Goal: Complete application form: Complete application form

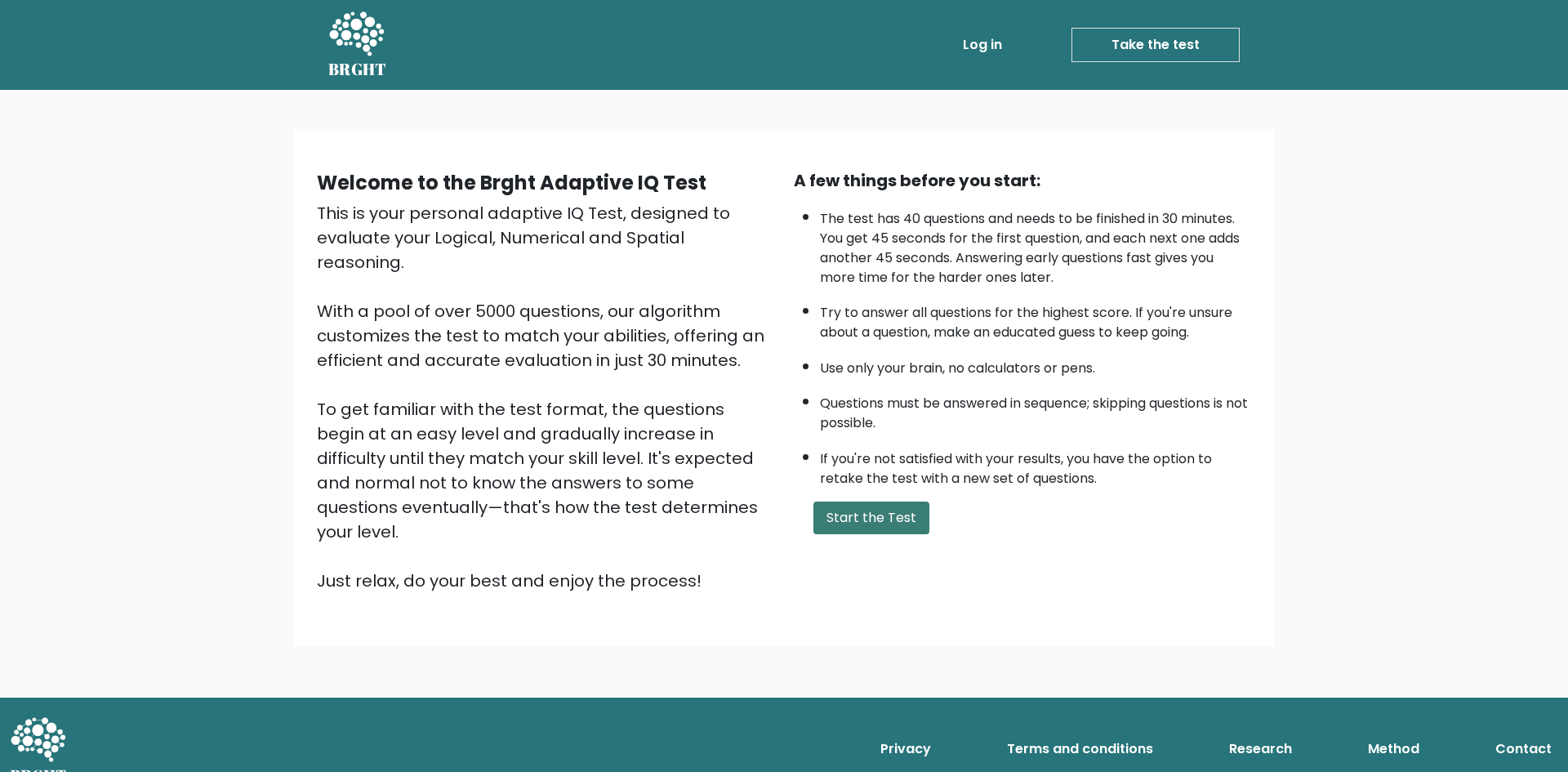
click at [896, 509] on button "Start the Test" at bounding box center [871, 518] width 116 height 32
click at [896, 505] on button "Start the Test" at bounding box center [871, 518] width 116 height 32
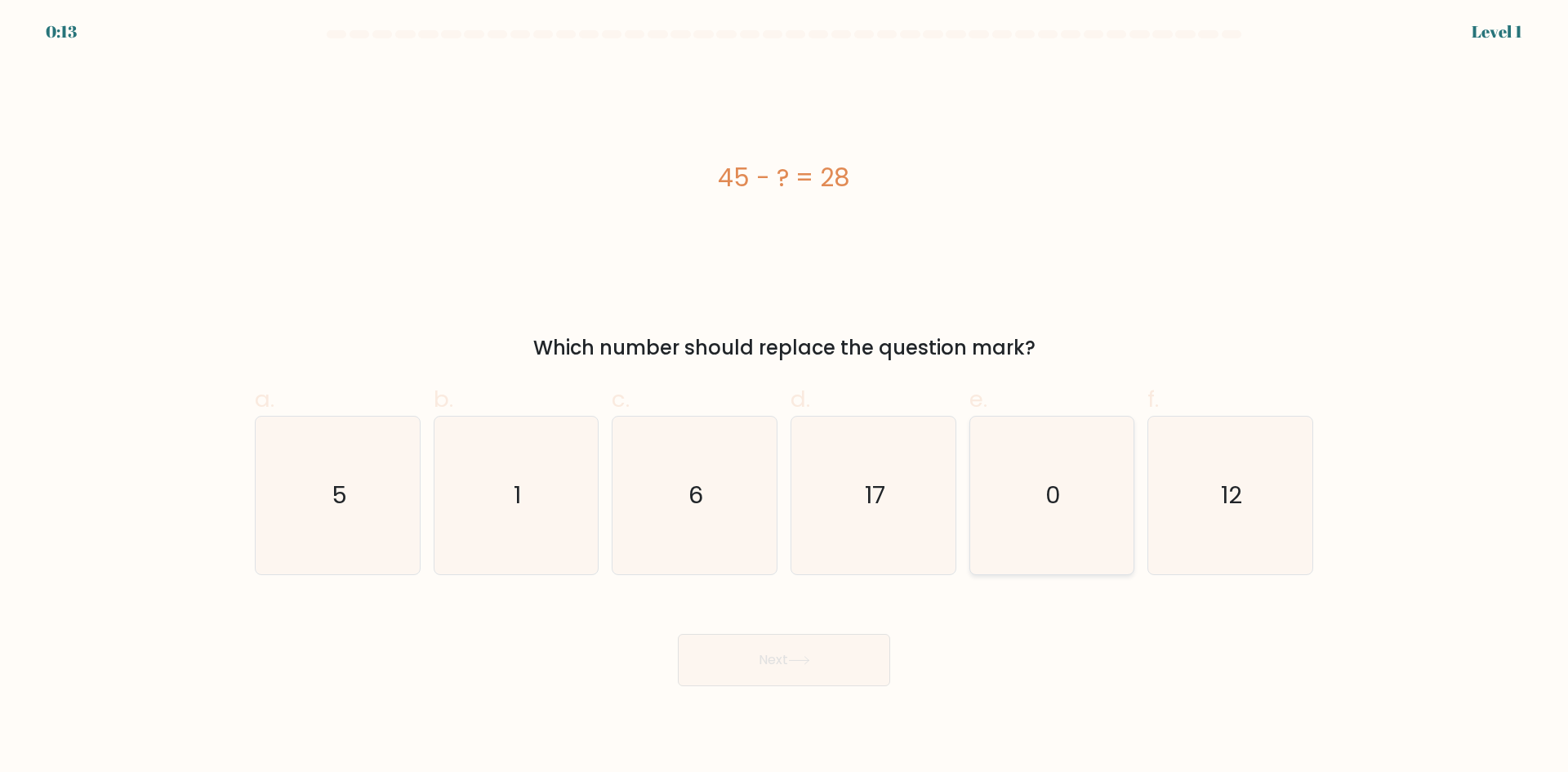
drag, startPoint x: 1003, startPoint y: 453, endPoint x: 993, endPoint y: 455, distance: 10.2
click at [1003, 453] on icon "0" at bounding box center [1052, 496] width 158 height 158
click at [784, 397] on input "e. 0" at bounding box center [784, 392] width 1 height 11
radio input "true"
click at [917, 450] on icon "17" at bounding box center [874, 496] width 158 height 158
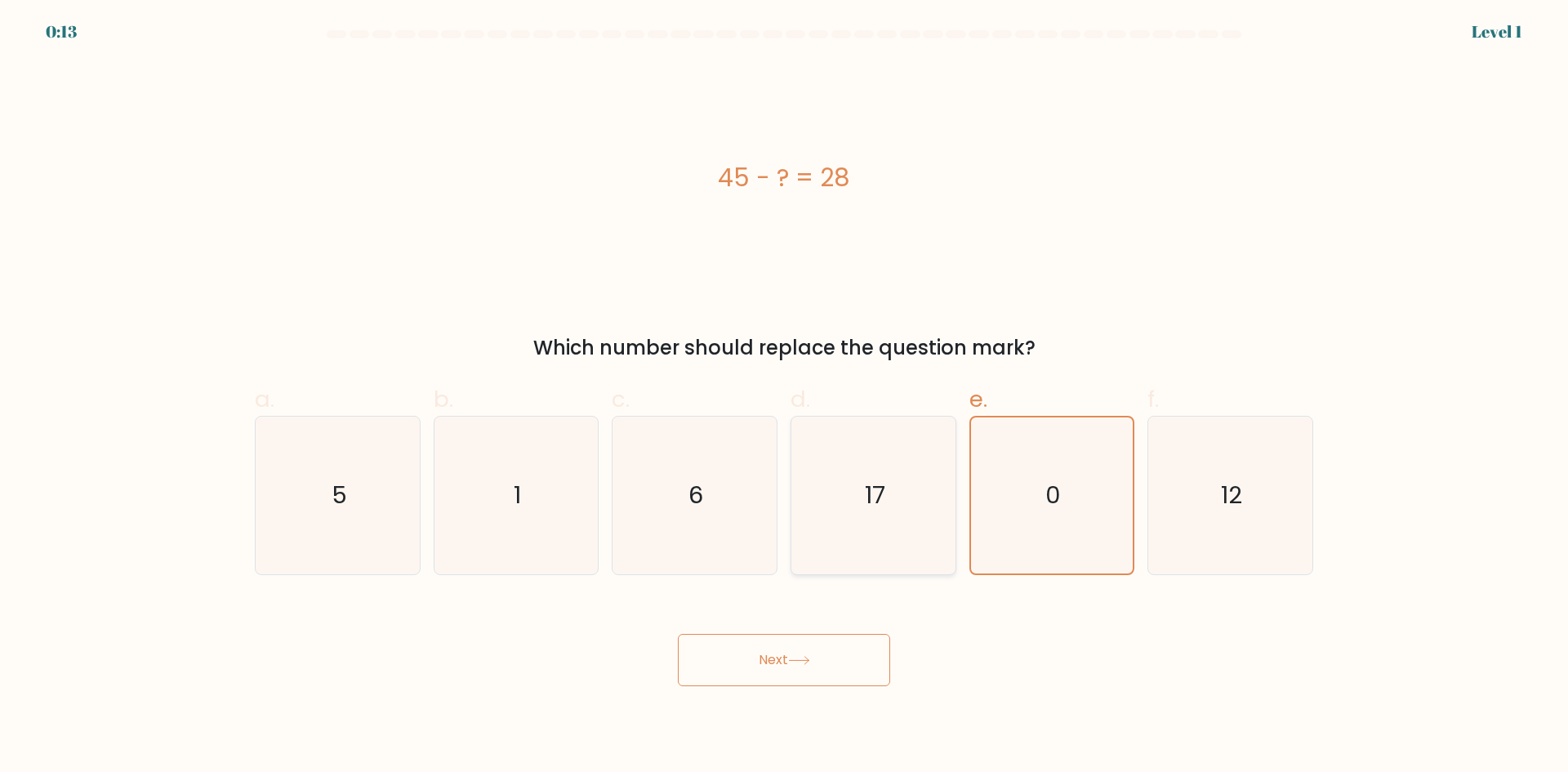
click at [784, 397] on input "d. 17" at bounding box center [784, 392] width 1 height 11
radio input "true"
click at [816, 643] on button "Next" at bounding box center [784, 660] width 212 height 53
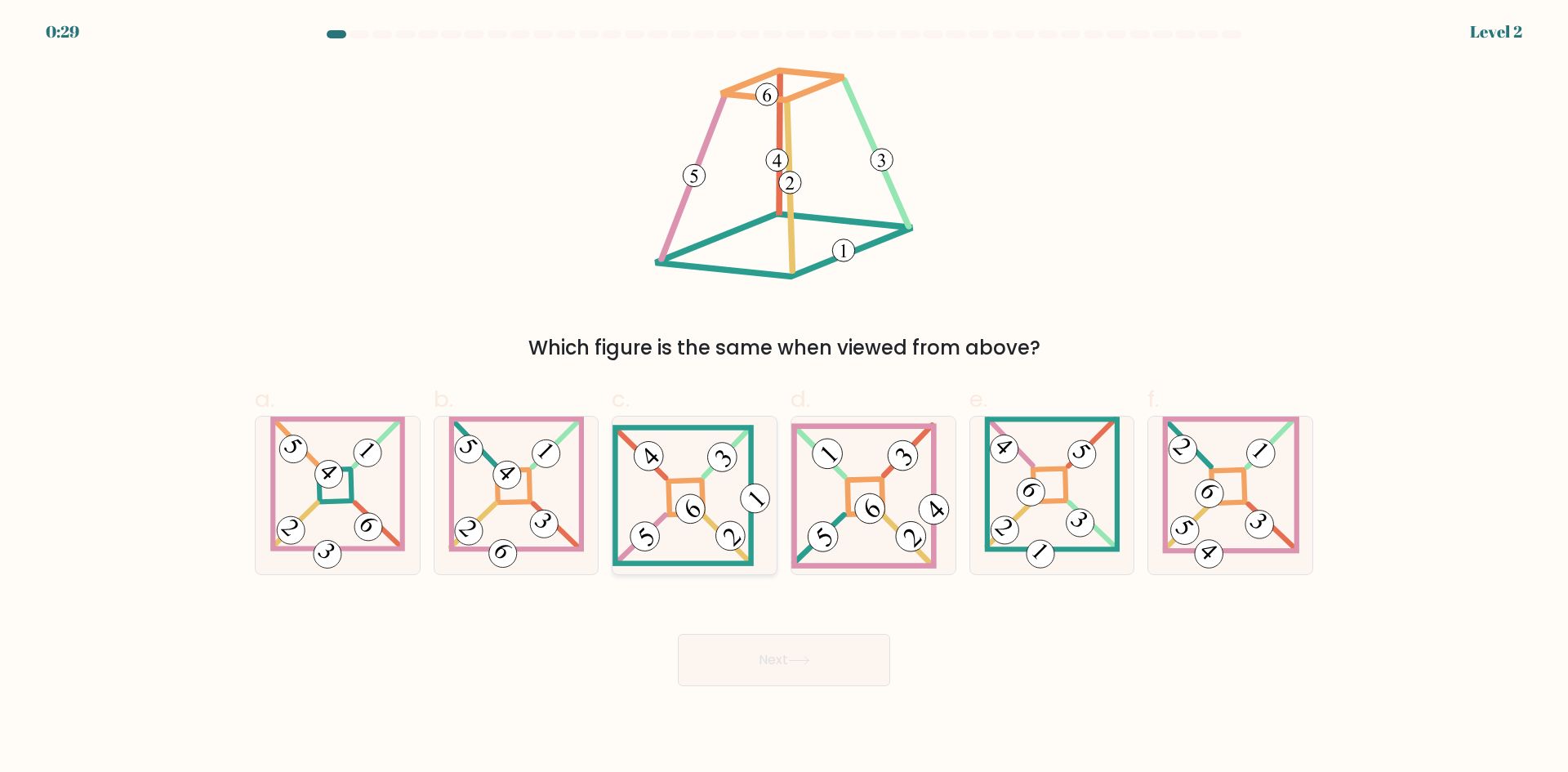
click at [697, 494] on icon at bounding box center [694, 495] width 164 height 141
click at [784, 397] on input "c." at bounding box center [784, 392] width 1 height 11
radio input "true"
click at [846, 670] on button "Next" at bounding box center [784, 660] width 212 height 53
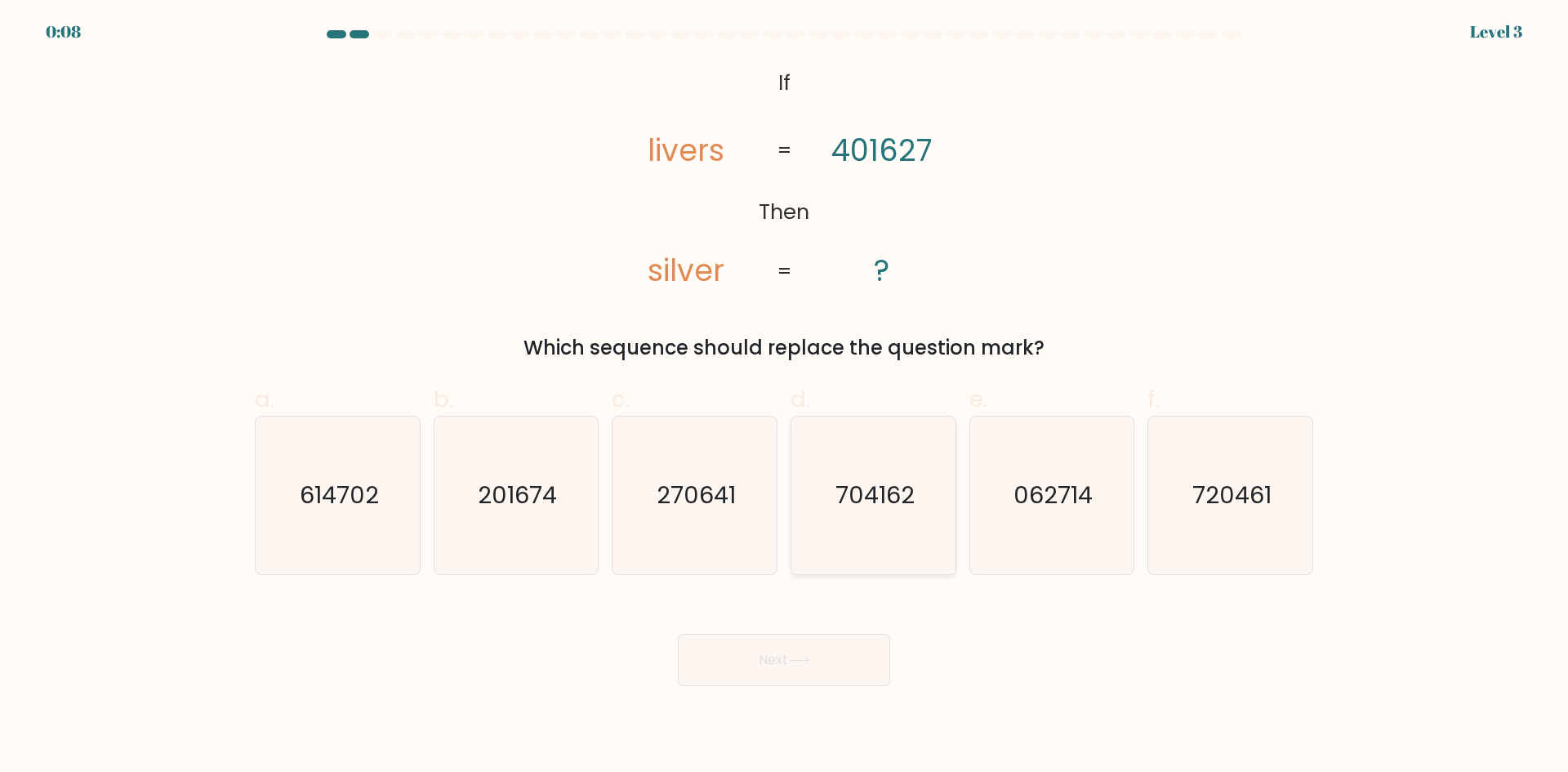
click at [896, 501] on text "704162" at bounding box center [874, 495] width 79 height 32
click at [784, 397] on input "d. 704162" at bounding box center [784, 392] width 1 height 11
radio input "true"
click at [840, 658] on button "Next" at bounding box center [784, 660] width 212 height 53
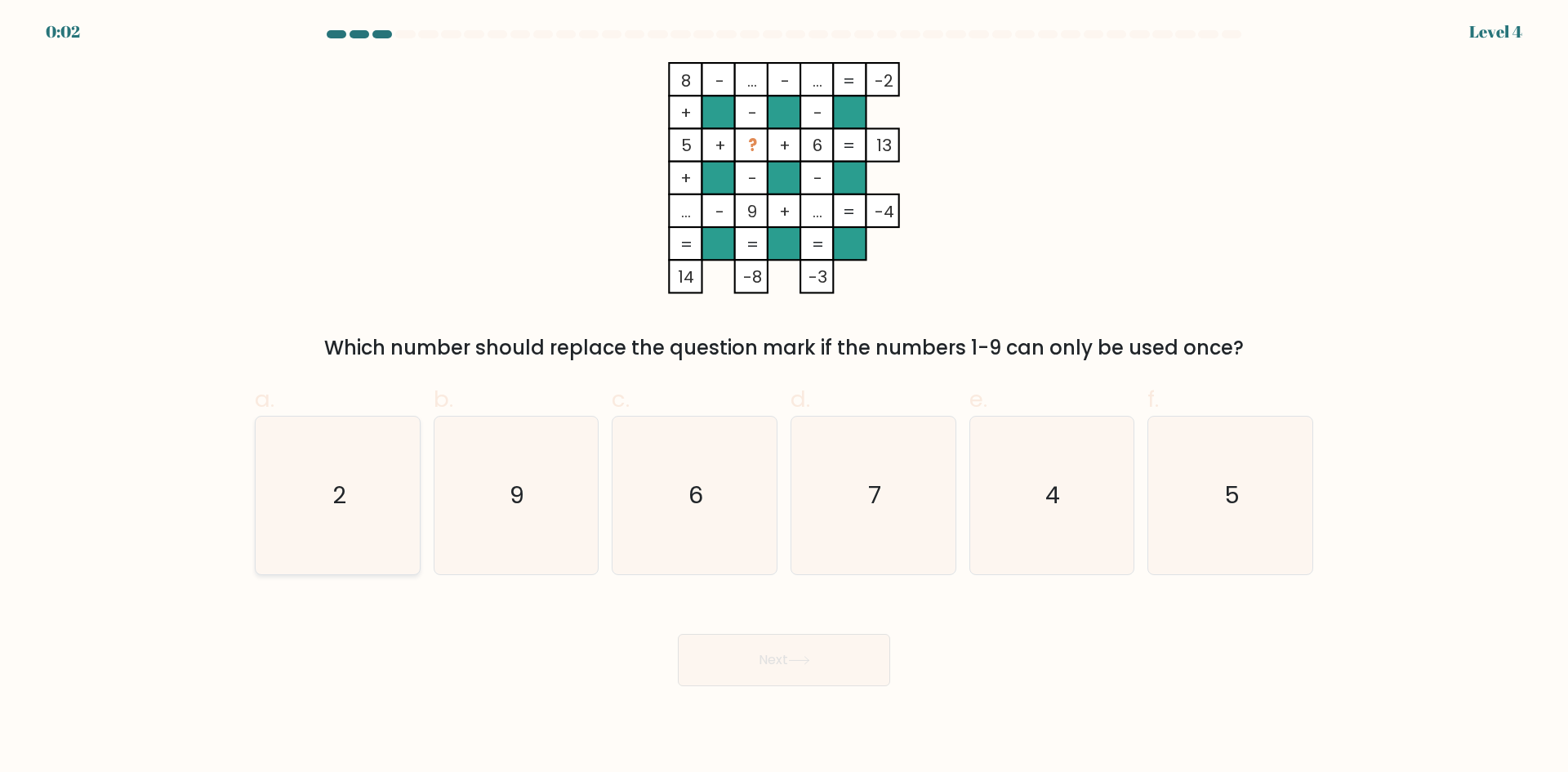
click at [318, 531] on icon "2" at bounding box center [338, 496] width 158 height 158
click at [784, 397] on input "a. 2" at bounding box center [784, 392] width 1 height 11
radio input "true"
click at [837, 673] on button "Next" at bounding box center [784, 660] width 212 height 53
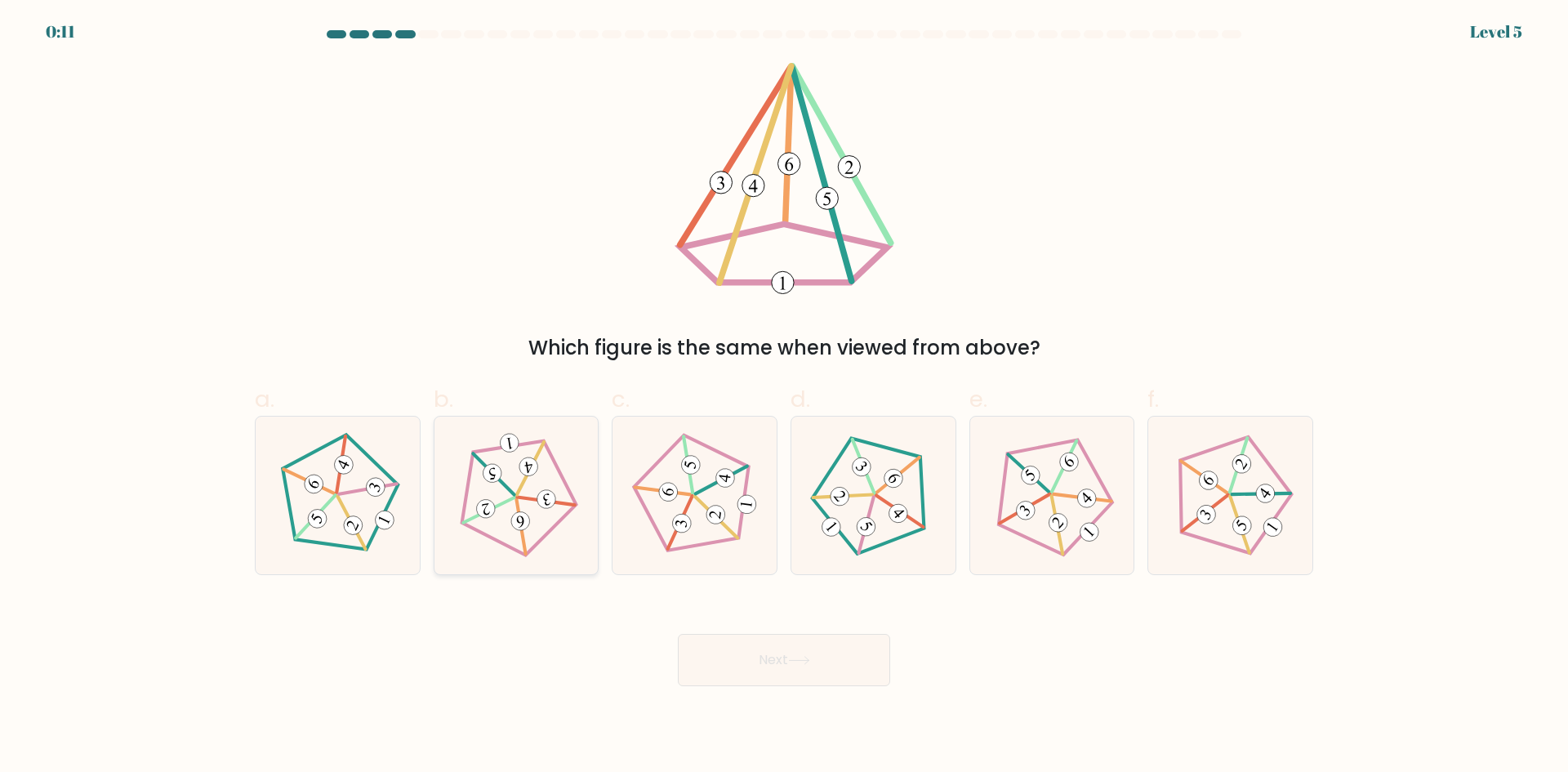
click at [541, 475] on icon at bounding box center [516, 495] width 126 height 126
click at [784, 397] on input "b." at bounding box center [784, 392] width 1 height 11
radio input "true"
click at [858, 674] on button "Next" at bounding box center [784, 660] width 212 height 53
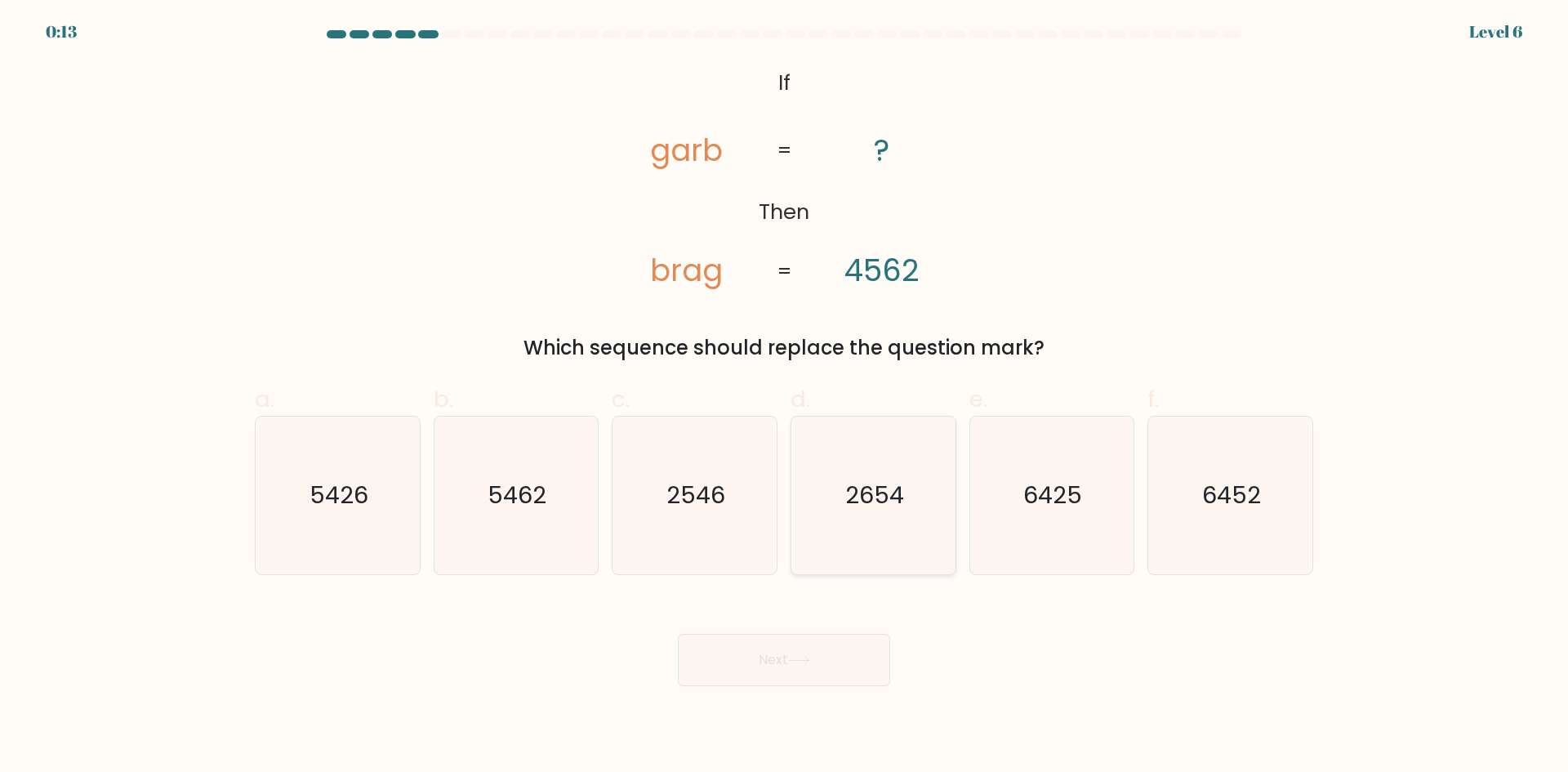
click at [878, 460] on icon "2654" at bounding box center [874, 496] width 158 height 158
click at [784, 397] on input "d. 2654" at bounding box center [784, 392] width 1 height 11
radio input "true"
click at [828, 680] on button "Next" at bounding box center [784, 660] width 212 height 53
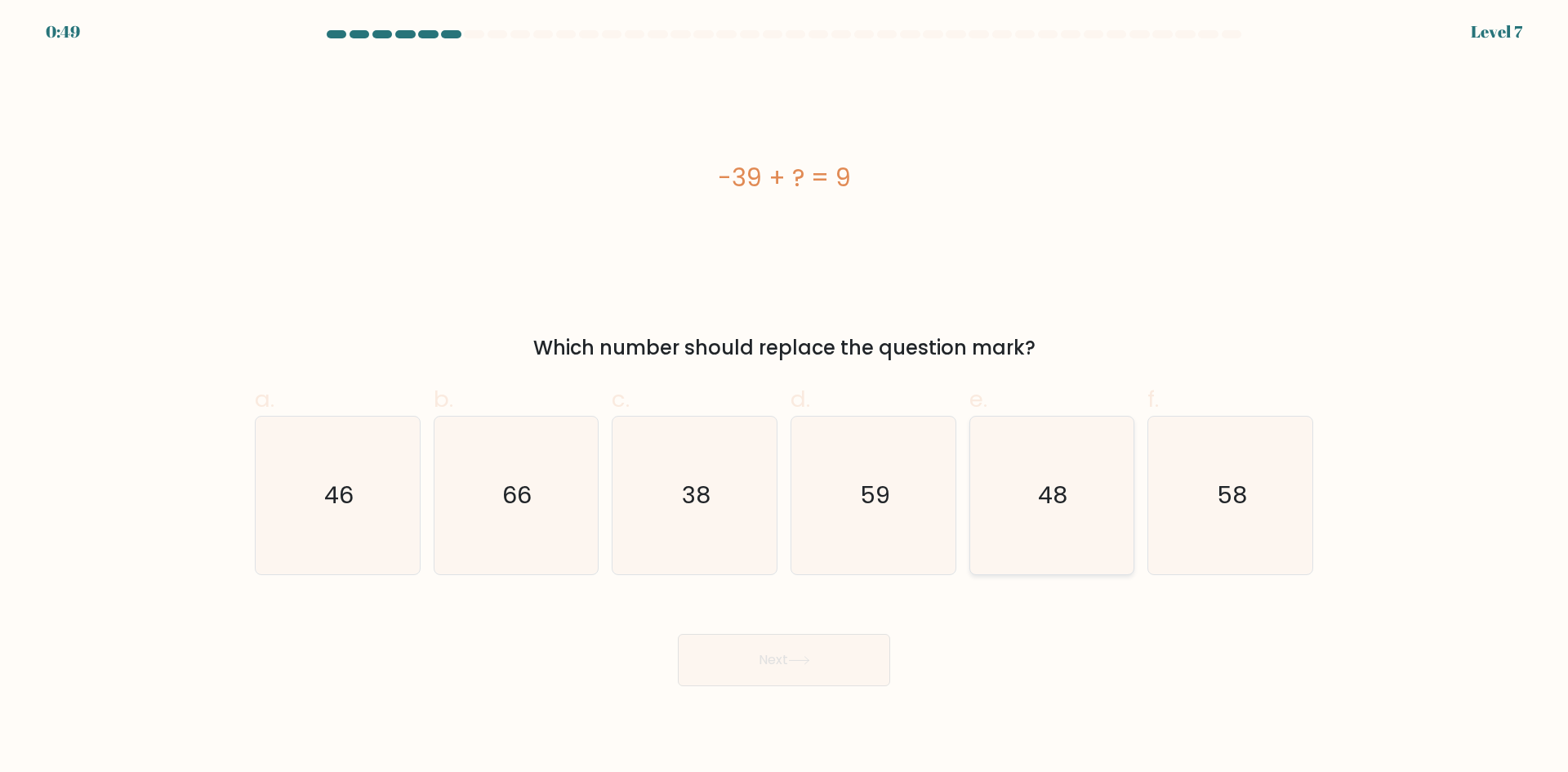
click at [1042, 521] on icon "48" at bounding box center [1052, 496] width 158 height 158
click at [784, 397] on input "e. 48" at bounding box center [784, 392] width 1 height 11
radio input "true"
click at [781, 653] on button "Next" at bounding box center [784, 660] width 212 height 53
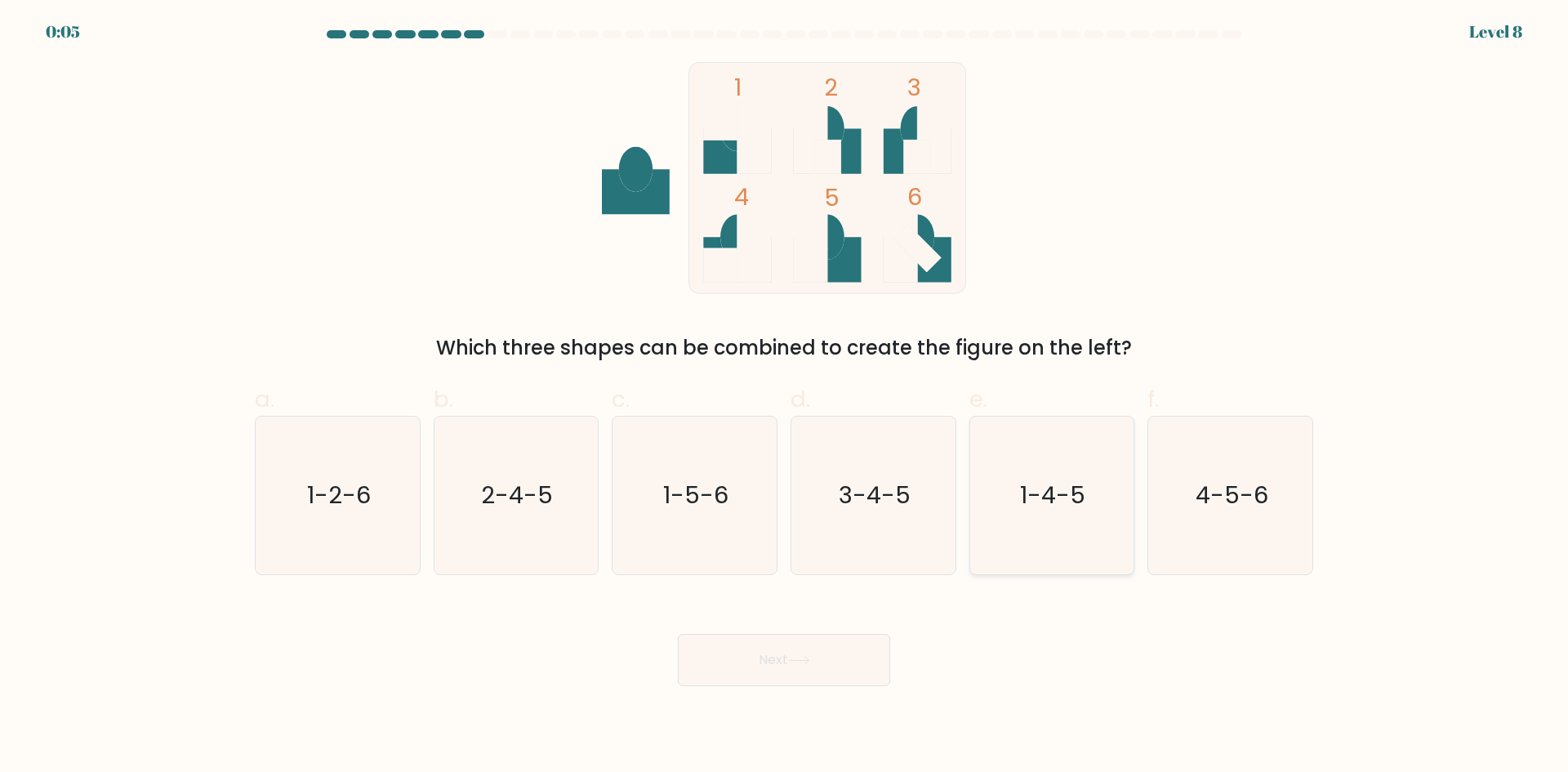
click at [1074, 490] on text "1-4-5" at bounding box center [1053, 495] width 65 height 32
click at [784, 397] on input "e. 1-4-5" at bounding box center [784, 392] width 1 height 11
radio input "true"
click at [802, 644] on button "Next" at bounding box center [784, 660] width 212 height 53
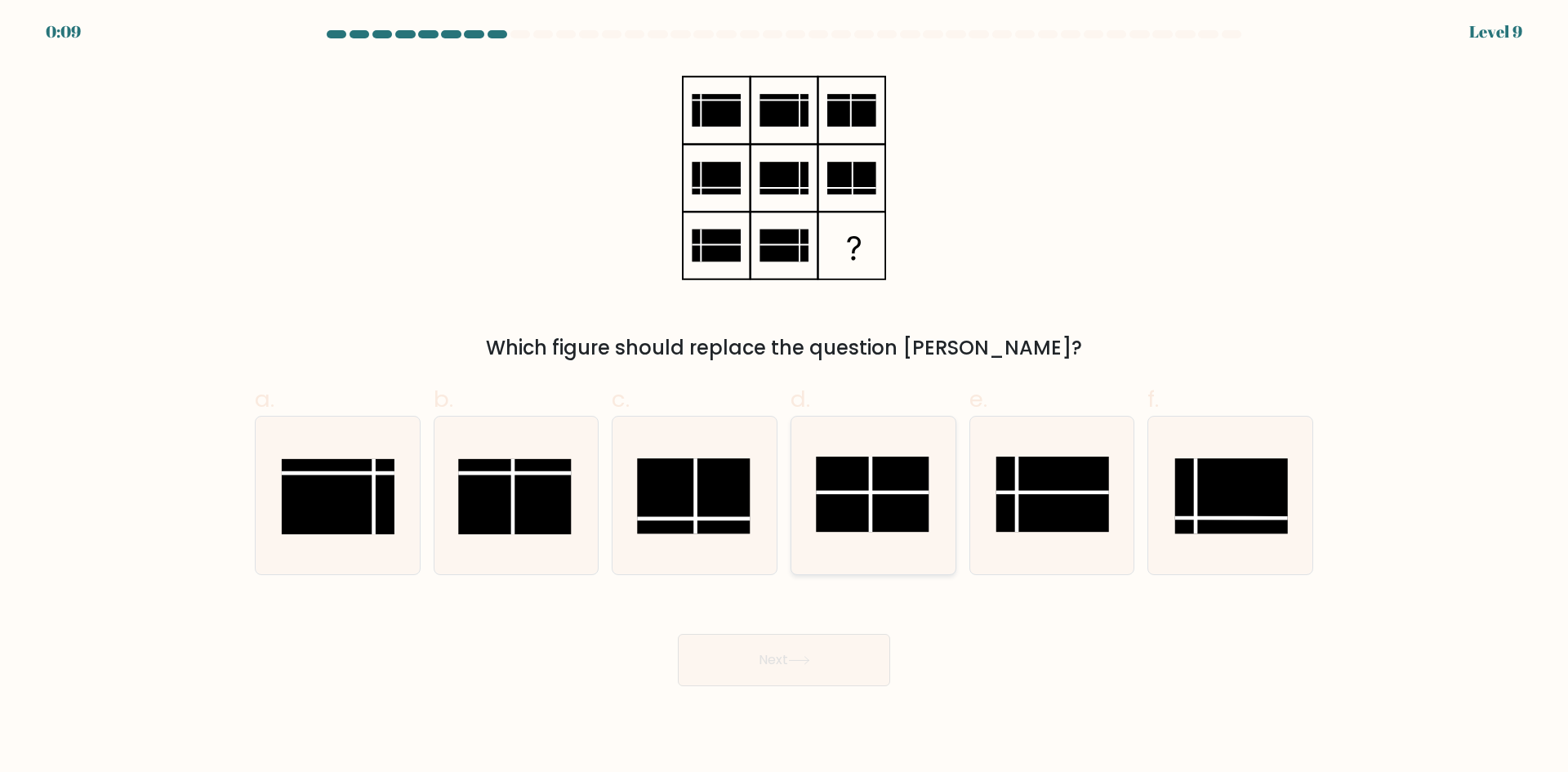
click at [890, 517] on rect at bounding box center [872, 494] width 113 height 75
click at [784, 397] on input "d." at bounding box center [784, 392] width 1 height 11
radio input "true"
click at [773, 692] on body "0:08 Level 9" at bounding box center [784, 386] width 1568 height 772
click at [784, 658] on button "Next" at bounding box center [784, 660] width 212 height 53
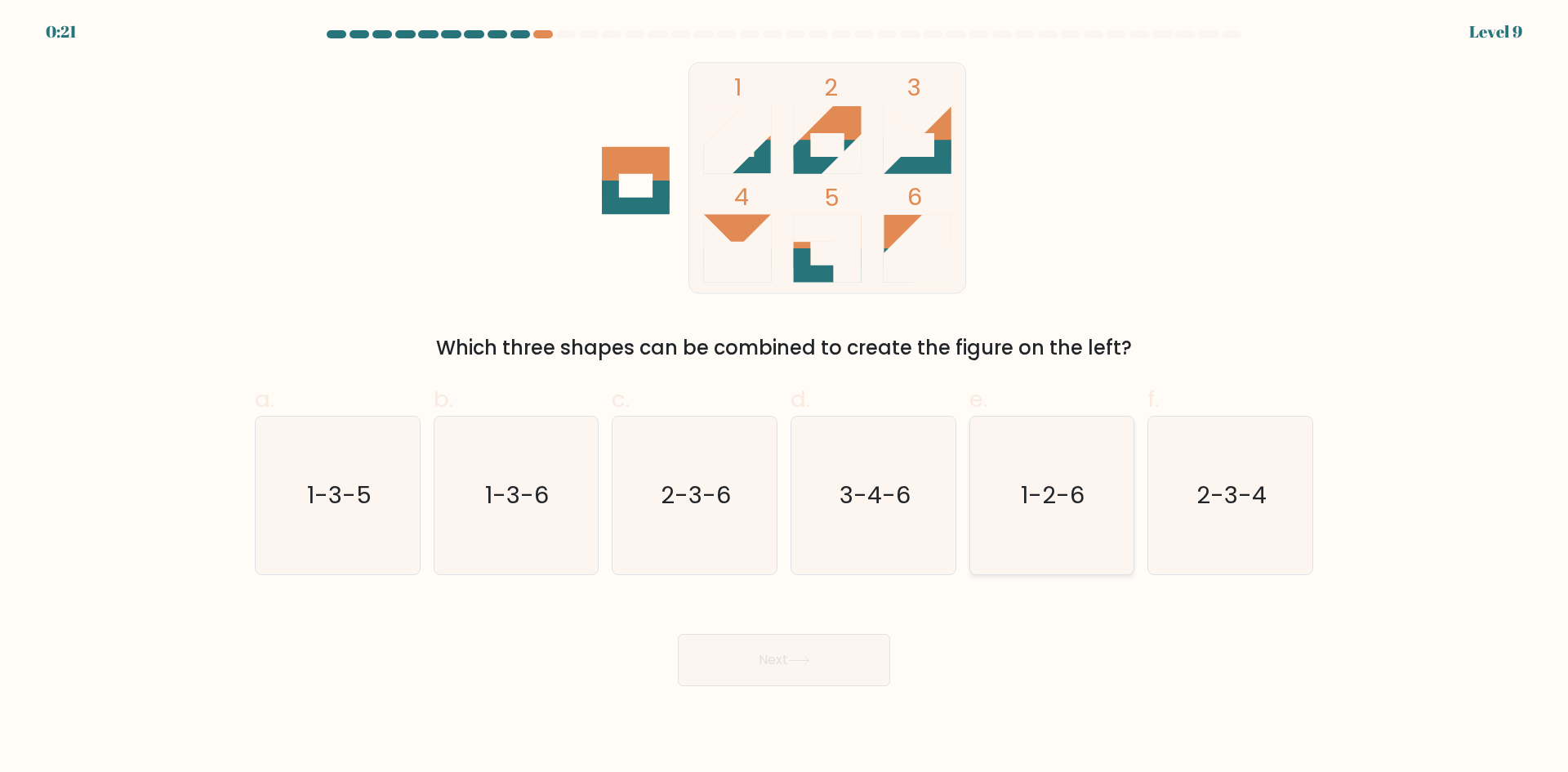
click at [1003, 522] on icon "1-2-6" at bounding box center [1052, 496] width 158 height 158
click at [784, 397] on input "e. 1-2-6" at bounding box center [784, 392] width 1 height 11
radio input "true"
click at [812, 676] on button "Next" at bounding box center [784, 660] width 212 height 53
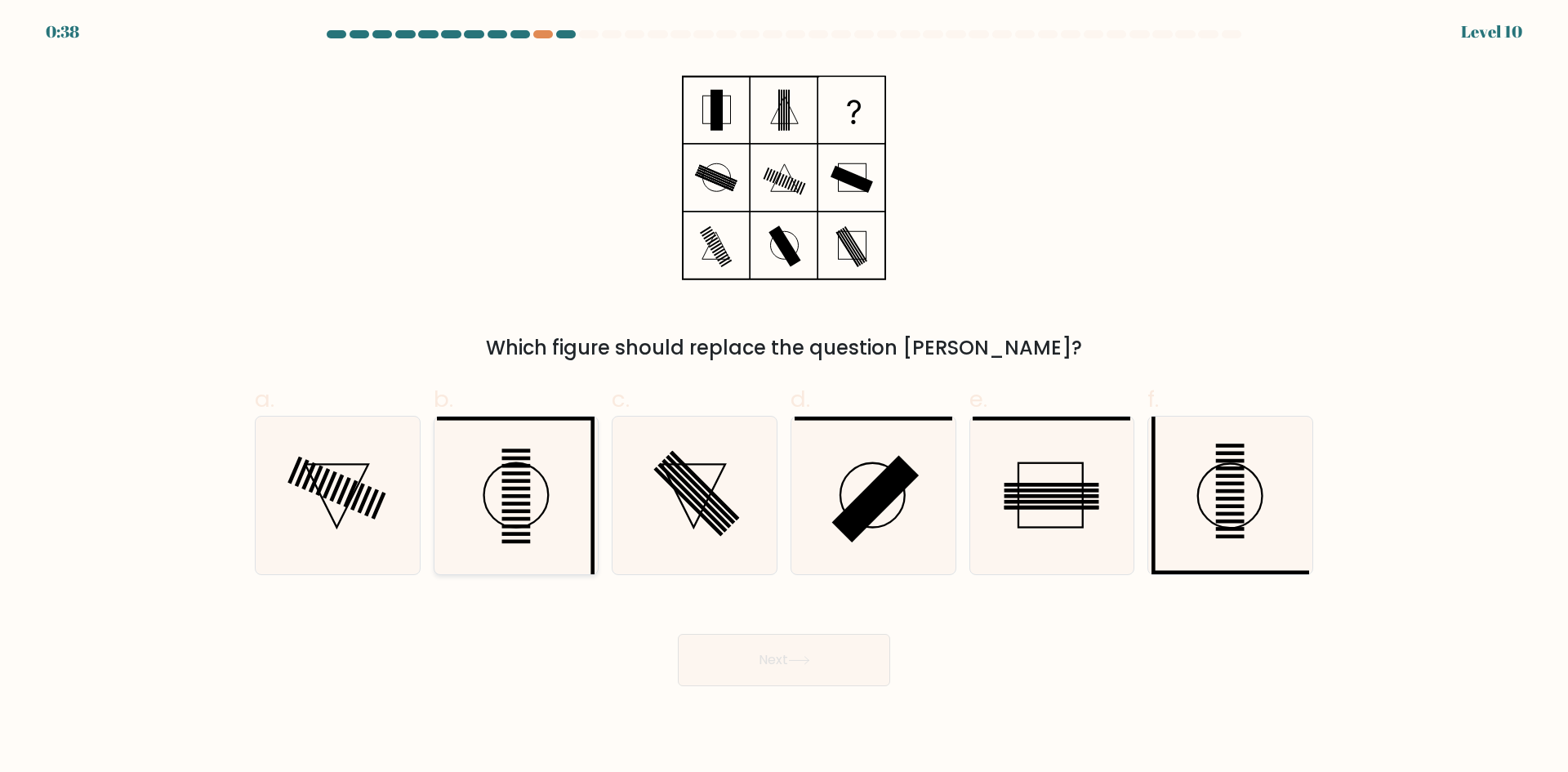
click at [514, 507] on icon at bounding box center [516, 496] width 158 height 158
click at [784, 397] on input "b." at bounding box center [784, 392] width 1 height 11
radio input "true"
click at [786, 686] on body "0:37 Level 10" at bounding box center [784, 386] width 1568 height 772
click at [760, 656] on button "Next" at bounding box center [784, 660] width 212 height 53
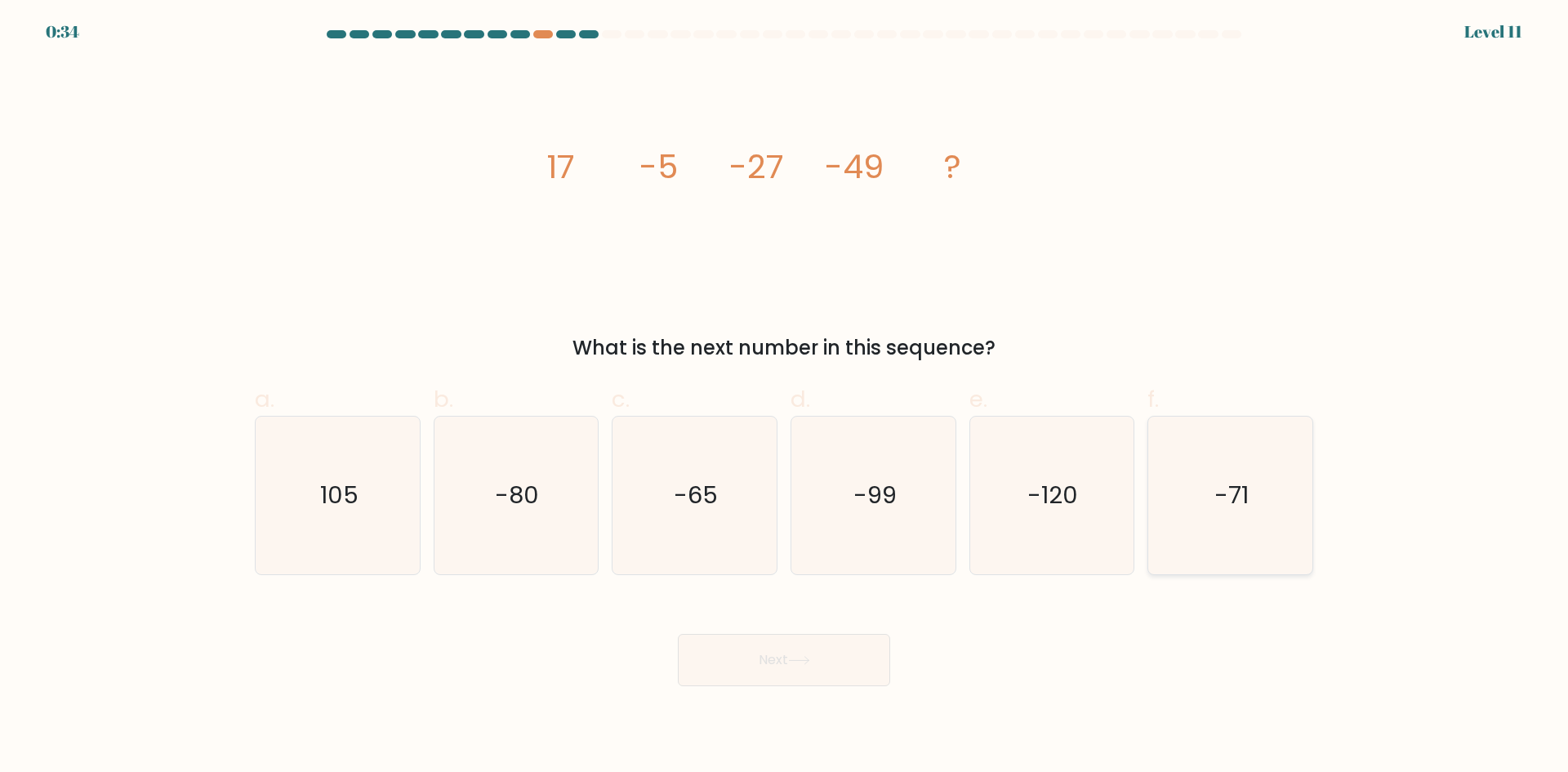
click at [1234, 558] on icon "-71" at bounding box center [1230, 496] width 158 height 158
click at [784, 397] on input "f. -71" at bounding box center [784, 392] width 1 height 11
radio input "true"
click at [770, 656] on button "Next" at bounding box center [784, 660] width 212 height 53
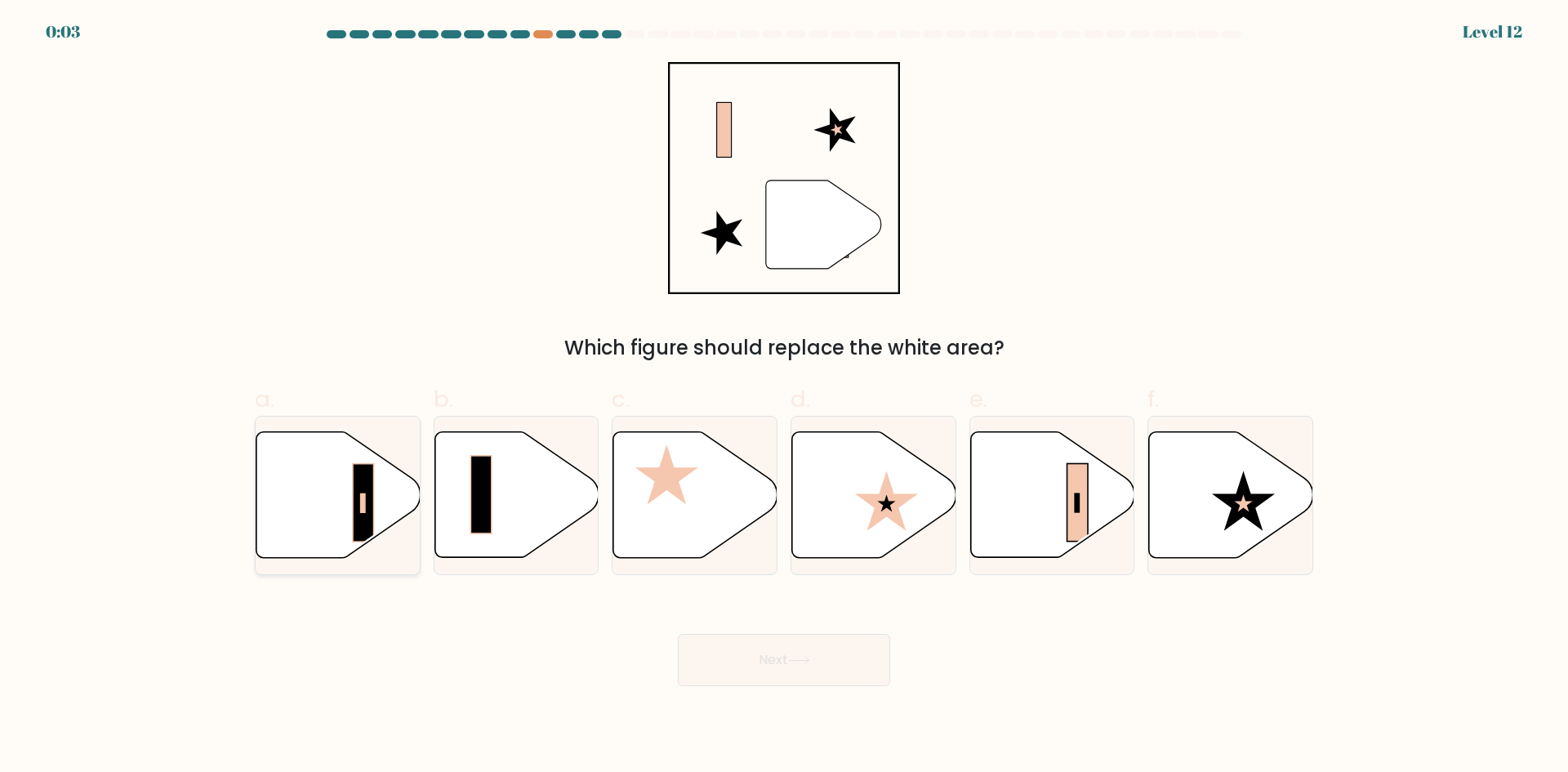
click at [377, 502] on icon at bounding box center [338, 495] width 164 height 126
click at [784, 397] on input "a." at bounding box center [784, 392] width 1 height 11
radio input "true"
click at [763, 671] on button "Next" at bounding box center [784, 660] width 212 height 53
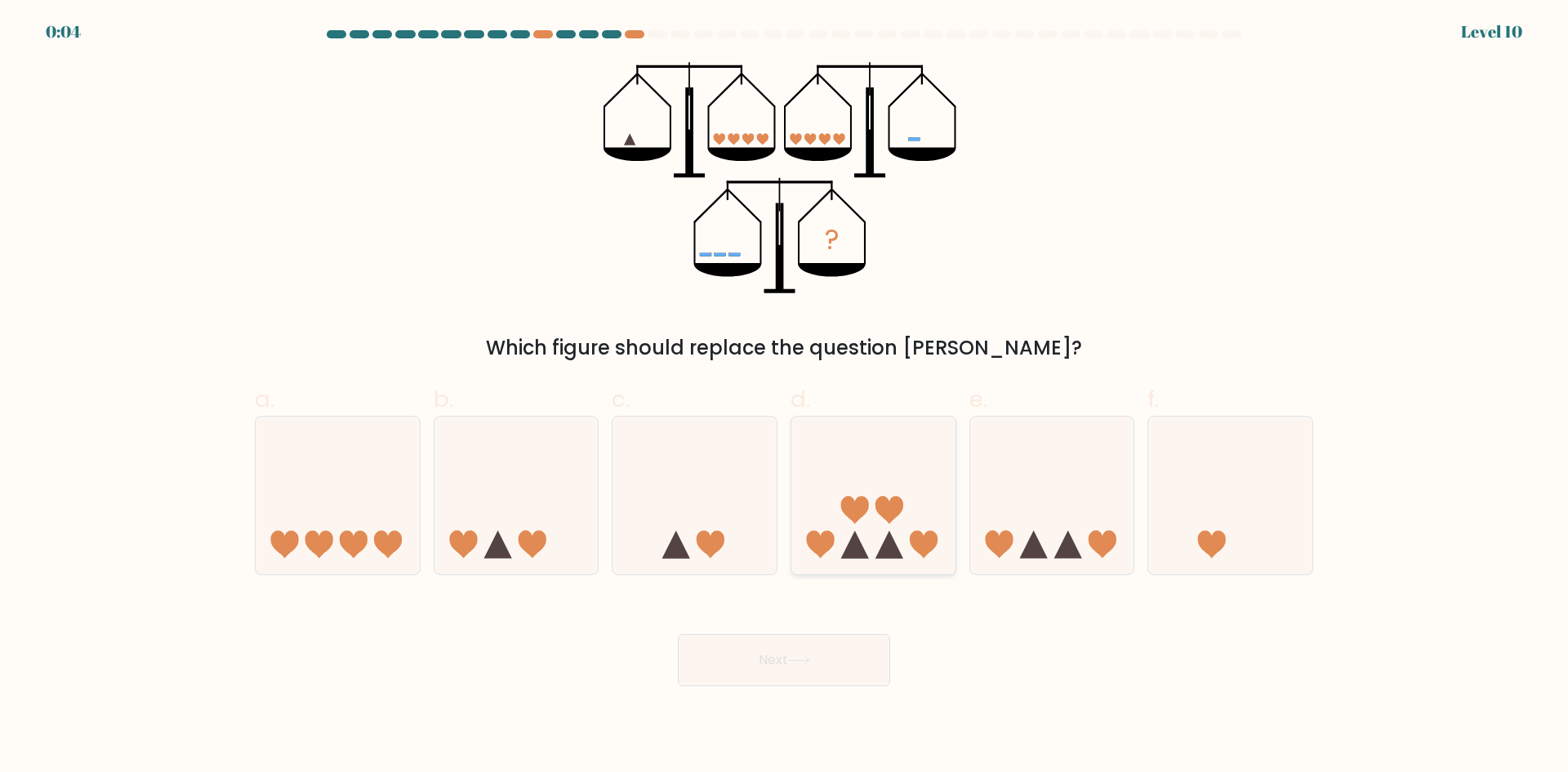
click at [905, 526] on icon at bounding box center [873, 495] width 164 height 136
click at [784, 397] on input "d." at bounding box center [784, 392] width 1 height 11
radio input "true"
click at [835, 687] on body "0:03 Level 10" at bounding box center [784, 386] width 1568 height 772
click at [821, 662] on button "Next" at bounding box center [784, 660] width 212 height 53
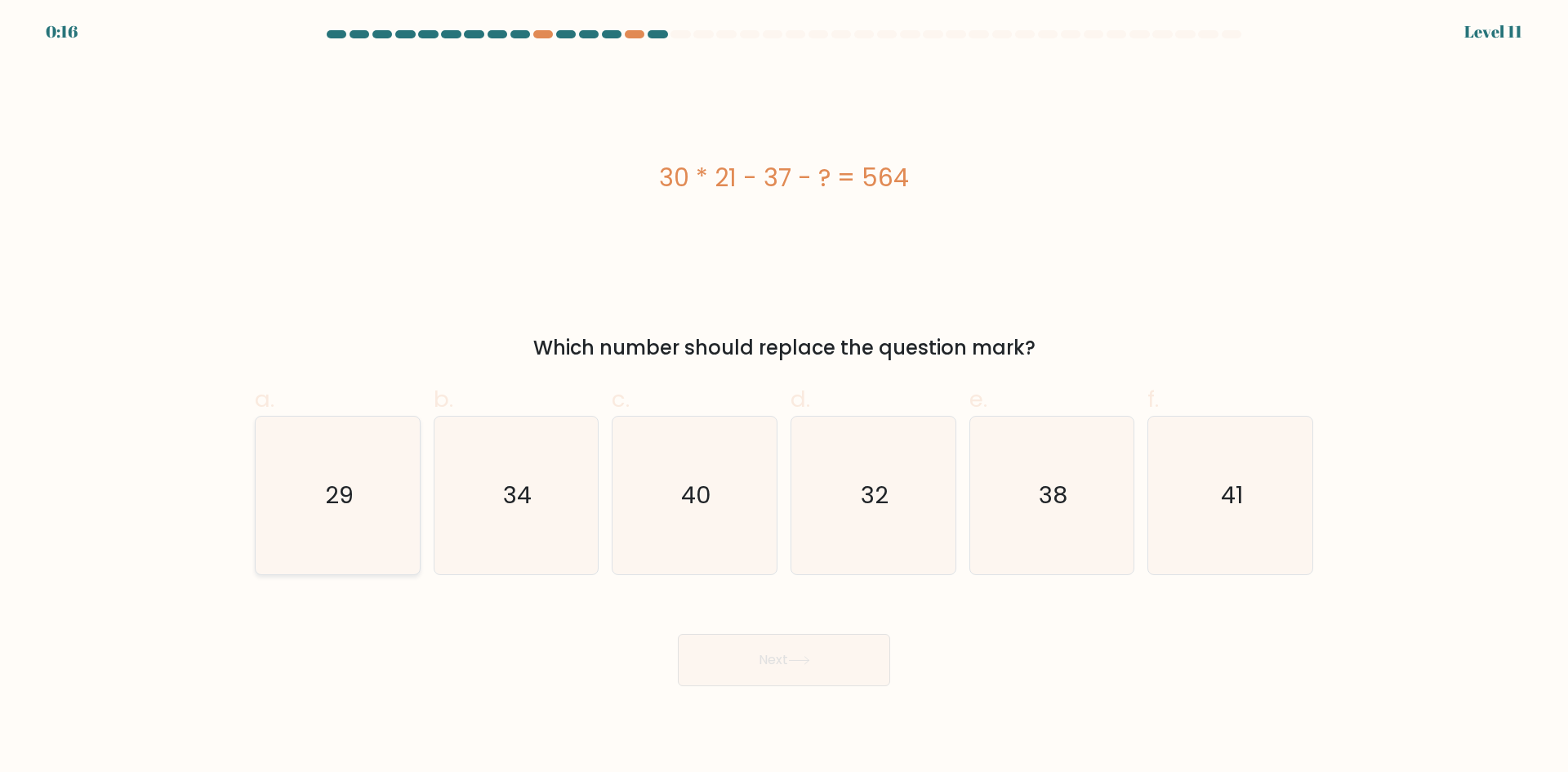
click at [351, 513] on icon "29" at bounding box center [338, 496] width 158 height 158
click at [784, 397] on input "a. 29" at bounding box center [784, 392] width 1 height 11
radio input "true"
click at [823, 669] on button "Next" at bounding box center [784, 660] width 212 height 53
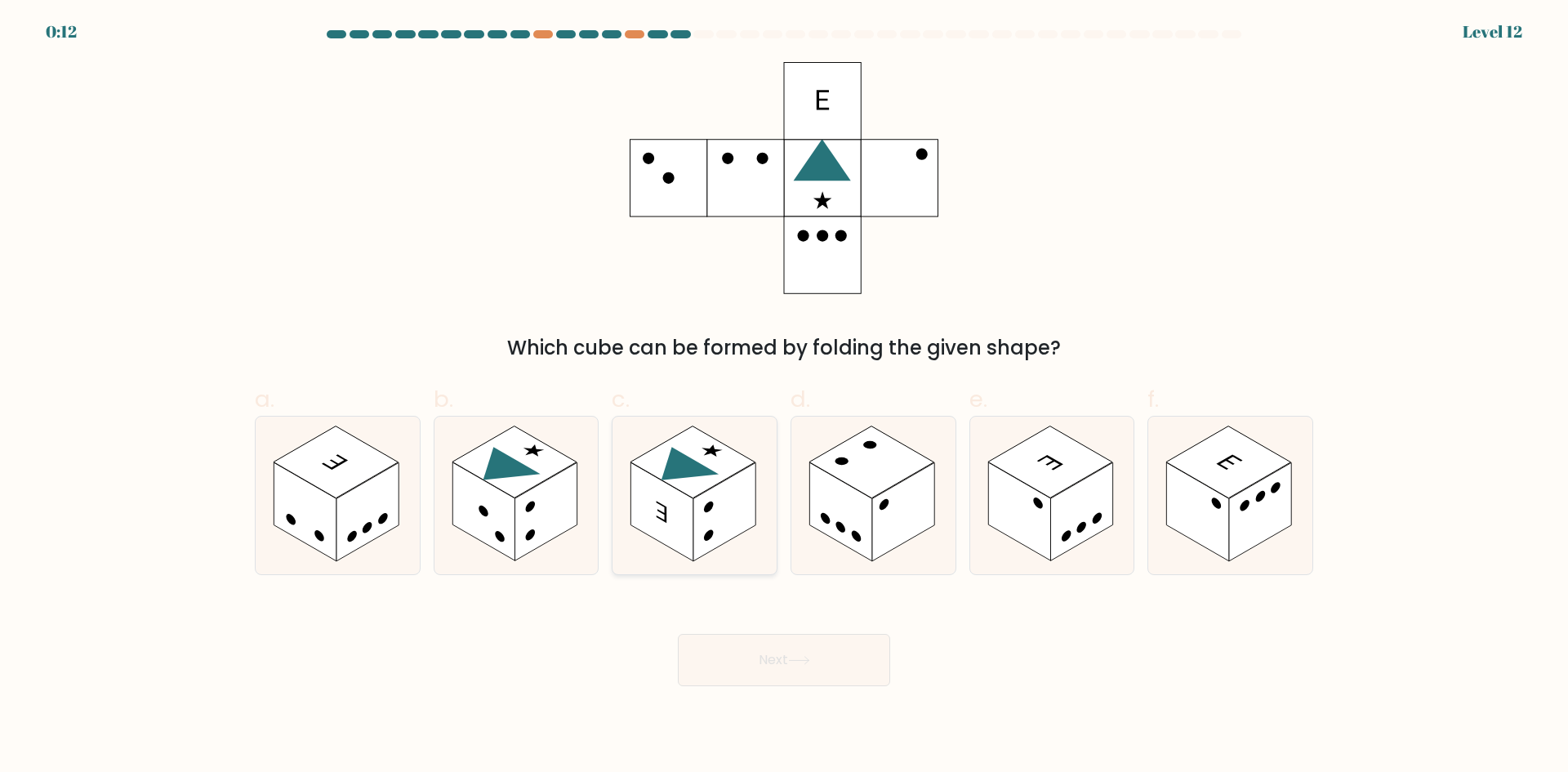
click at [688, 504] on rect at bounding box center [662, 511] width 62 height 99
click at [784, 397] on input "c." at bounding box center [784, 392] width 1 height 11
radio input "true"
click at [763, 660] on button "Next" at bounding box center [784, 660] width 212 height 53
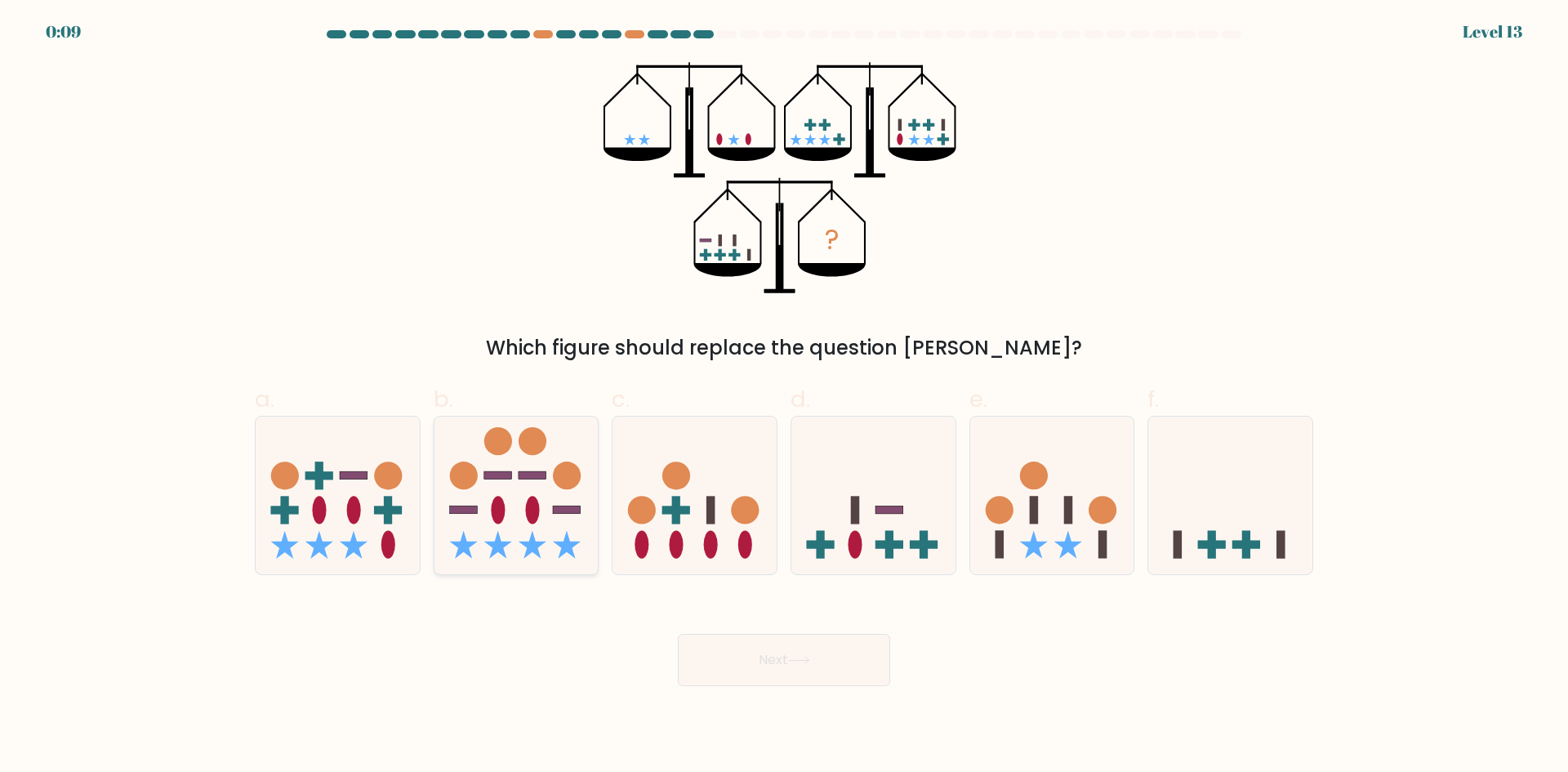
click at [524, 476] on rect at bounding box center [532, 476] width 28 height 8
click at [784, 397] on input "b." at bounding box center [784, 392] width 1 height 11
radio input "true"
click at [756, 652] on button "Next" at bounding box center [784, 660] width 212 height 53
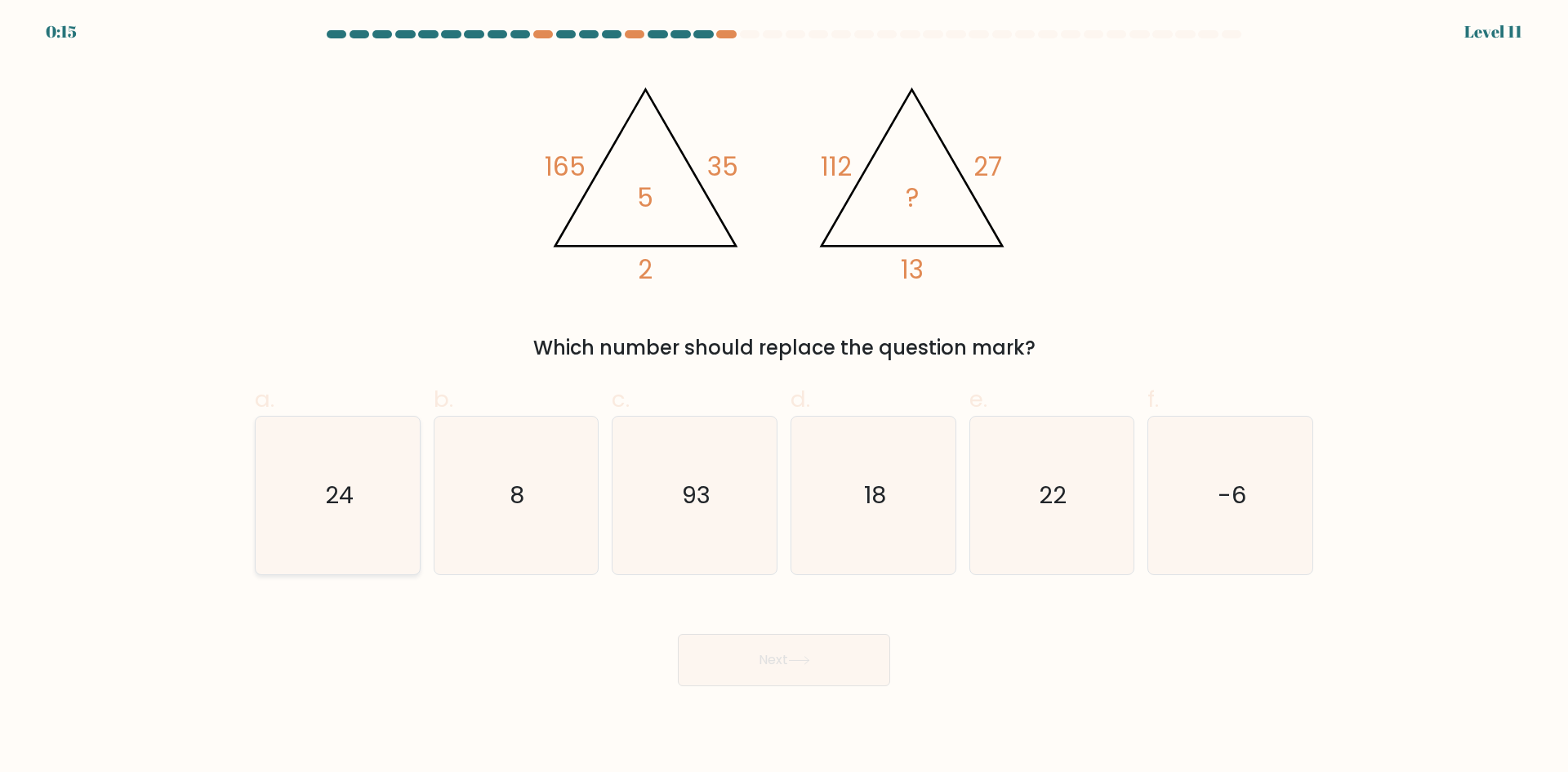
drag, startPoint x: 325, startPoint y: 454, endPoint x: 362, endPoint y: 462, distance: 37.9
click at [325, 454] on icon "24" at bounding box center [338, 496] width 158 height 158
click at [784, 397] on input "a. 24" at bounding box center [784, 392] width 1 height 11
radio input "true"
click at [522, 476] on icon "8" at bounding box center [516, 496] width 158 height 158
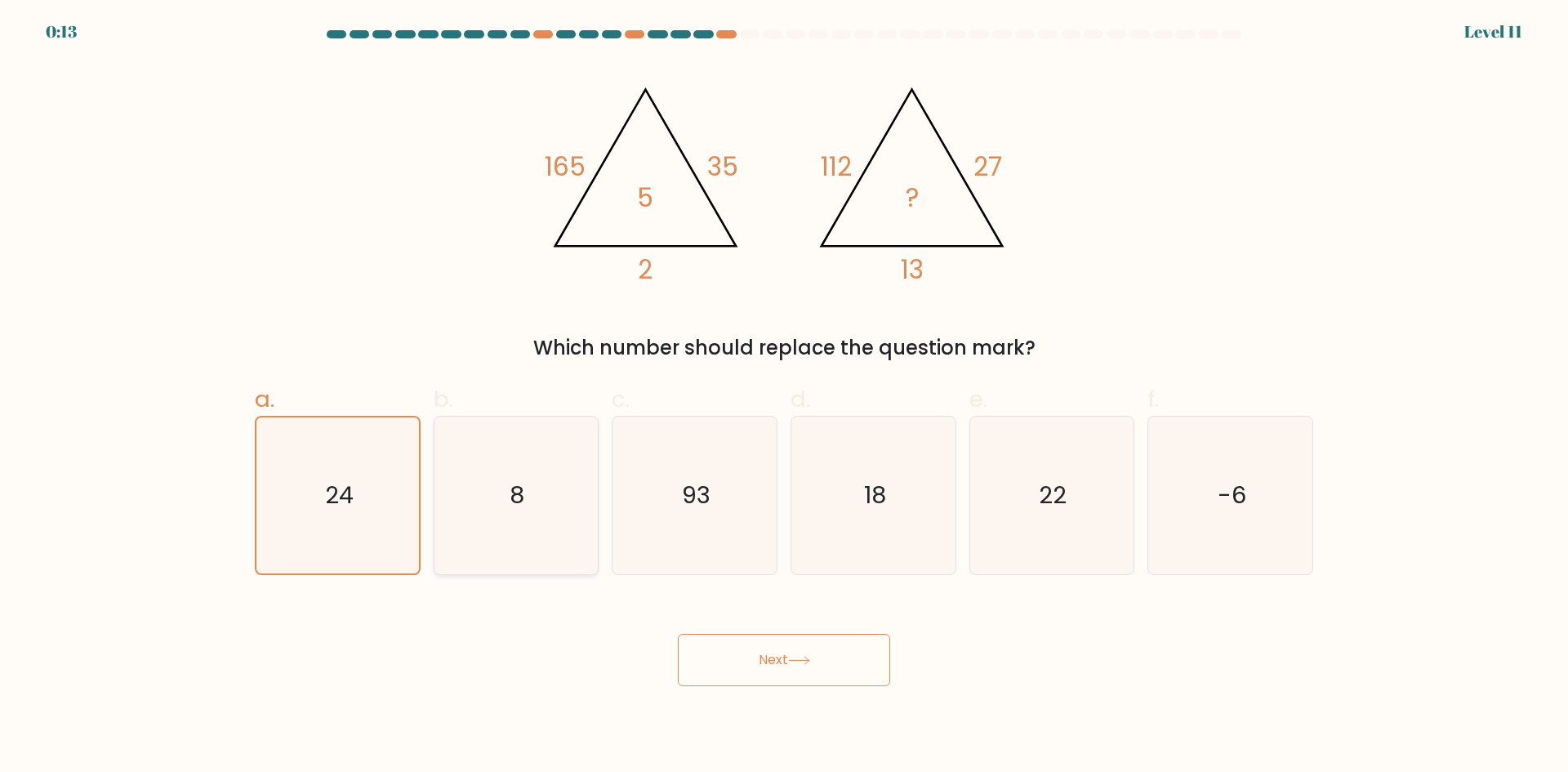
click at [784, 397] on input "b. 8" at bounding box center [784, 392] width 1 height 11
radio input "true"
click at [866, 696] on body "0:13 Level 11" at bounding box center [784, 386] width 1568 height 772
click at [851, 667] on button "Next" at bounding box center [784, 660] width 212 height 53
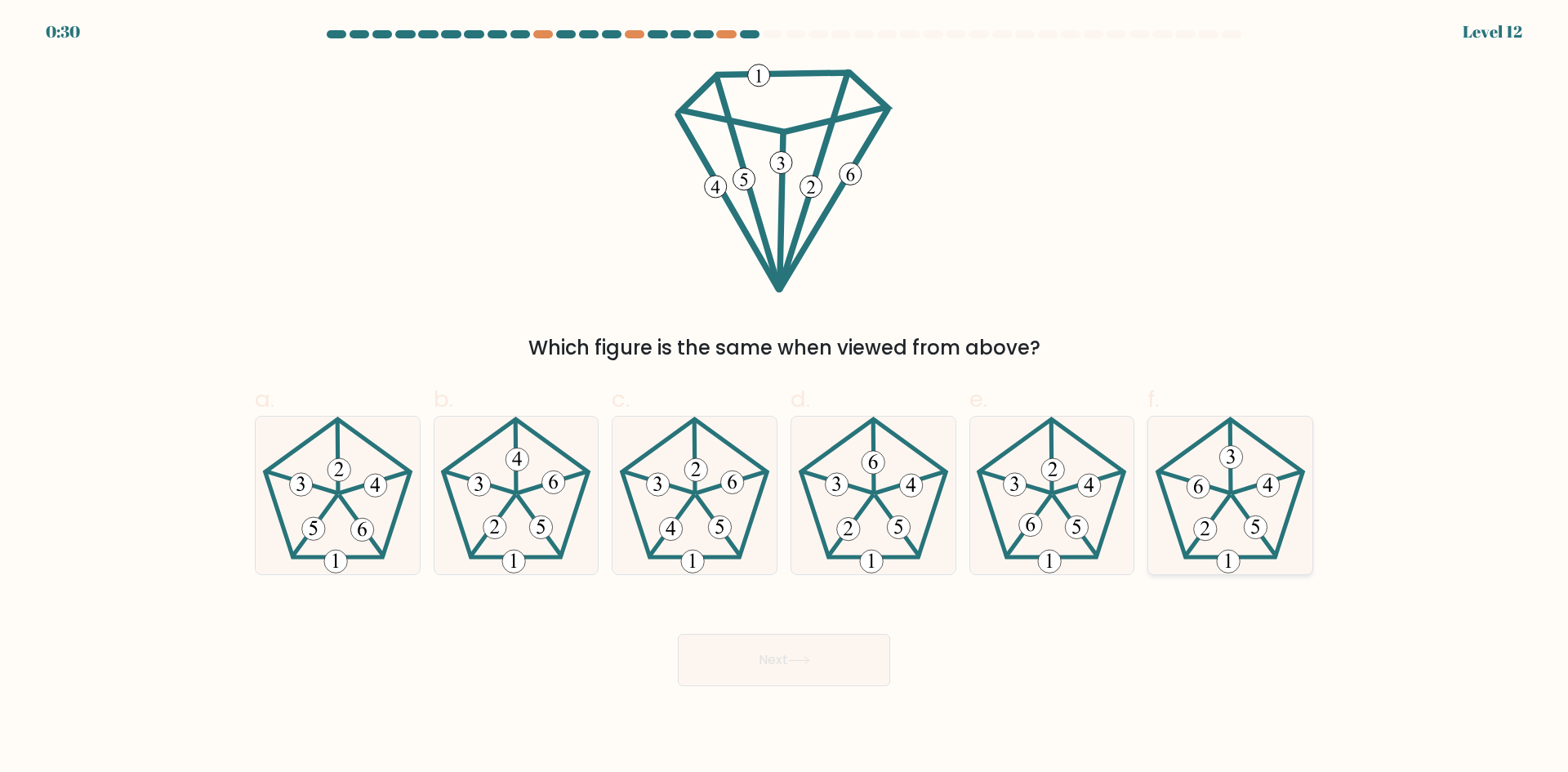
click at [1226, 504] on icon at bounding box center [1230, 496] width 158 height 158
click at [784, 397] on input "f." at bounding box center [784, 392] width 1 height 11
radio input "true"
click at [788, 654] on button "Next" at bounding box center [784, 660] width 212 height 53
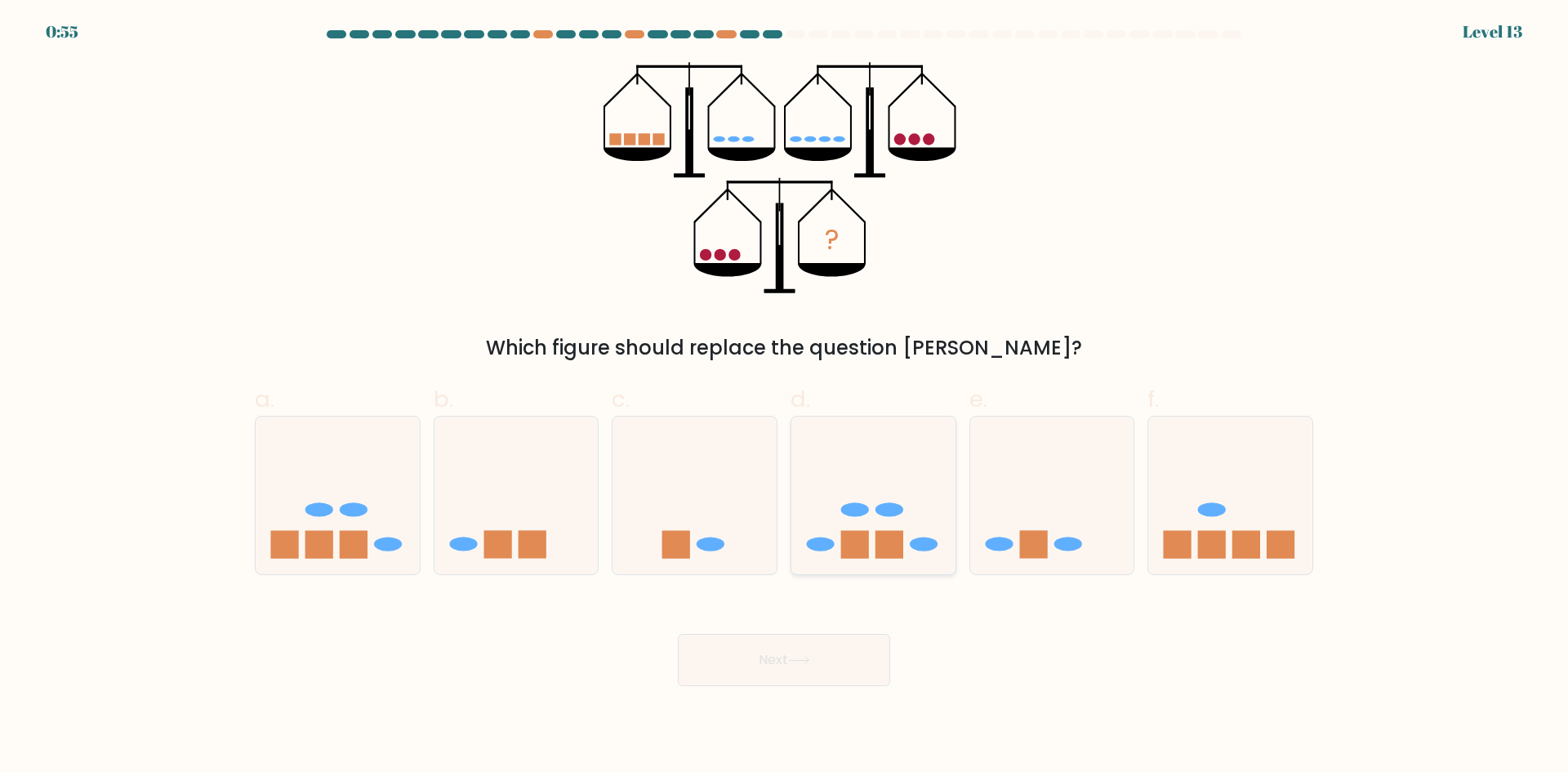
click at [879, 537] on rect at bounding box center [889, 544] width 28 height 28
click at [784, 397] on input "d." at bounding box center [784, 392] width 1 height 11
radio input "true"
click at [783, 654] on button "Next" at bounding box center [784, 660] width 212 height 53
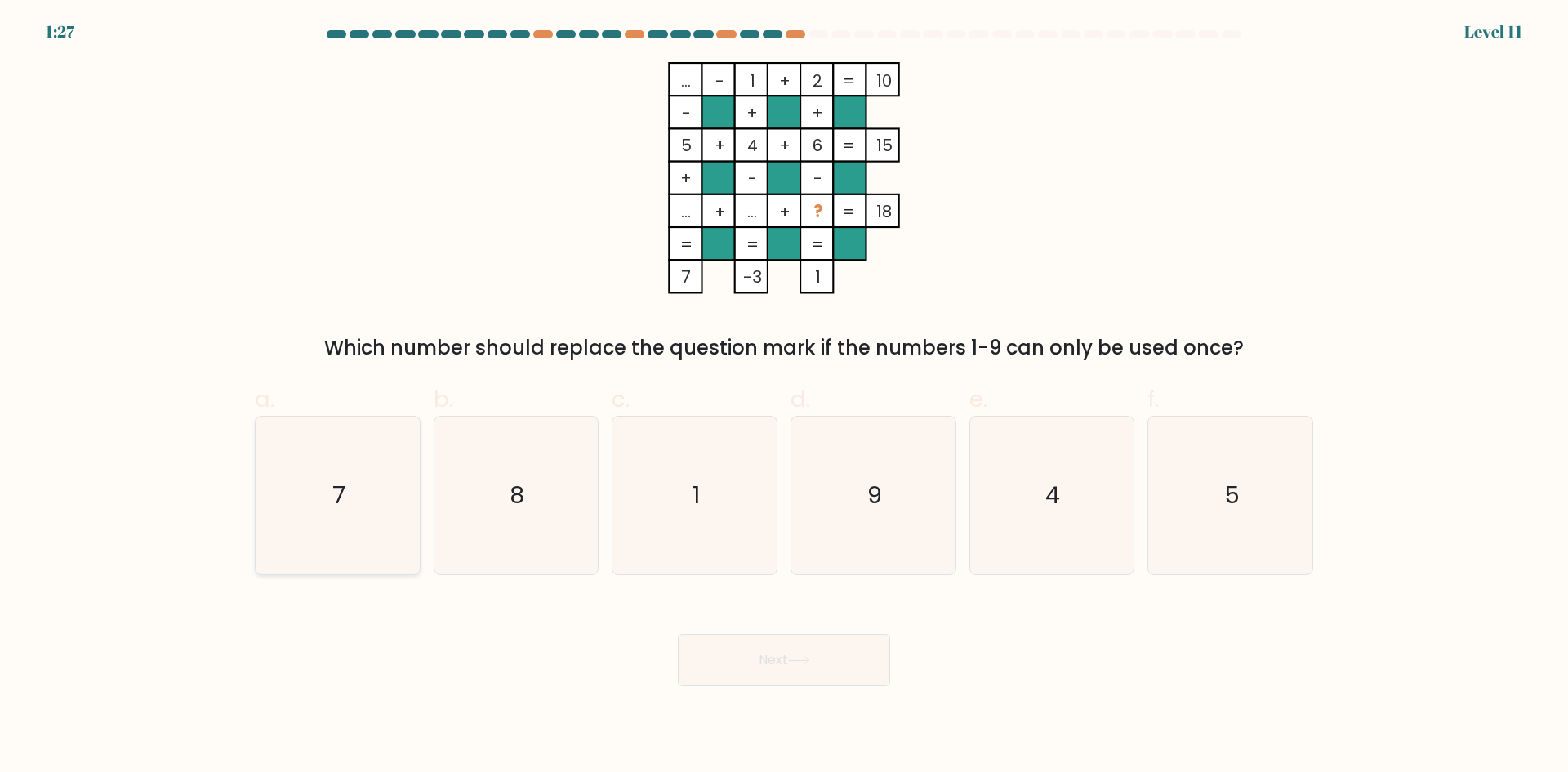
click at [357, 510] on icon "7" at bounding box center [338, 496] width 158 height 158
click at [784, 397] on input "a. 7" at bounding box center [784, 392] width 1 height 11
radio input "true"
click at [803, 657] on icon at bounding box center [799, 660] width 22 height 9
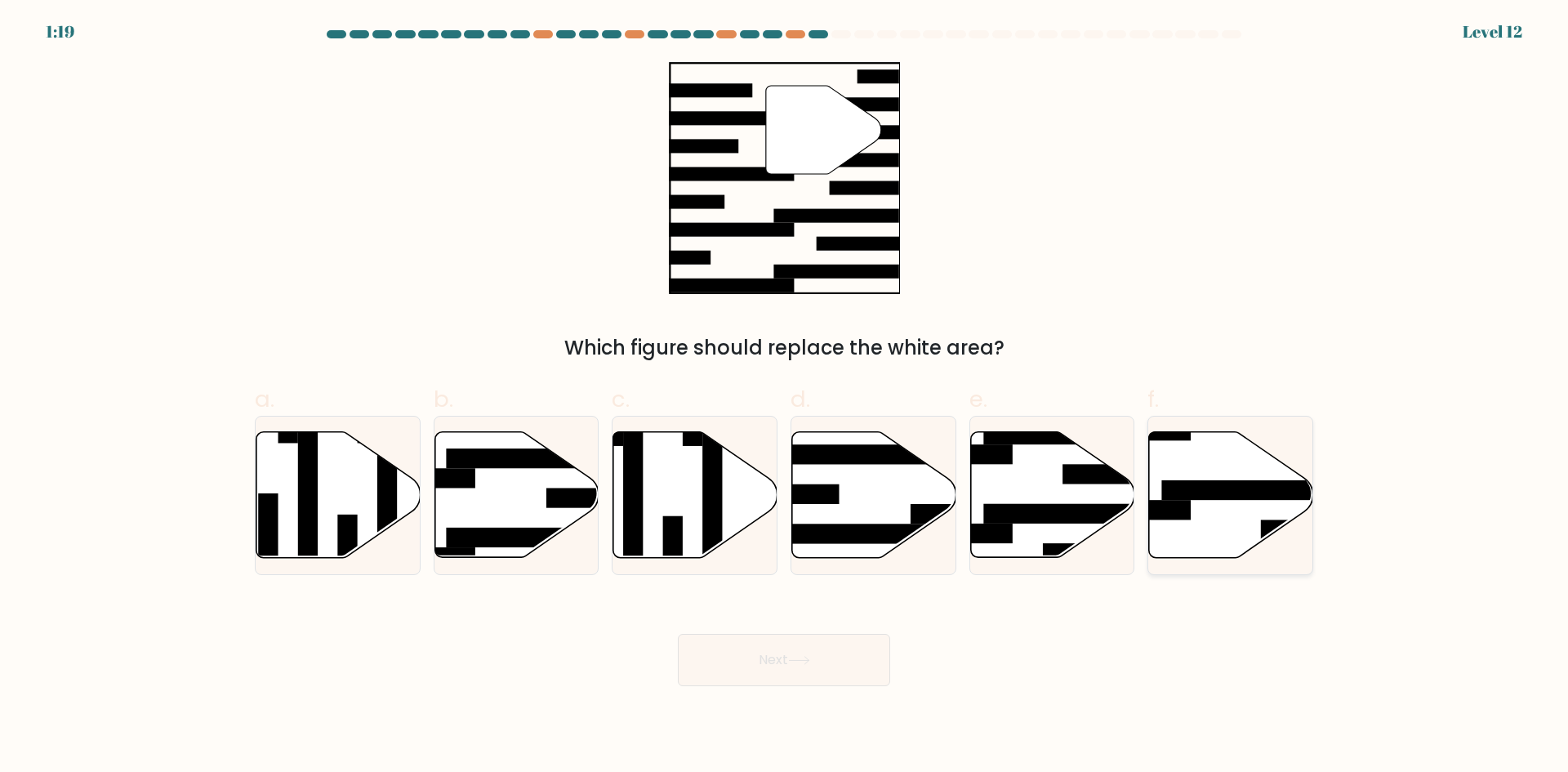
click at [1195, 510] on icon at bounding box center [1230, 495] width 164 height 126
click at [784, 397] on input "f." at bounding box center [784, 392] width 1 height 11
radio input "true"
click at [835, 652] on button "Next" at bounding box center [784, 660] width 212 height 53
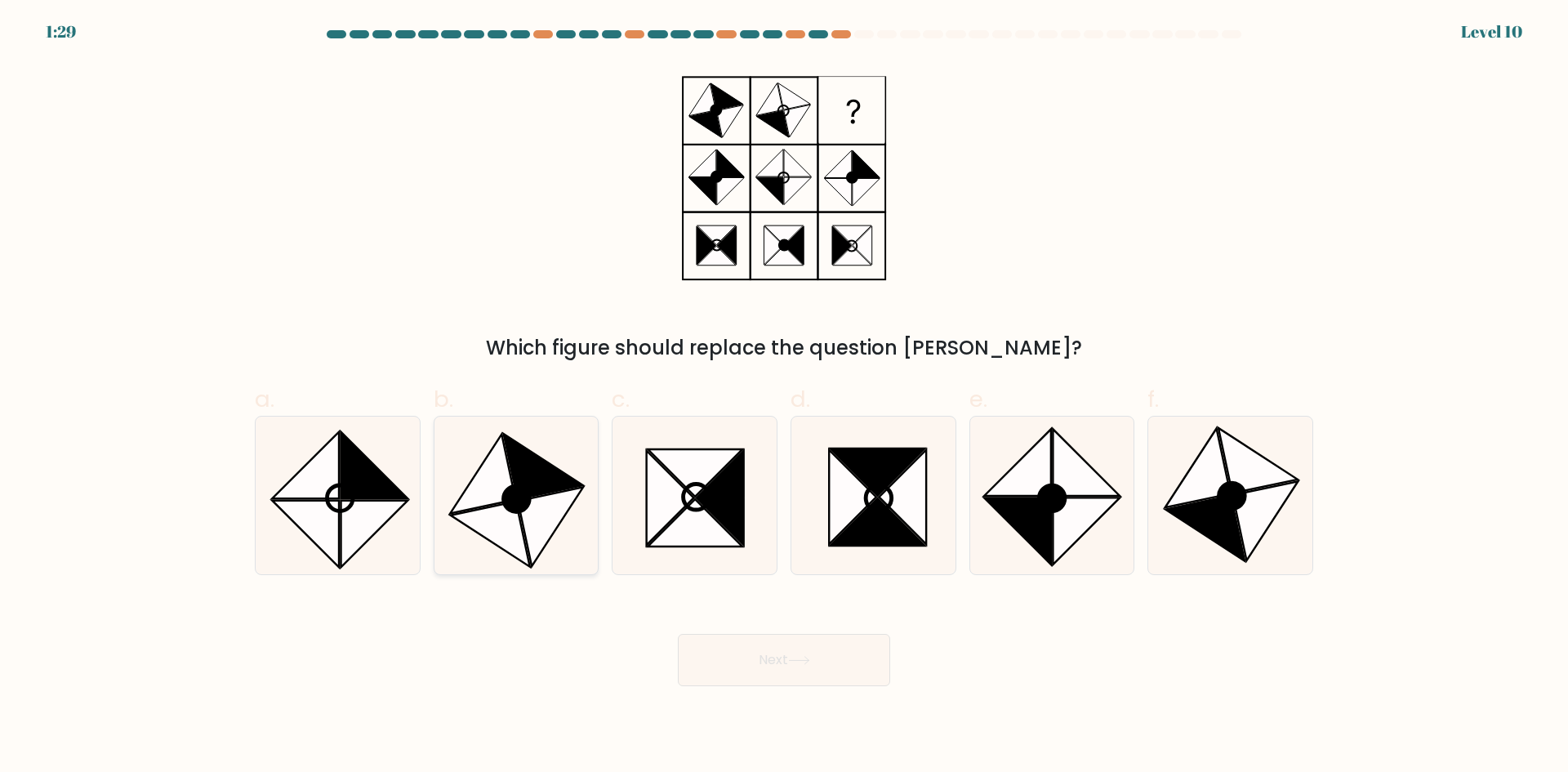
click at [524, 463] on icon at bounding box center [542, 466] width 79 height 65
click at [784, 397] on input "b." at bounding box center [784, 392] width 1 height 11
radio input "true"
click at [844, 663] on button "Next" at bounding box center [784, 660] width 212 height 53
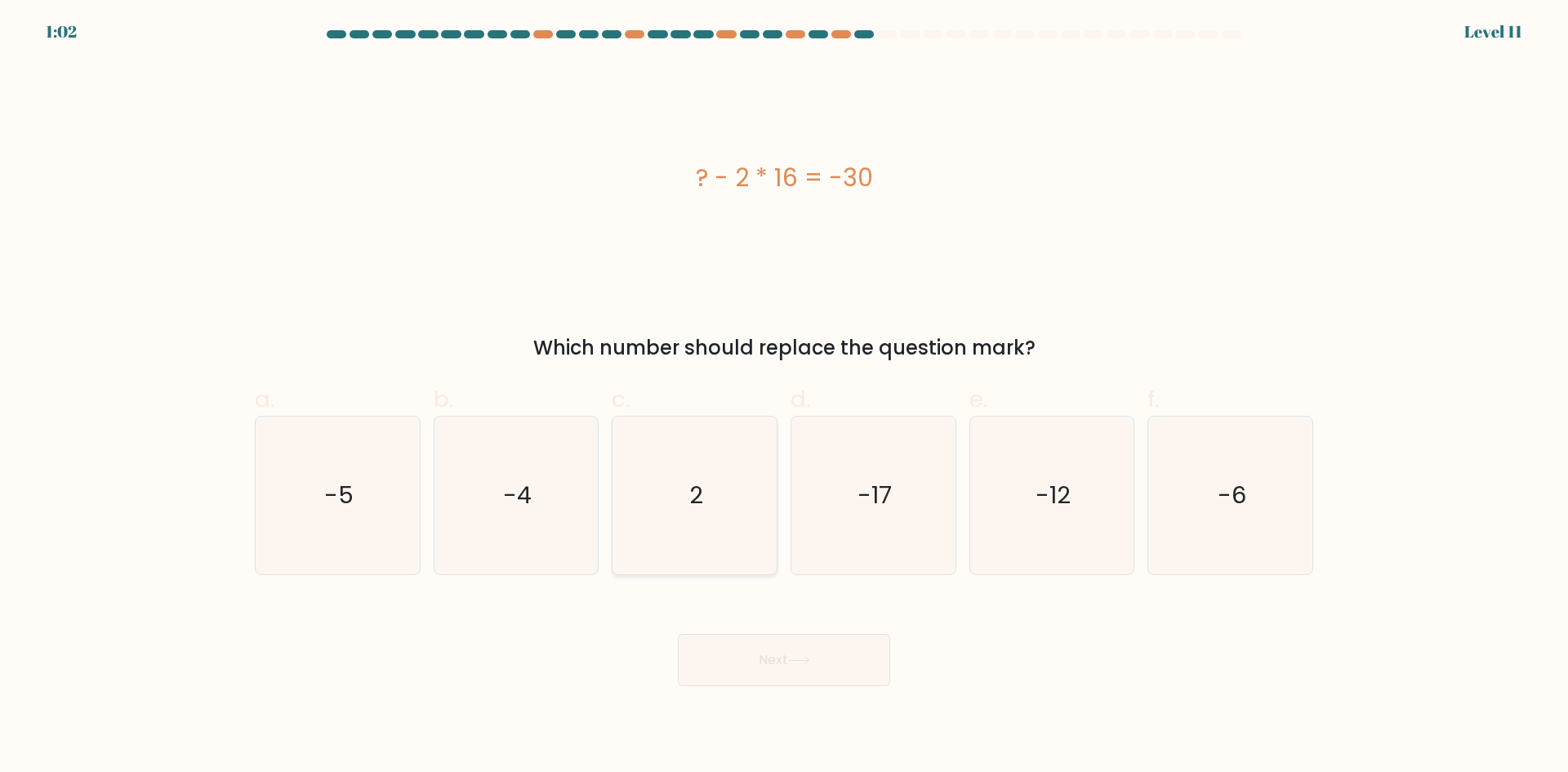
click at [644, 455] on icon "2" at bounding box center [694, 496] width 158 height 158
click at [784, 397] on input "c. 2" at bounding box center [784, 392] width 1 height 11
radio input "true"
click at [786, 639] on button "Next" at bounding box center [784, 660] width 212 height 53
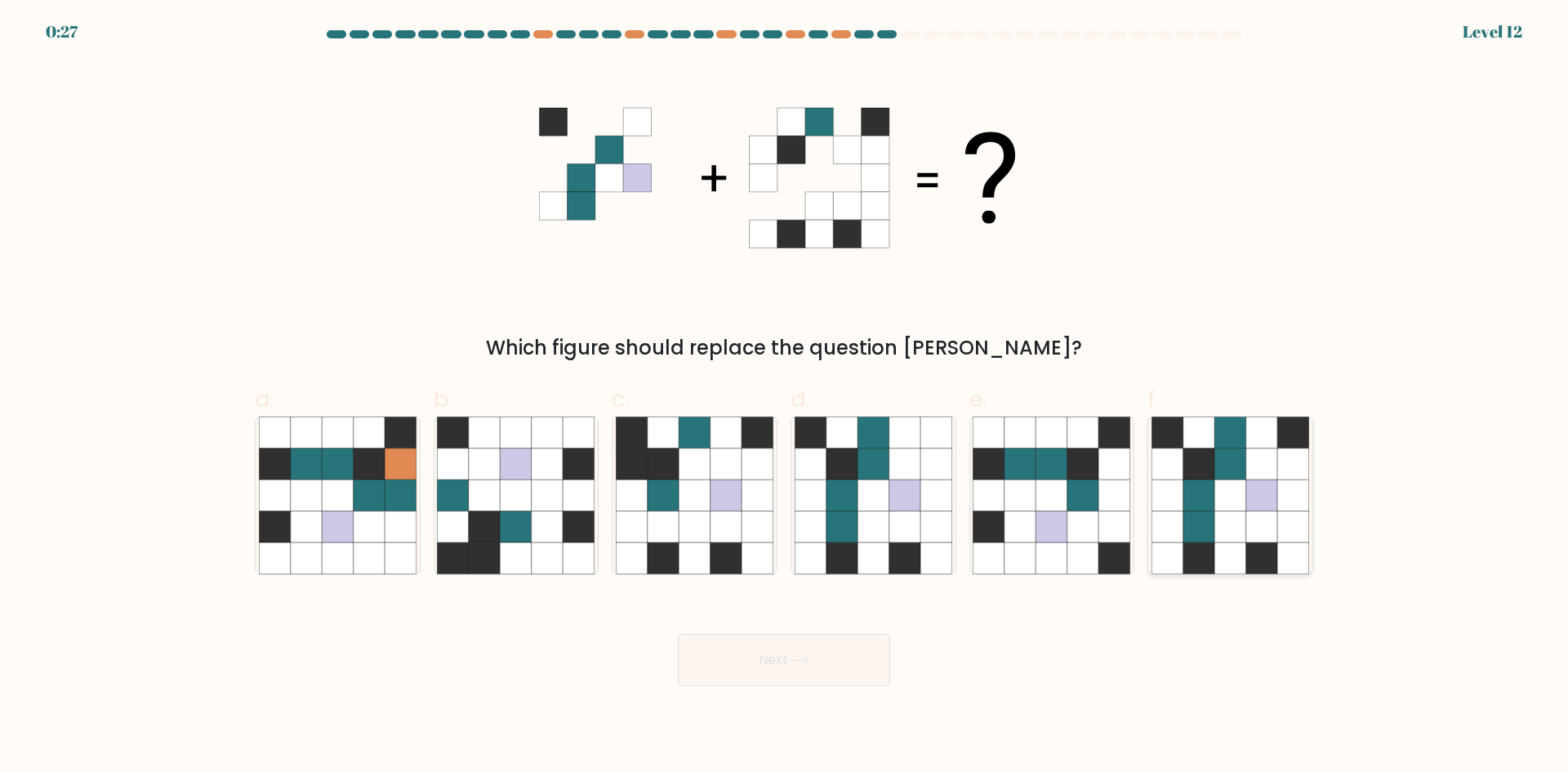
click at [1217, 507] on icon at bounding box center [1229, 495] width 31 height 31
click at [784, 397] on input "f." at bounding box center [784, 392] width 1 height 11
radio input "true"
click at [813, 674] on button "Next" at bounding box center [784, 660] width 212 height 53
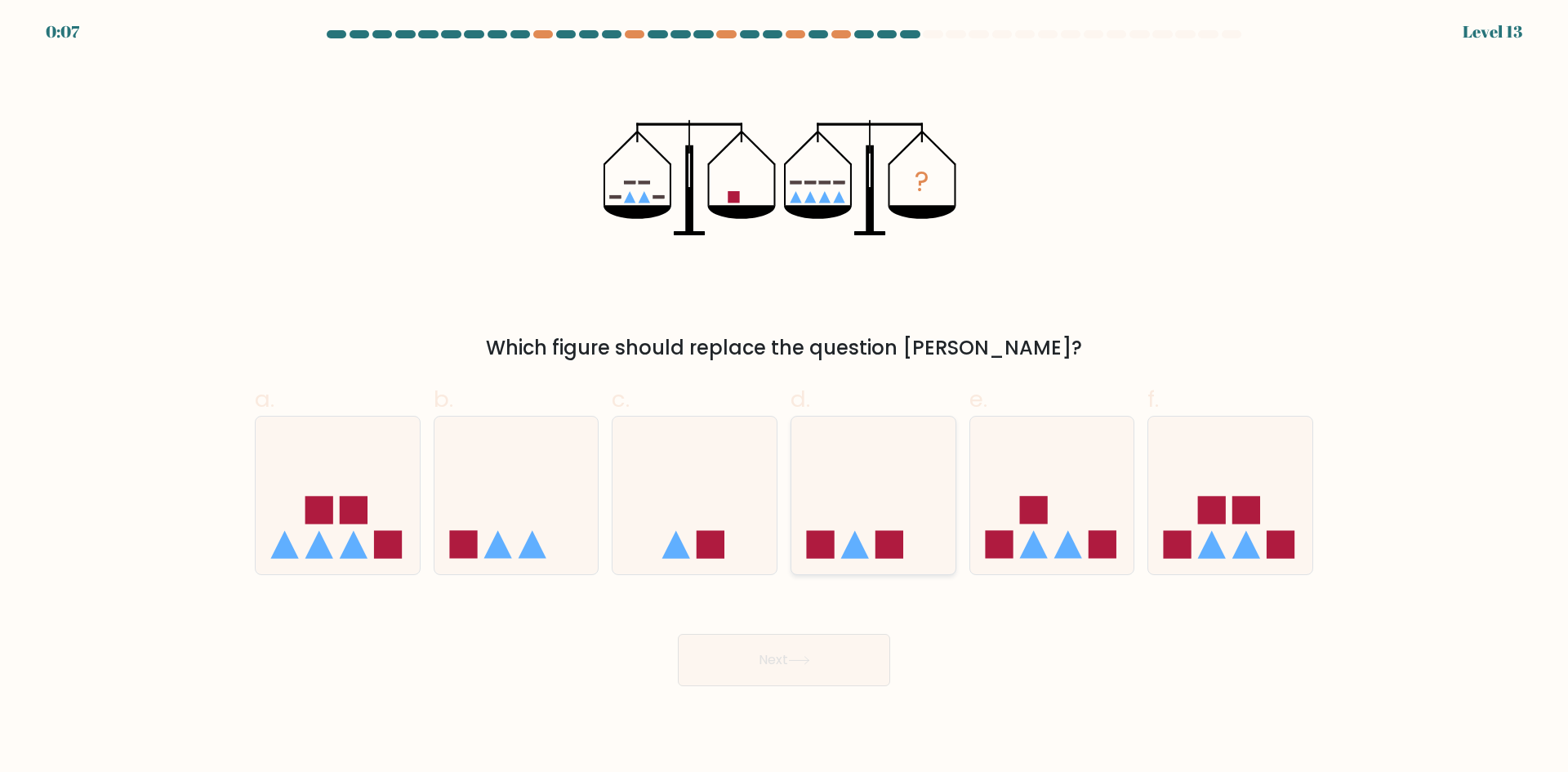
click at [846, 488] on icon at bounding box center [873, 495] width 164 height 136
click at [784, 397] on input "d." at bounding box center [784, 392] width 1 height 11
radio input "true"
click at [807, 678] on button "Next" at bounding box center [784, 660] width 212 height 53
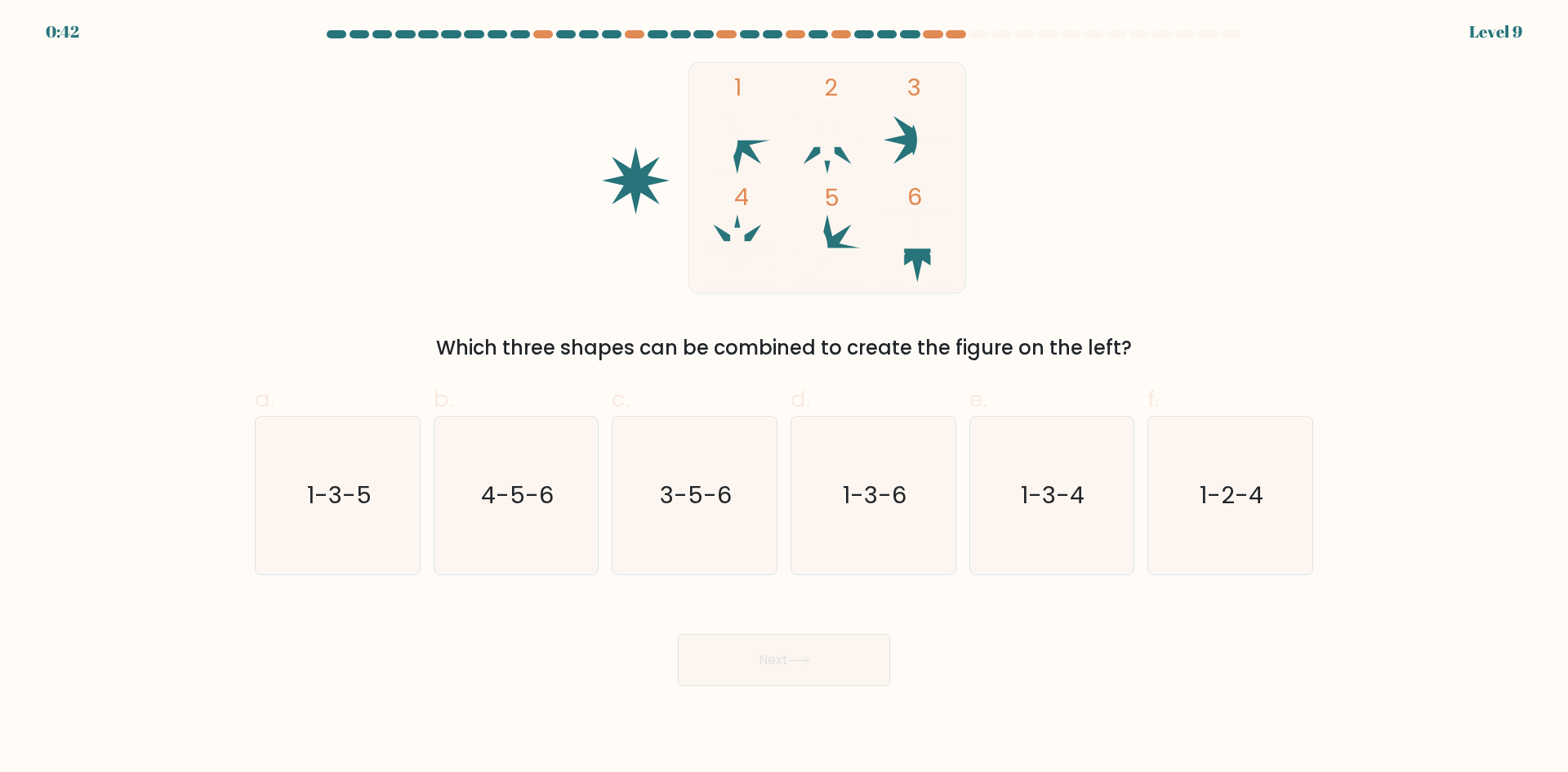
drag, startPoint x: 0, startPoint y: 0, endPoint x: 1074, endPoint y: 103, distance: 1078.9
click at [1074, 103] on div "1 2 3 4 5 6 Which three shapes can be combined to create the figure on the left?" at bounding box center [784, 212] width 1078 height 301
click at [360, 522] on icon "1-3-5" at bounding box center [338, 496] width 158 height 158
click at [784, 397] on input "a. 1-3-5" at bounding box center [784, 392] width 1 height 11
radio input "true"
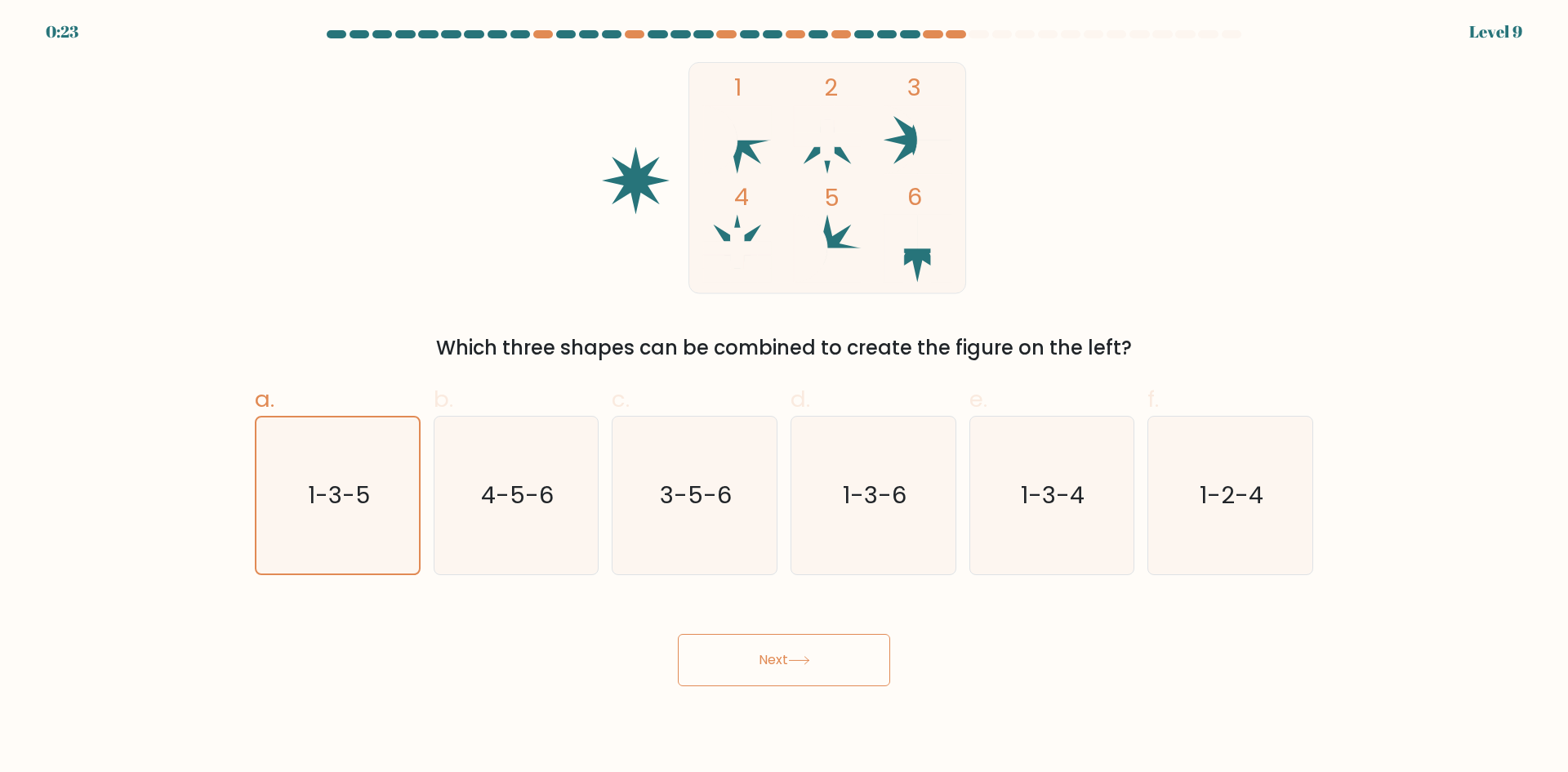
click at [826, 661] on button "Next" at bounding box center [784, 660] width 212 height 53
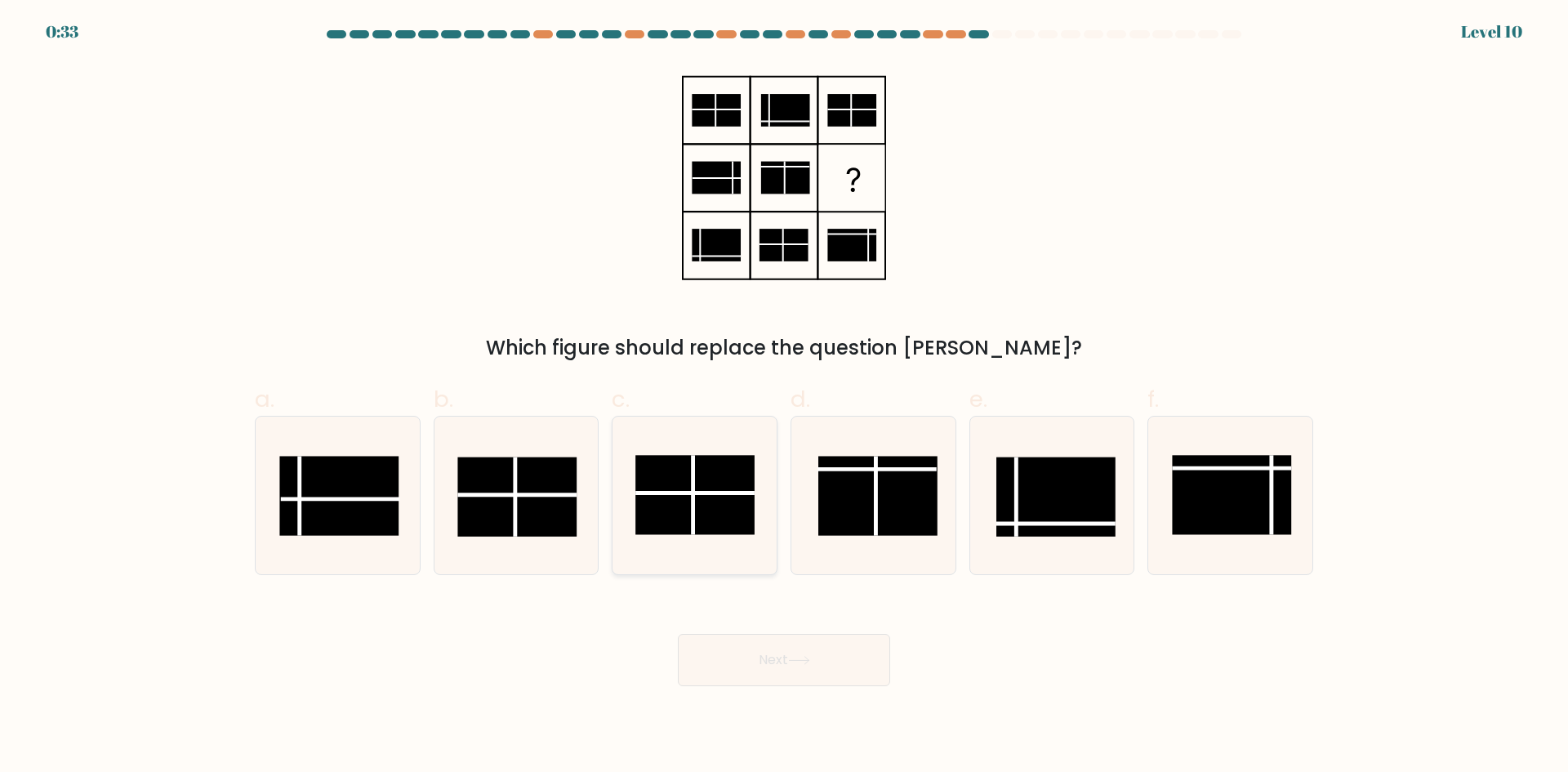
click at [681, 496] on rect at bounding box center [694, 494] width 119 height 79
click at [784, 397] on input "c." at bounding box center [784, 392] width 1 height 11
radio input "true"
click at [750, 666] on button "Next" at bounding box center [784, 660] width 212 height 53
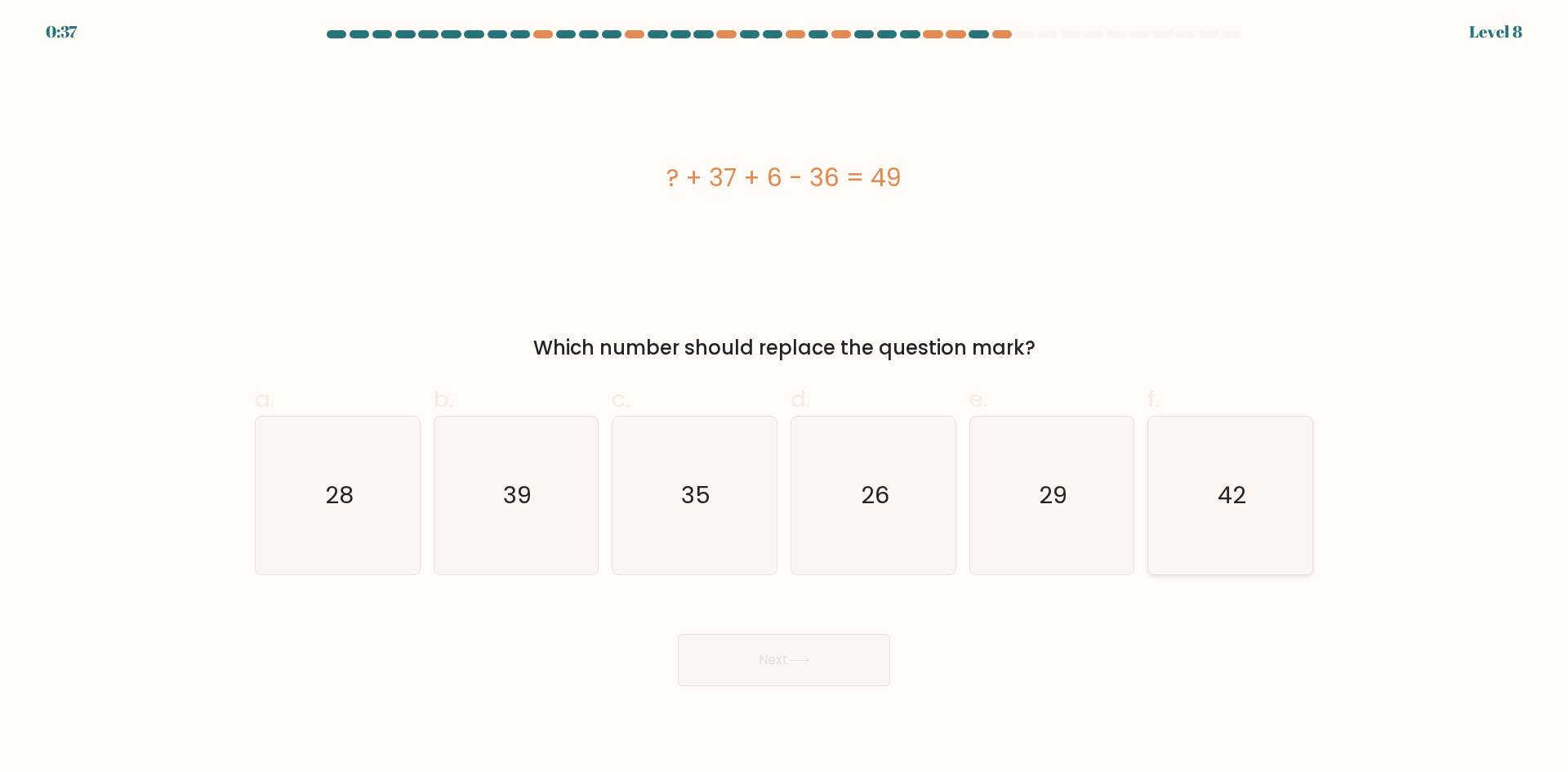
click at [1251, 510] on icon "42" at bounding box center [1230, 496] width 158 height 158
click at [784, 397] on input "f. 42" at bounding box center [784, 392] width 1 height 11
radio input "true"
click at [788, 645] on button "Next" at bounding box center [784, 660] width 212 height 53
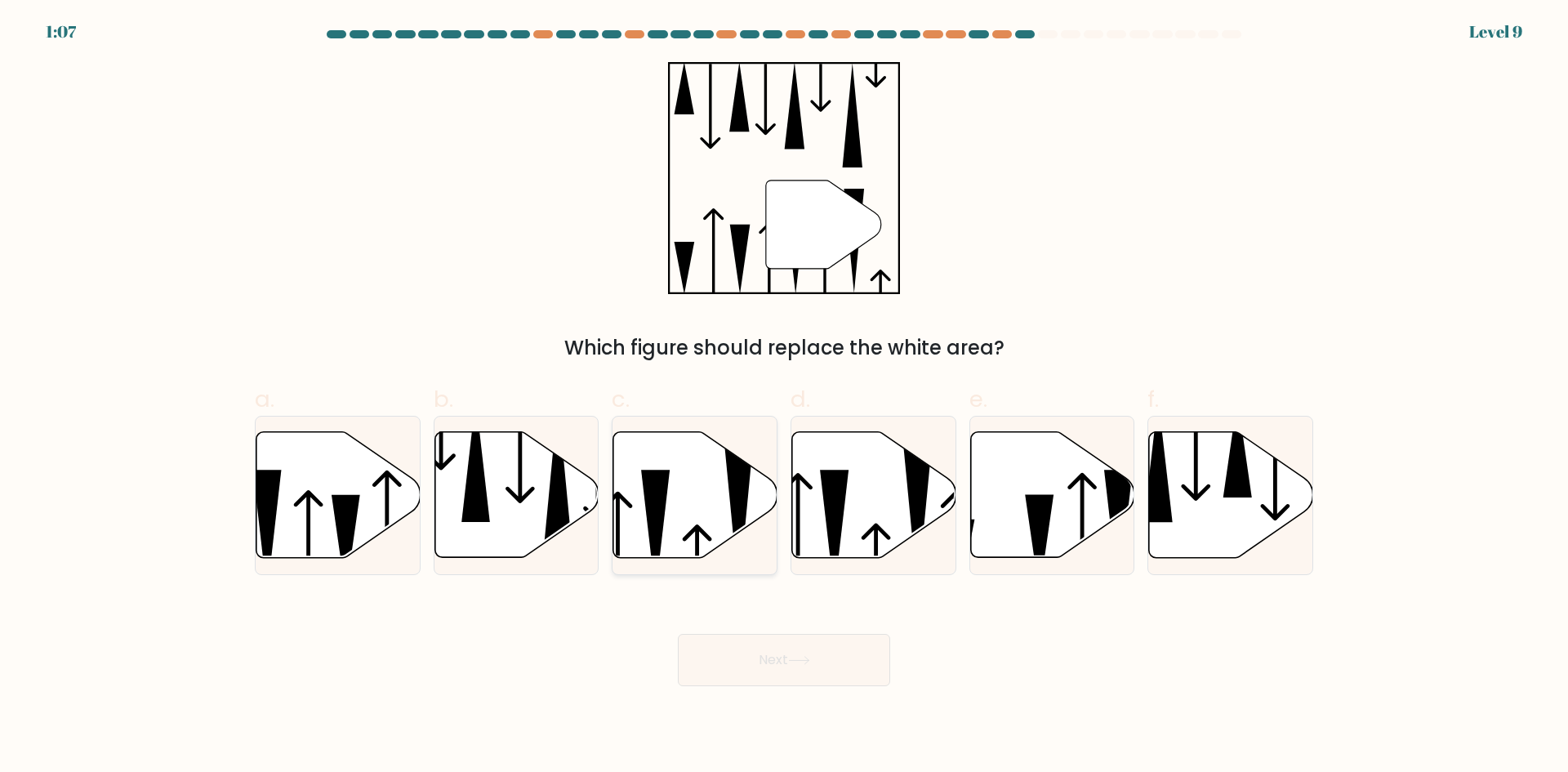
click at [717, 482] on icon at bounding box center [694, 495] width 164 height 126
click at [784, 397] on input "c." at bounding box center [784, 392] width 1 height 11
radio input "true"
click at [801, 647] on button "Next" at bounding box center [784, 660] width 212 height 53
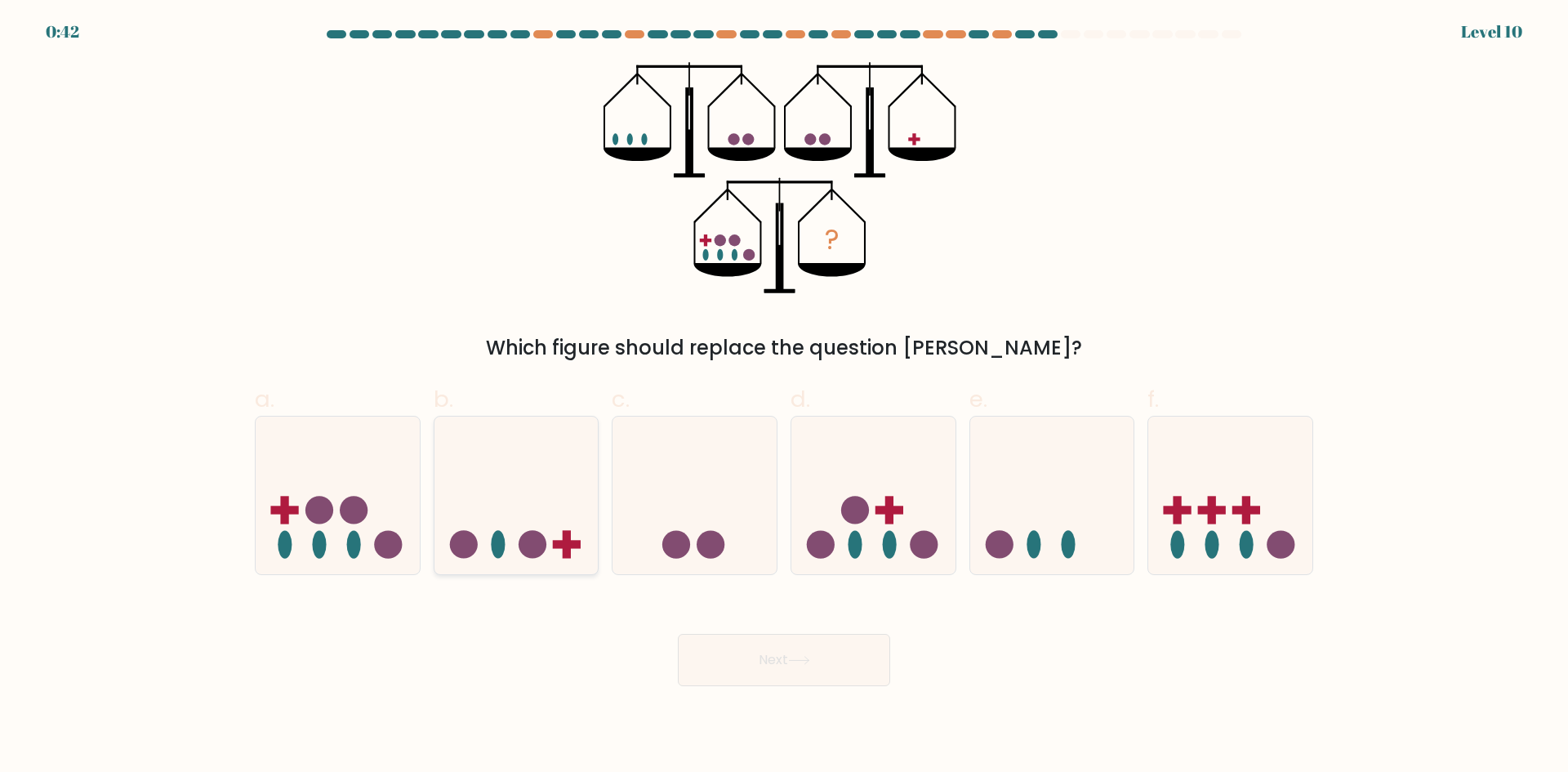
click at [524, 568] on div at bounding box center [516, 496] width 166 height 160
click at [784, 397] on input "b." at bounding box center [784, 392] width 1 height 11
radio input "true"
click at [805, 673] on button "Next" at bounding box center [784, 660] width 212 height 53
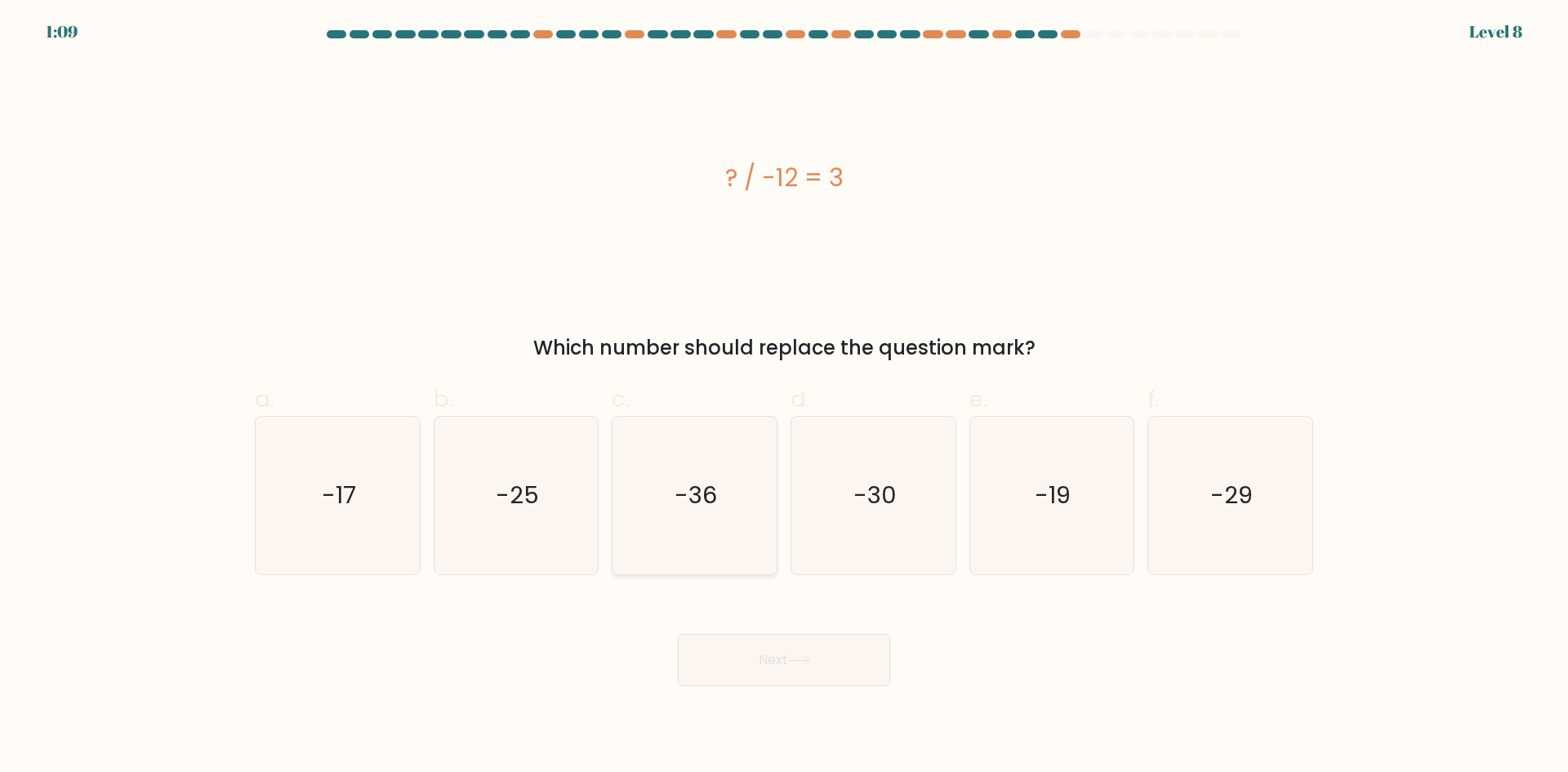
click at [728, 484] on icon "-36" at bounding box center [694, 496] width 158 height 158
click at [784, 397] on input "c. -36" at bounding box center [784, 392] width 1 height 11
radio input "true"
click at [775, 673] on button "Next" at bounding box center [784, 660] width 212 height 53
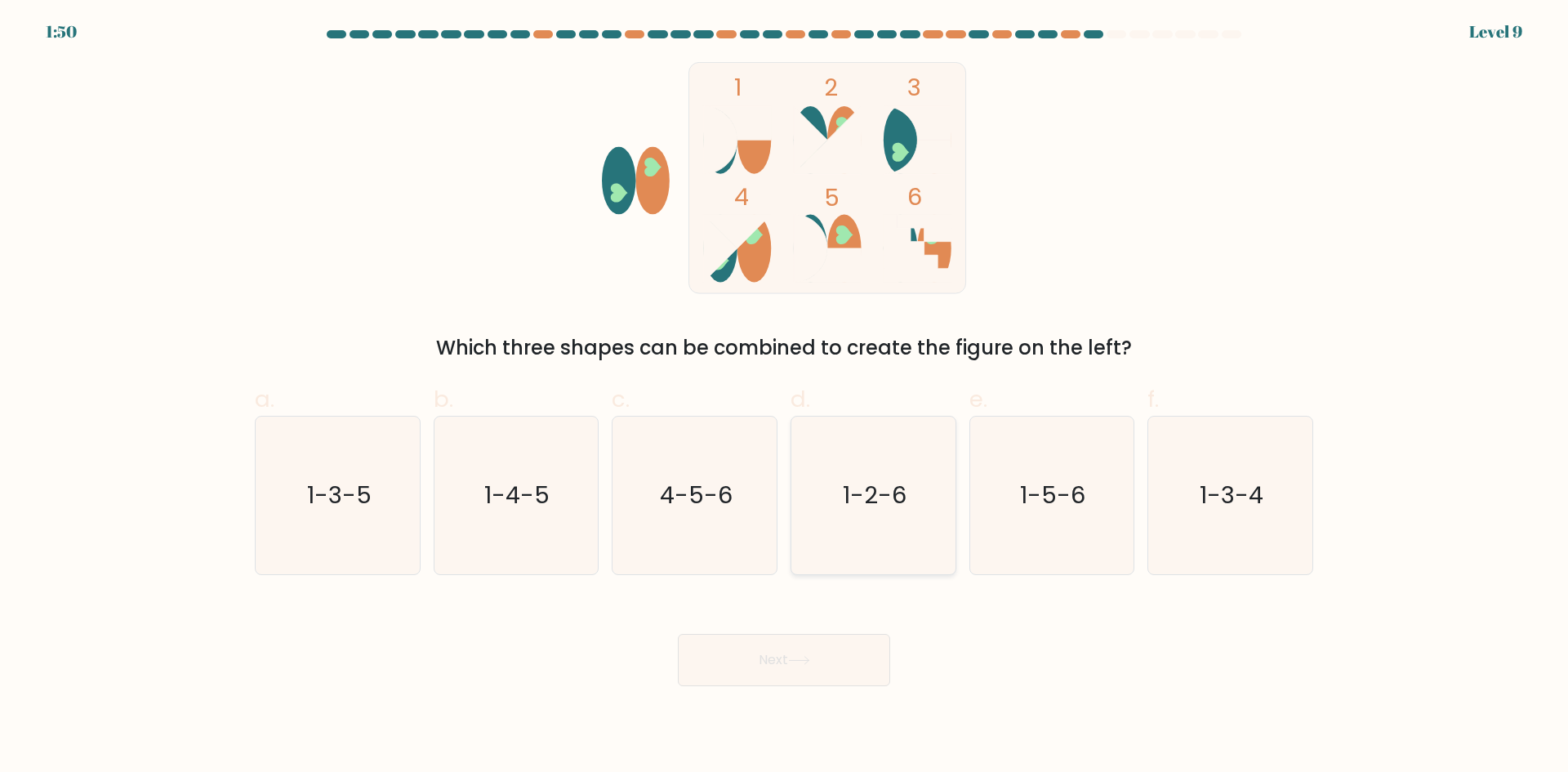
drag, startPoint x: 851, startPoint y: 497, endPoint x: 840, endPoint y: 538, distance: 42.4
click at [851, 498] on text "1-2-6" at bounding box center [874, 495] width 64 height 32
click at [784, 397] on input "d. 1-2-6" at bounding box center [784, 392] width 1 height 11
radio input "true"
click at [829, 677] on button "Next" at bounding box center [784, 660] width 212 height 53
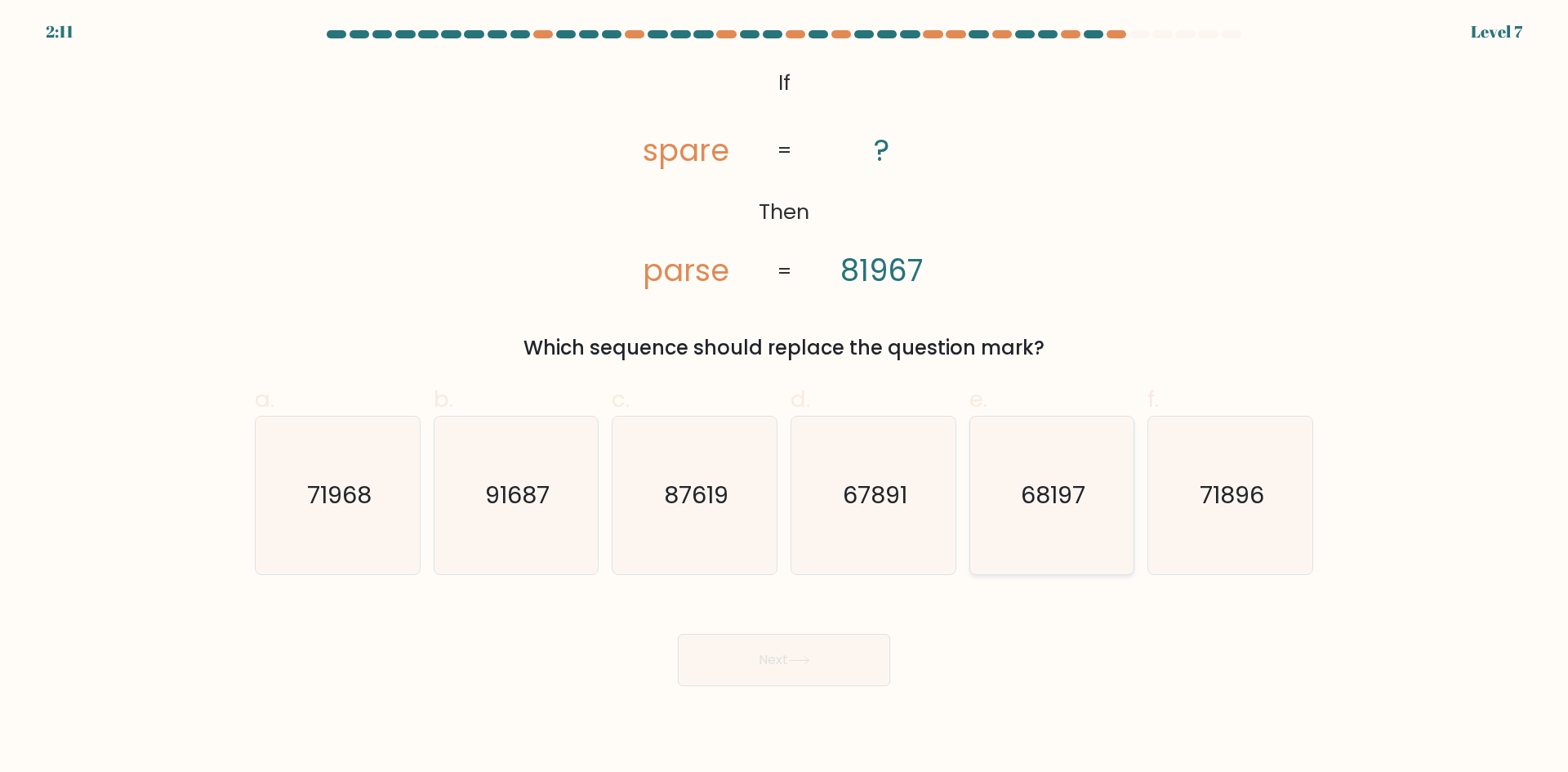
click at [1042, 510] on text "68197" at bounding box center [1053, 495] width 65 height 32
click at [784, 397] on input "e. 68197" at bounding box center [784, 392] width 1 height 11
radio input "true"
click at [823, 656] on button "Next" at bounding box center [784, 660] width 212 height 53
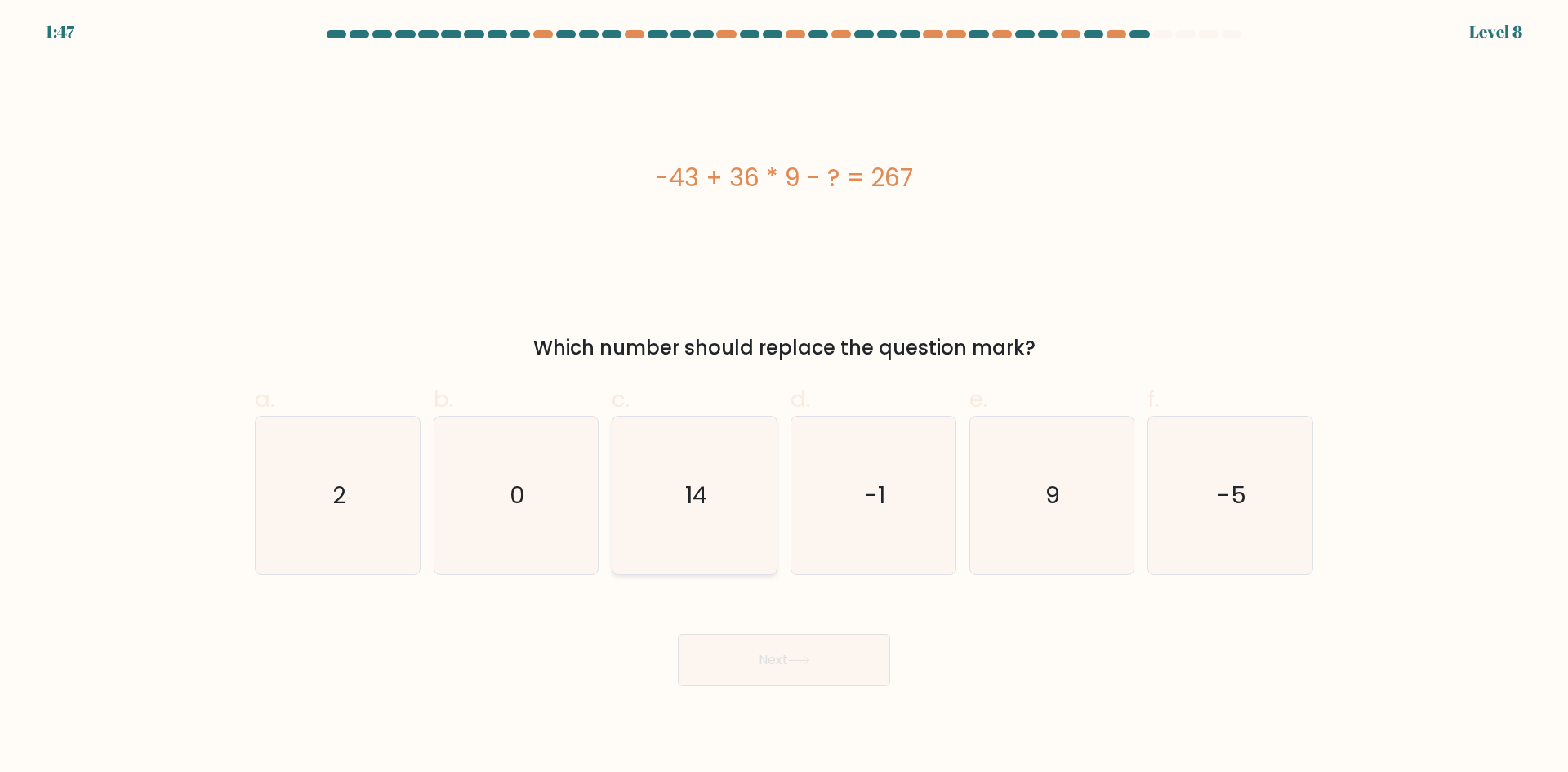
click at [713, 492] on icon "14" at bounding box center [694, 496] width 158 height 158
click at [784, 397] on input "c. 14" at bounding box center [784, 392] width 1 height 11
radio input "true"
click at [815, 674] on button "Next" at bounding box center [784, 660] width 212 height 53
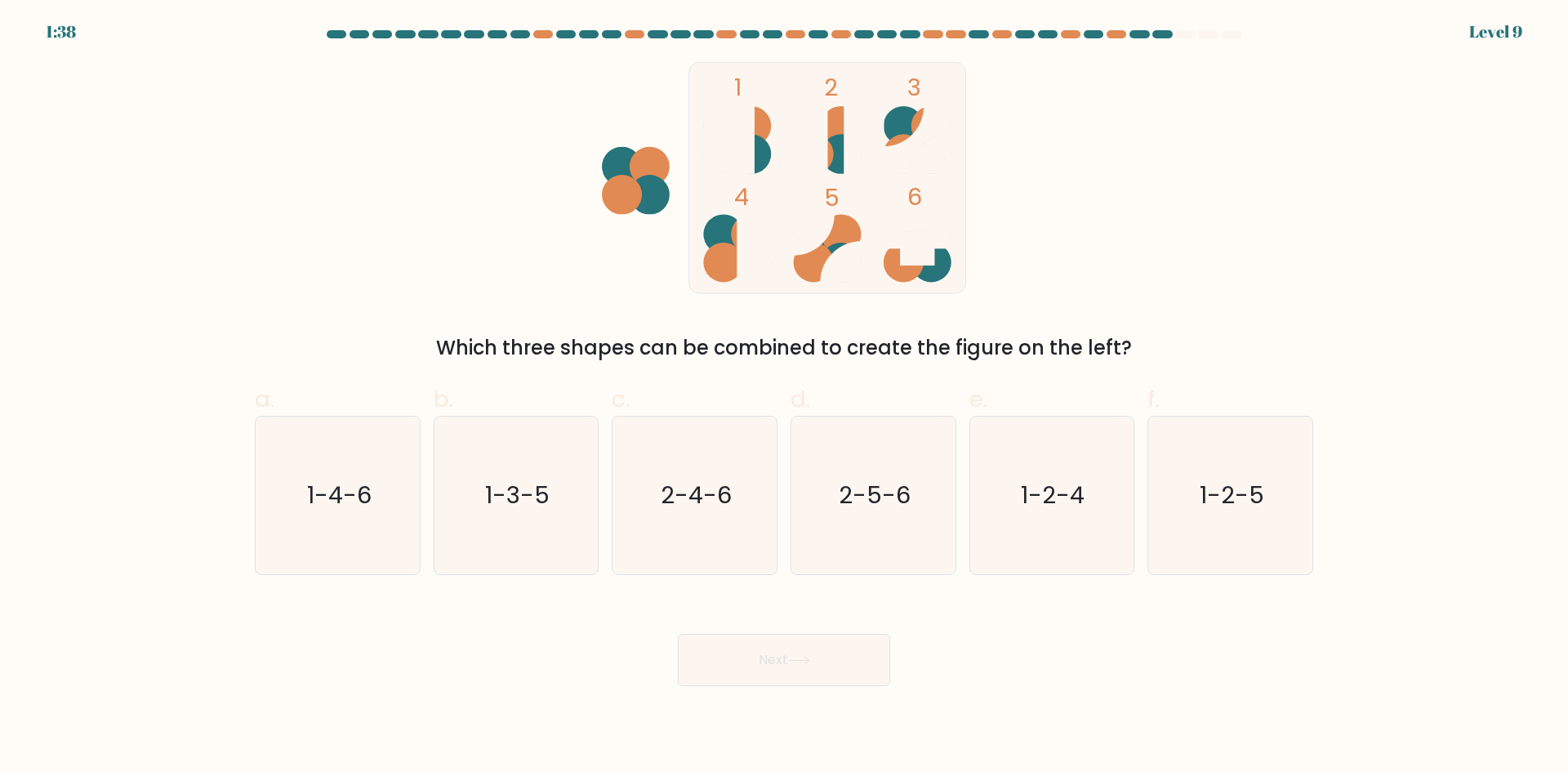
drag, startPoint x: 681, startPoint y: 504, endPoint x: 793, endPoint y: 628, distance: 167.1
click at [683, 504] on text "2-4-6" at bounding box center [696, 495] width 71 height 32
click at [784, 665] on button "Next" at bounding box center [784, 660] width 212 height 53
click at [748, 563] on icon "2-4-6" at bounding box center [694, 496] width 158 height 158
click at [784, 397] on input "c. 2-4-6" at bounding box center [784, 392] width 1 height 11
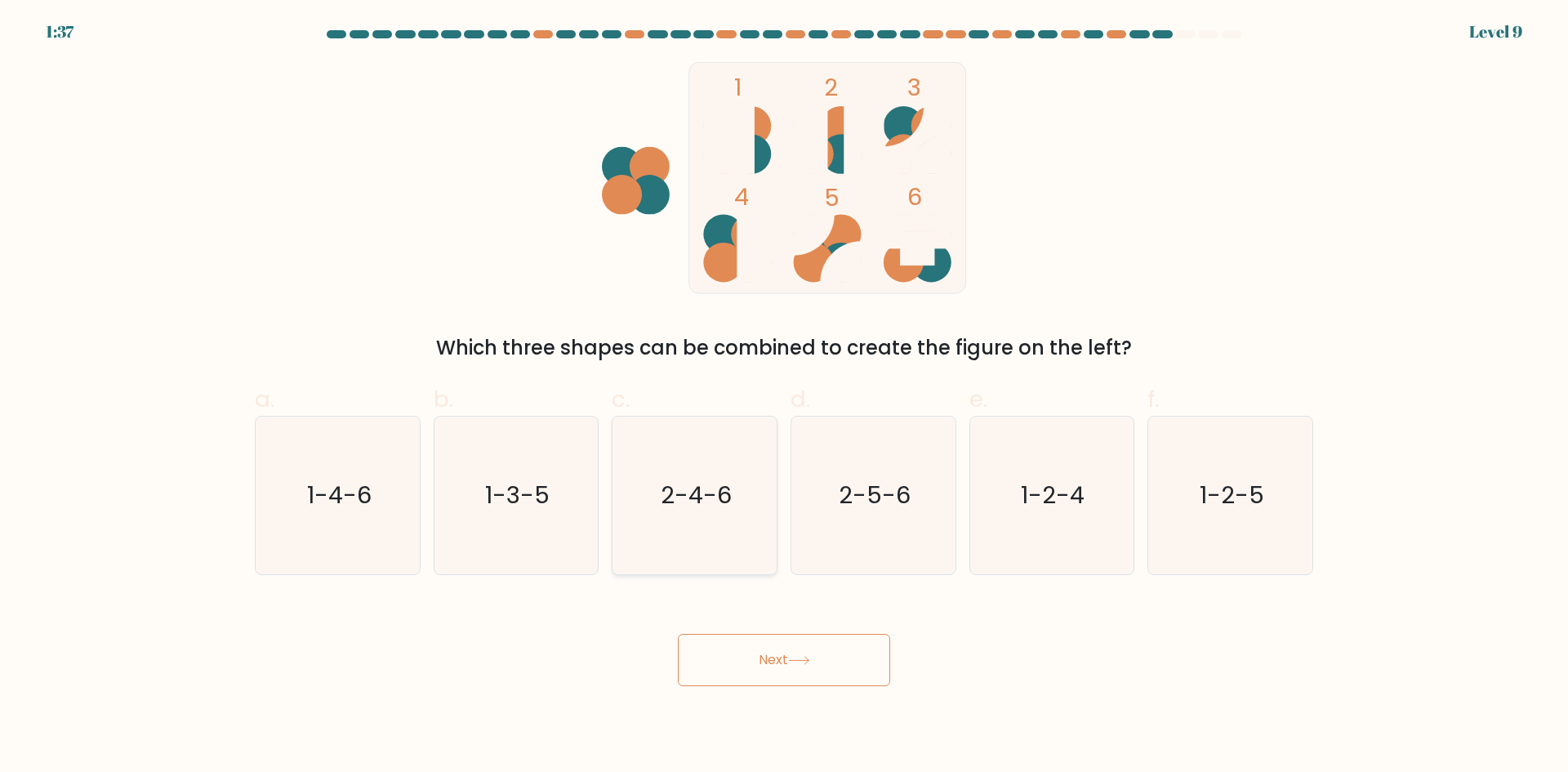
radio input "true"
click at [769, 651] on button "Next" at bounding box center [784, 660] width 212 height 53
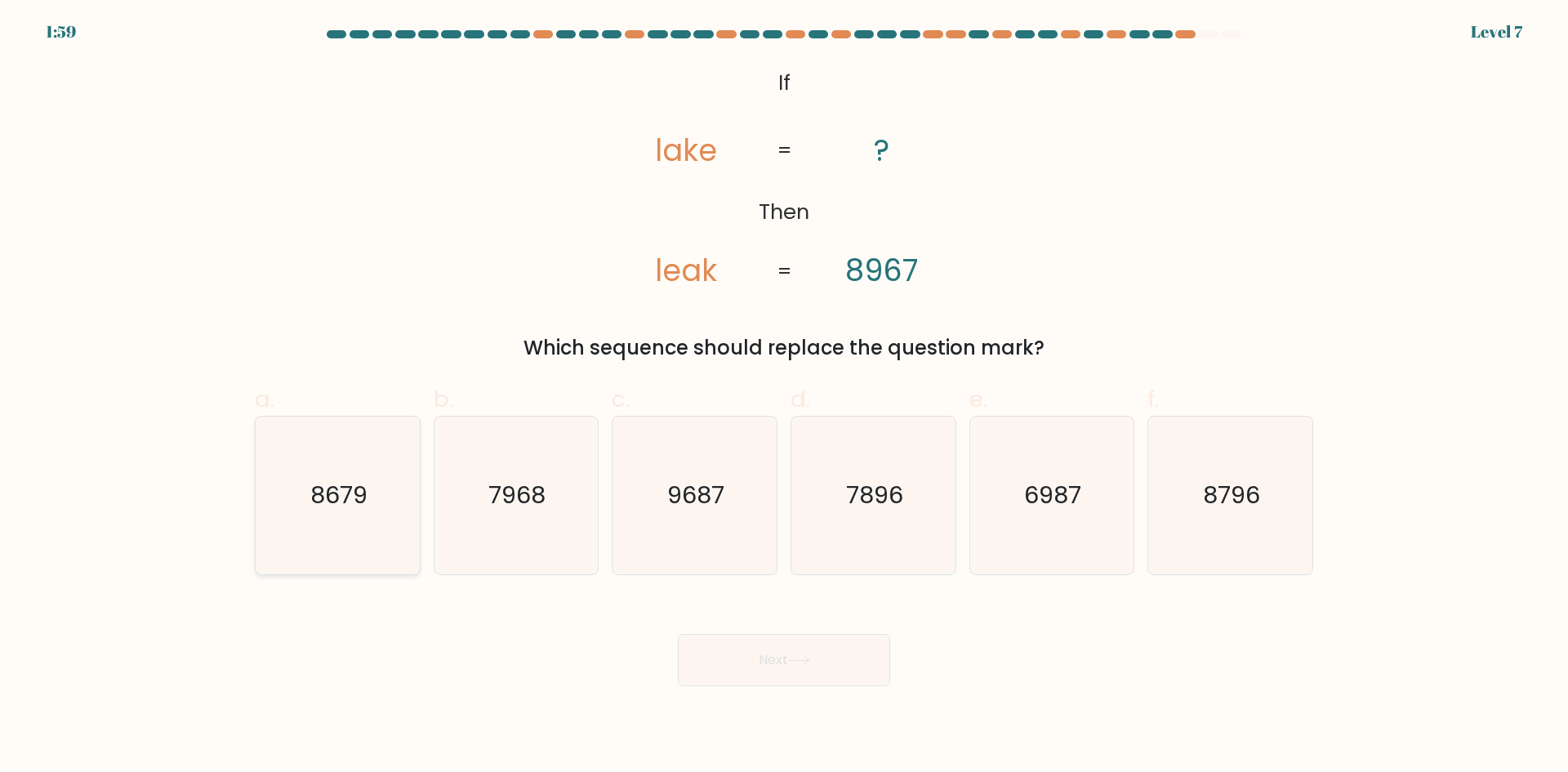
click at [396, 492] on icon "8679" at bounding box center [338, 496] width 158 height 158
click at [784, 397] on input "a. 8679" at bounding box center [784, 392] width 1 height 11
radio input "true"
drag, startPoint x: 843, startPoint y: 668, endPoint x: 808, endPoint y: 656, distance: 37.0
click at [840, 668] on button "Next" at bounding box center [784, 660] width 212 height 53
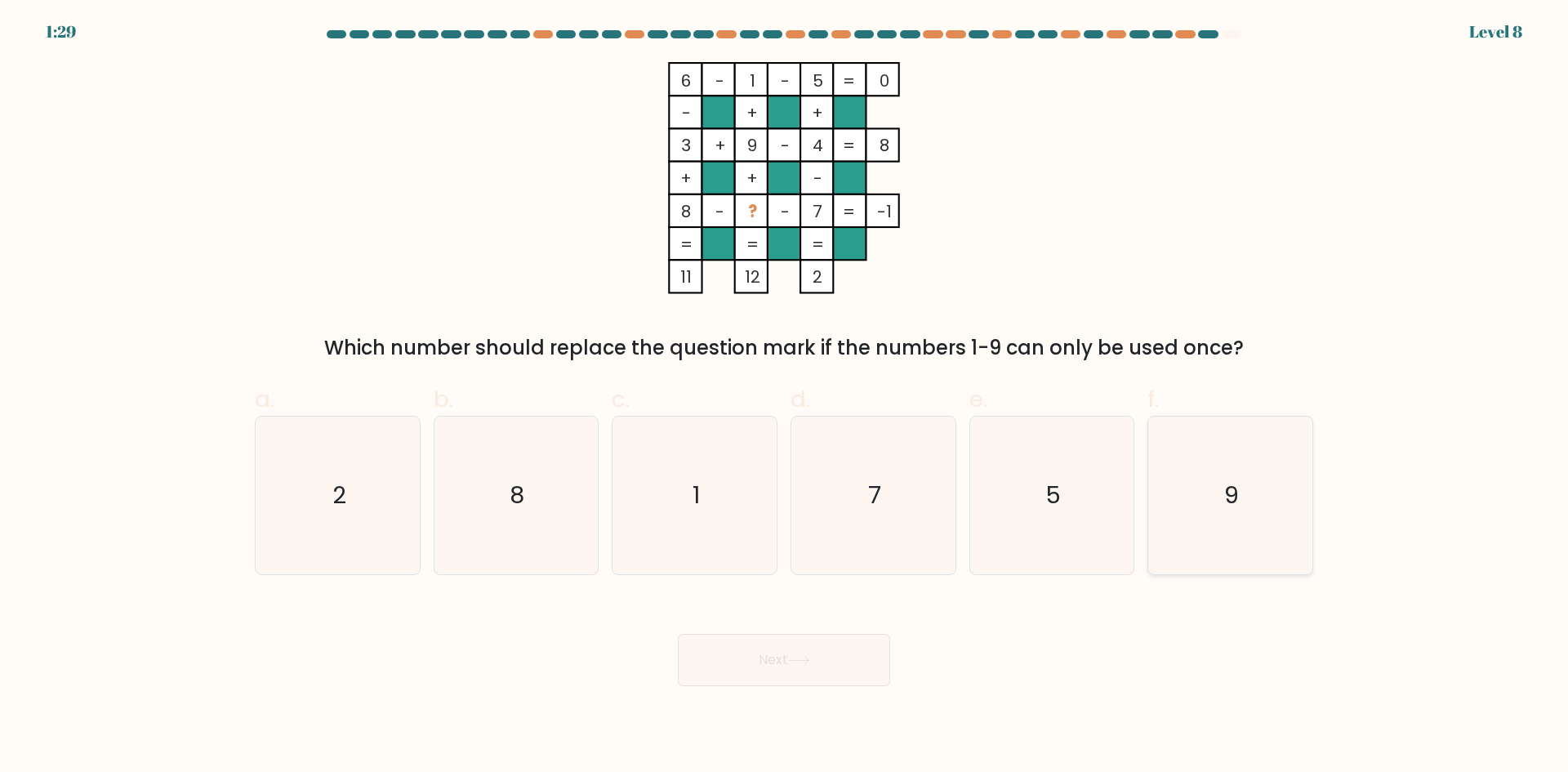
click at [1252, 482] on icon "9" at bounding box center [1230, 496] width 158 height 158
click at [784, 397] on input "f. 9" at bounding box center [784, 392] width 1 height 11
radio input "true"
click at [791, 658] on button "Next" at bounding box center [784, 660] width 212 height 53
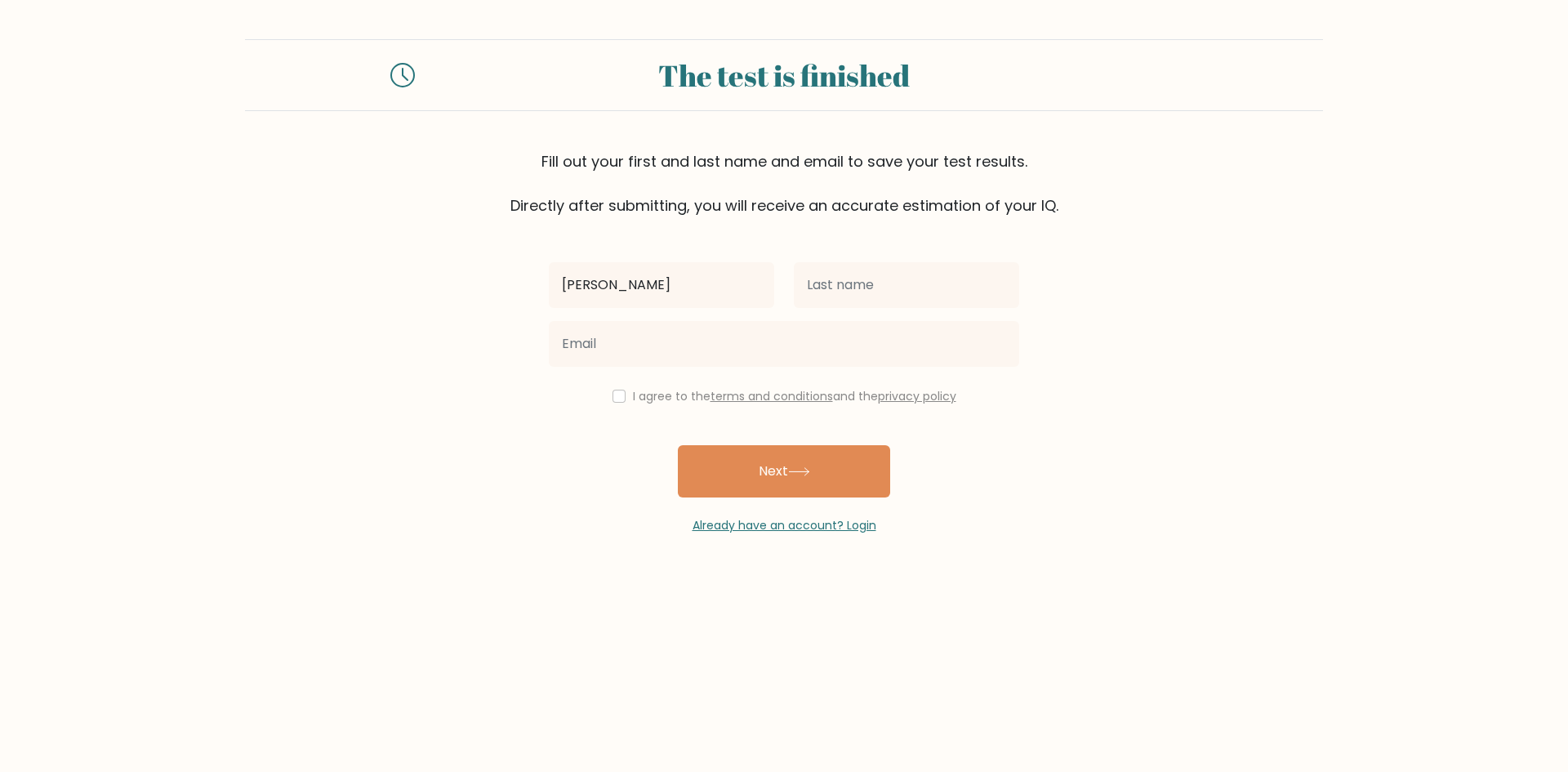
type input "[PERSON_NAME]"
type input "Malabayabas"
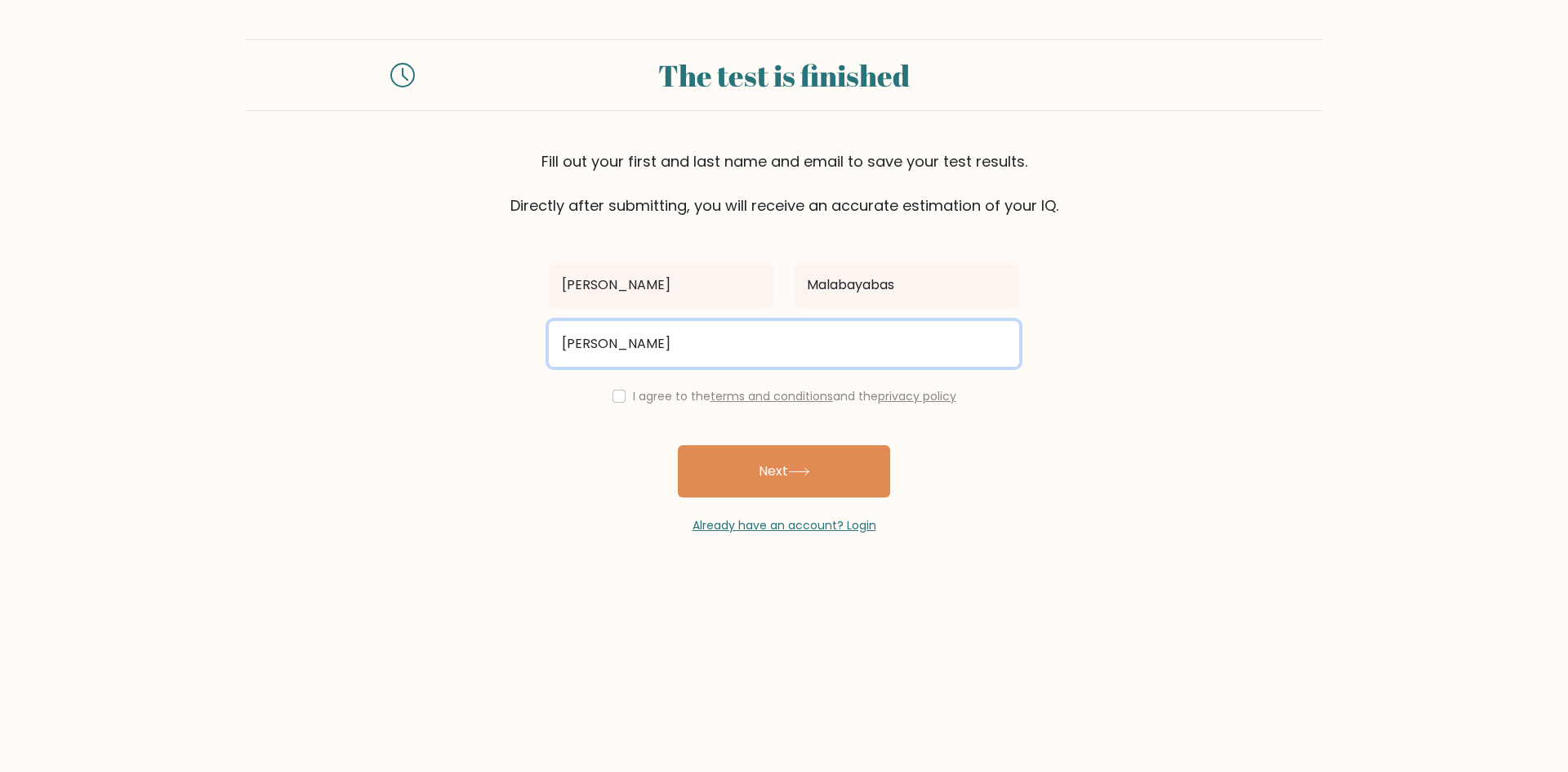
type input "[EMAIL_ADDRESS][DOMAIN_NAME]"
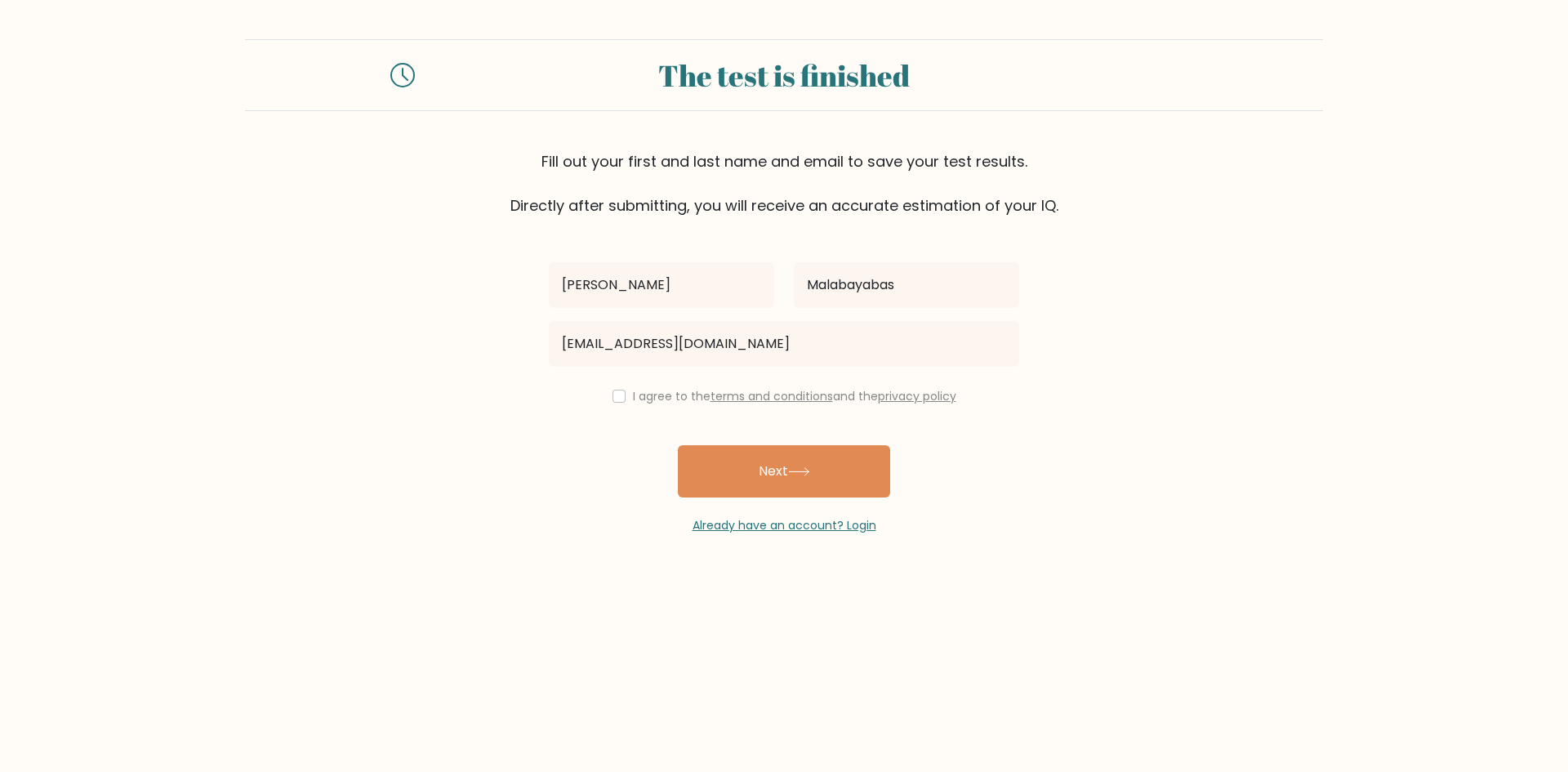
click at [623, 393] on div "I agree to the terms and conditions and the privacy policy" at bounding box center [784, 396] width 490 height 20
click at [612, 392] on input "checkbox" at bounding box center [618, 396] width 13 height 13
checkbox input "true"
click at [749, 461] on button "Next" at bounding box center [784, 471] width 212 height 53
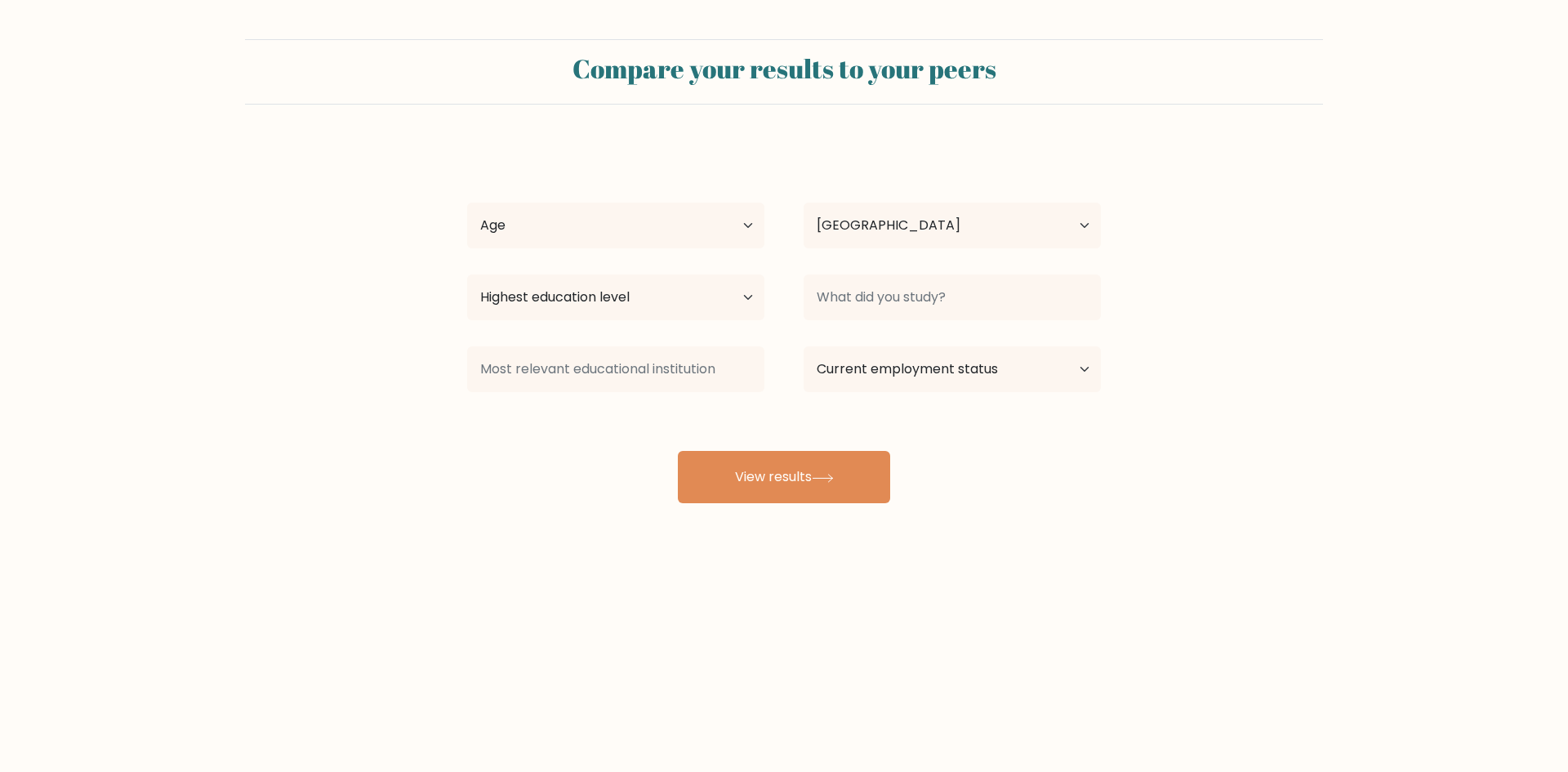
select select "PH"
click at [708, 228] on select "Age Under [DEMOGRAPHIC_DATA] [DEMOGRAPHIC_DATA] [DEMOGRAPHIC_DATA] [DEMOGRAPHIC…" at bounding box center [615, 226] width 297 height 46
select select "18_24"
click at [467, 203] on select "Age Under [DEMOGRAPHIC_DATA] [DEMOGRAPHIC_DATA] [DEMOGRAPHIC_DATA] [DEMOGRAPHIC…" at bounding box center [615, 226] width 297 height 46
click at [667, 302] on select "Highest education level No schooling Primary Lower Secondary Upper Secondary Oc…" at bounding box center [615, 297] width 297 height 46
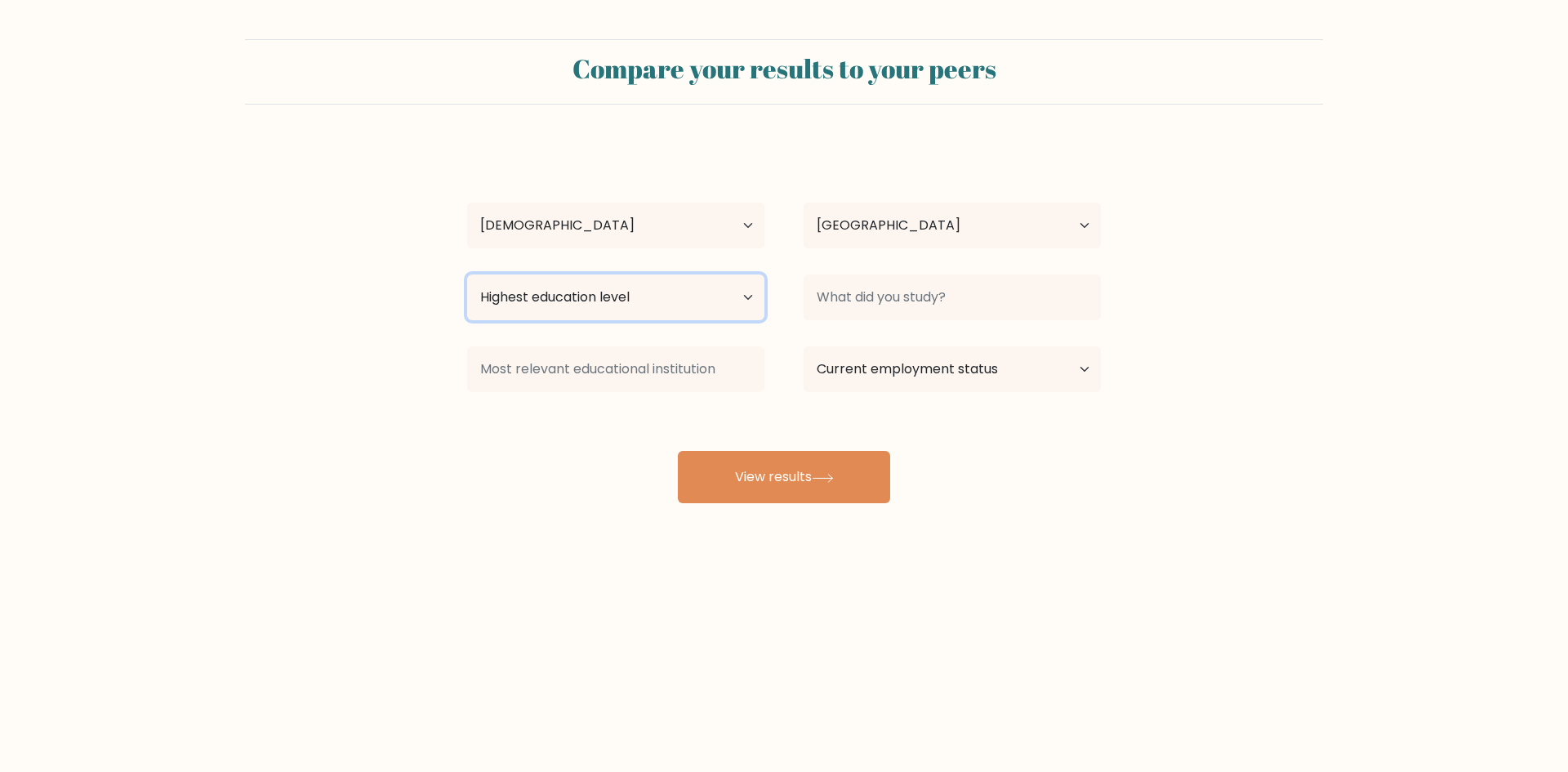
select select "bachelors_degree"
click at [467, 274] on select "Highest education level No schooling Primary Lower Secondary Upper Secondary Oc…" at bounding box center [615, 297] width 297 height 46
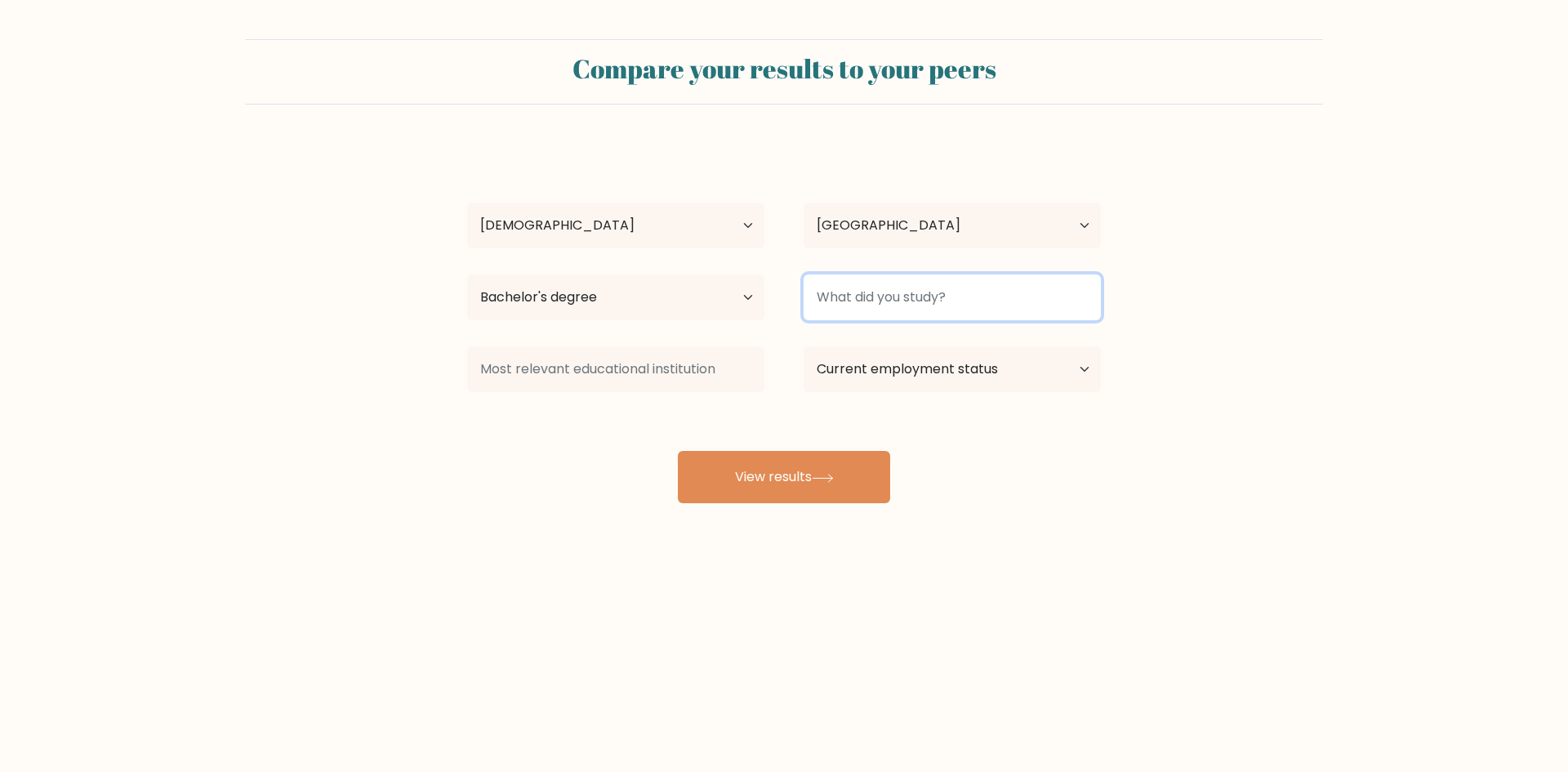
click at [887, 305] on input at bounding box center [952, 297] width 297 height 46
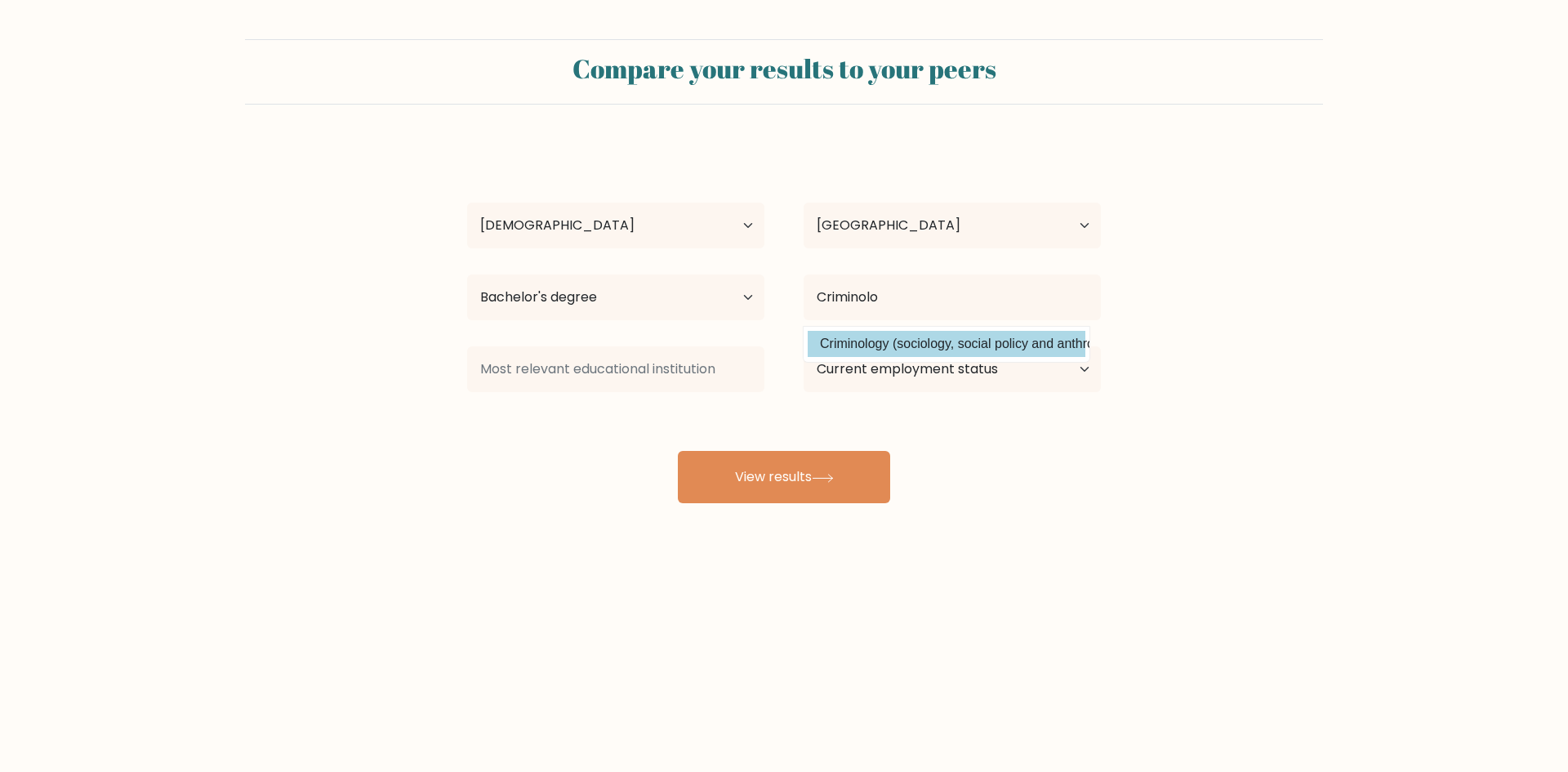
click at [889, 348] on option "Criminology (sociology, social policy and anthropology)" at bounding box center [946, 344] width 278 height 26
type input "Criminology"
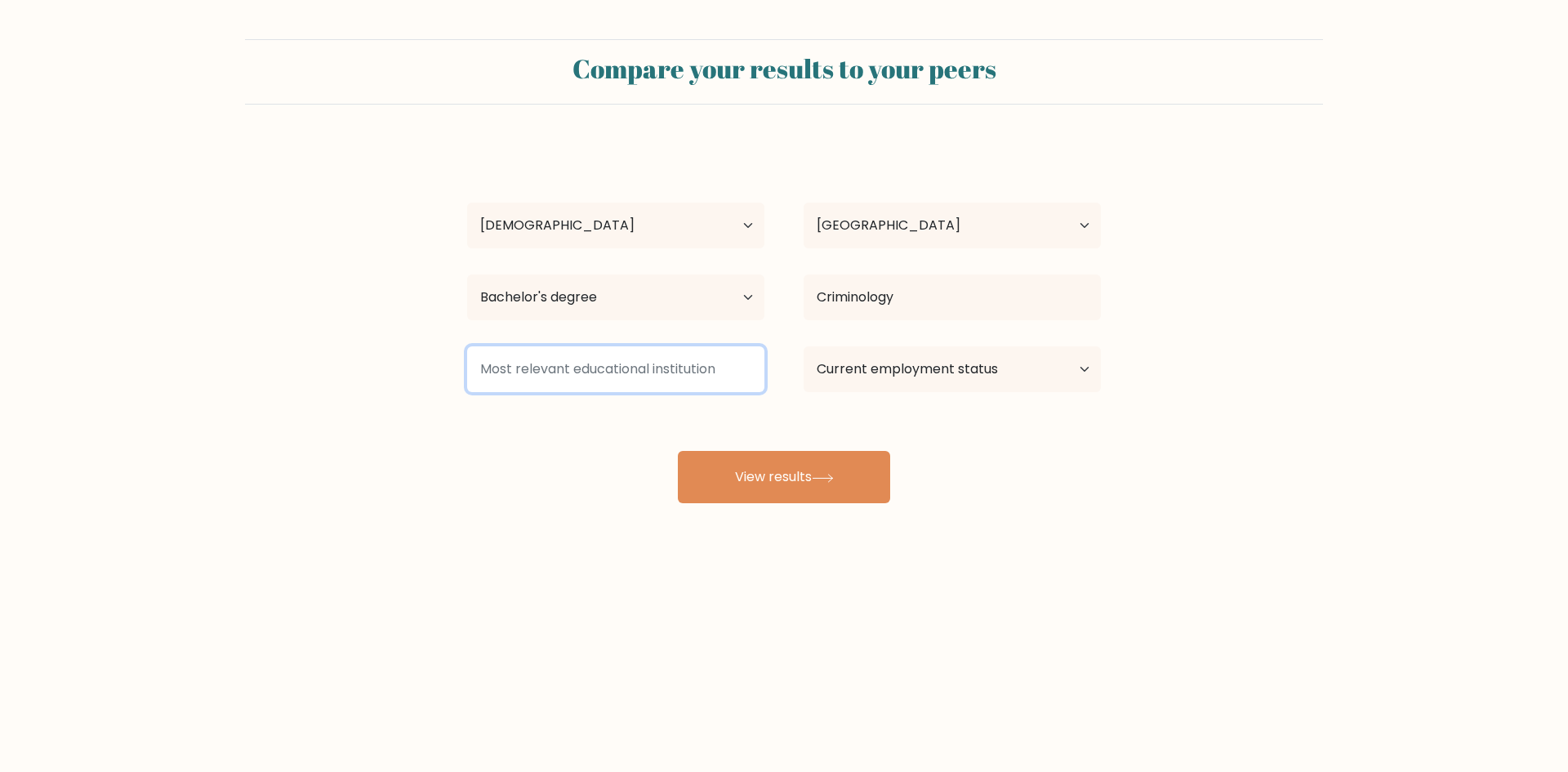
click at [604, 381] on input at bounding box center [615, 369] width 297 height 46
click at [832, 379] on select "Current employment status Employed Student Retired Other / prefer not to answer" at bounding box center [952, 369] width 297 height 46
select select "employed"
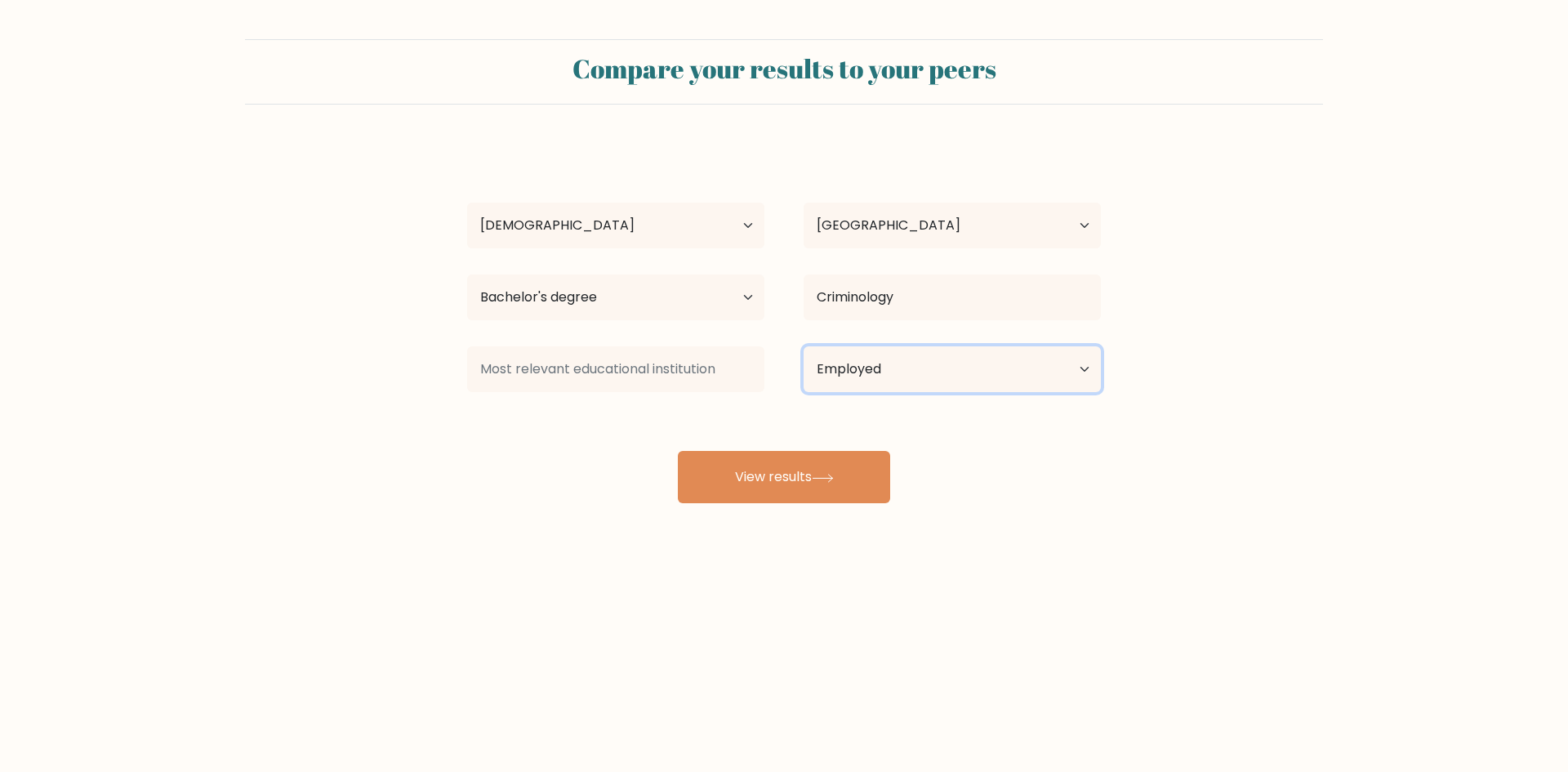
click at [803, 347] on select "Current employment status Employed Student Retired Other / prefer not to answer" at bounding box center [952, 369] width 297 height 46
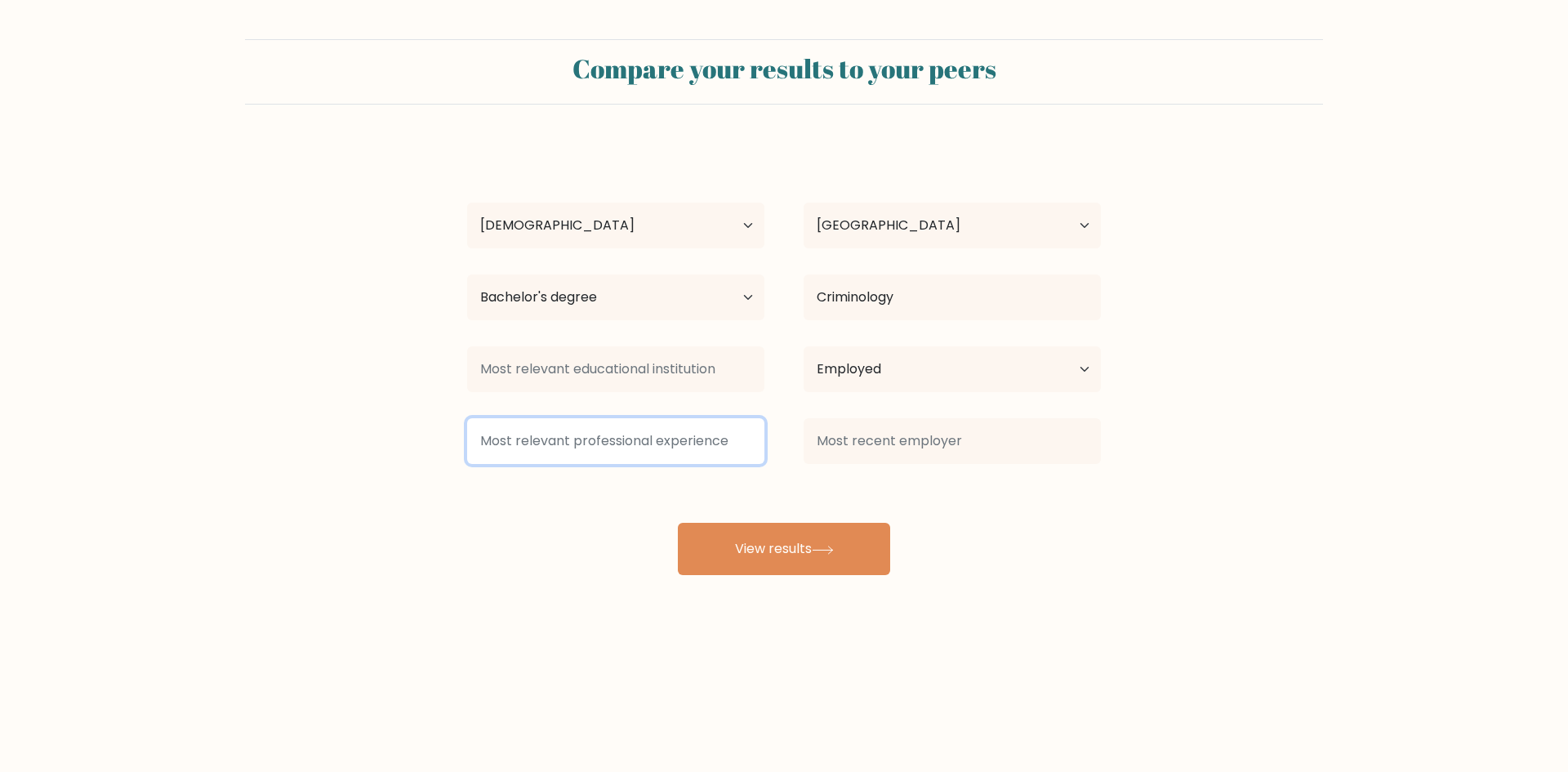
click at [628, 433] on input at bounding box center [615, 441] width 297 height 46
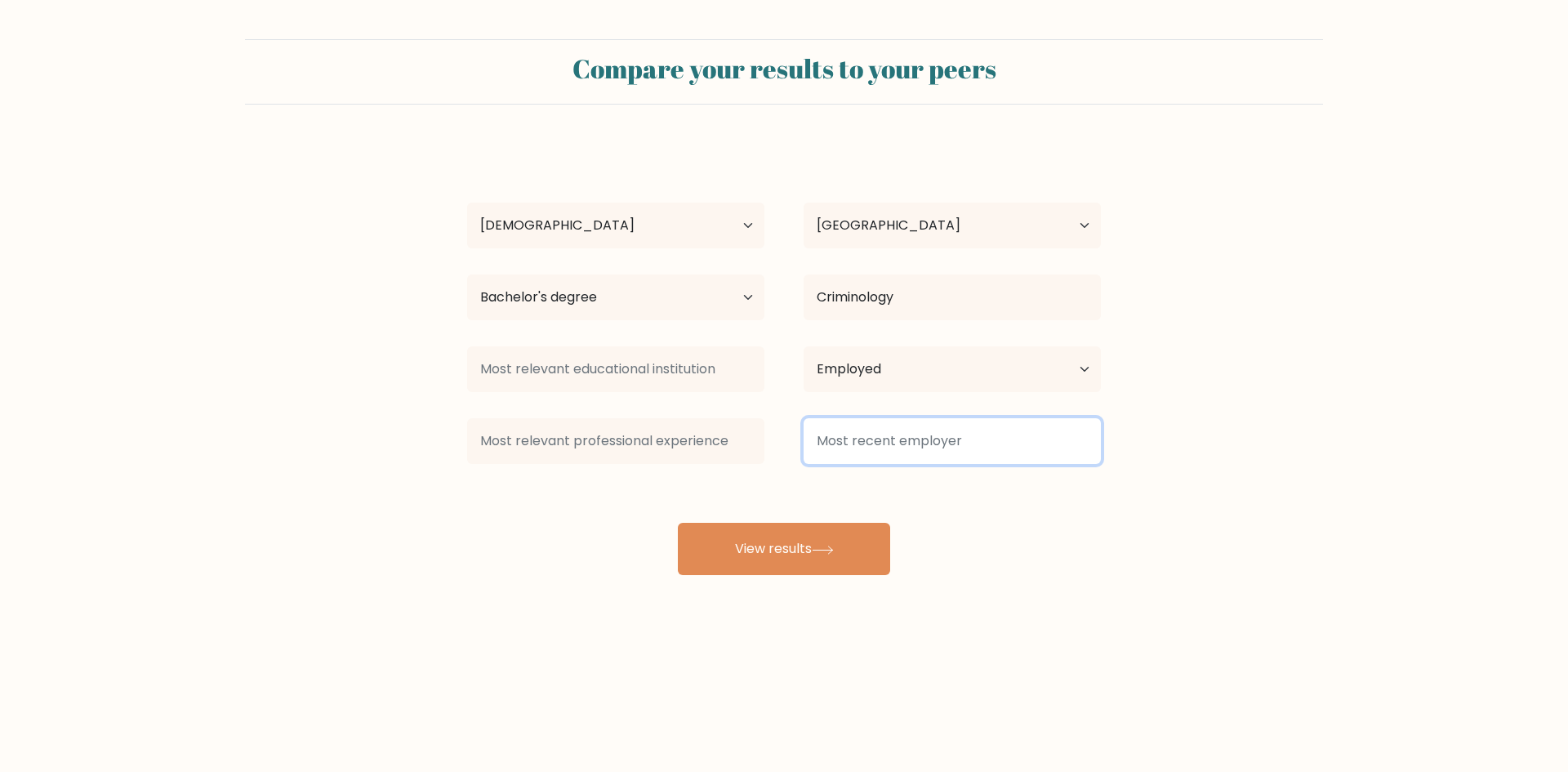
click at [869, 418] on input at bounding box center [952, 441] width 297 height 46
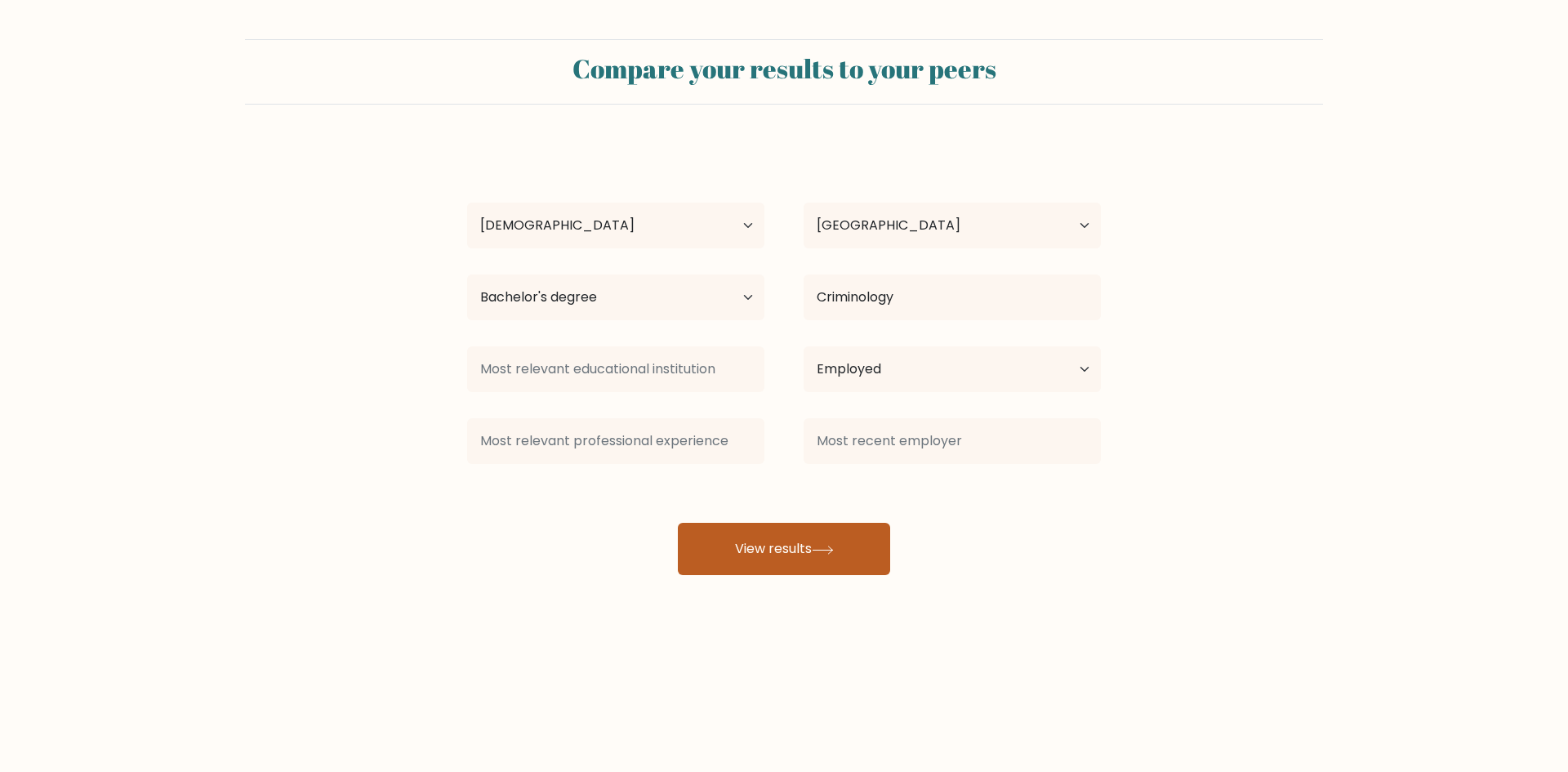
click at [772, 550] on button "View results" at bounding box center [784, 549] width 212 height 53
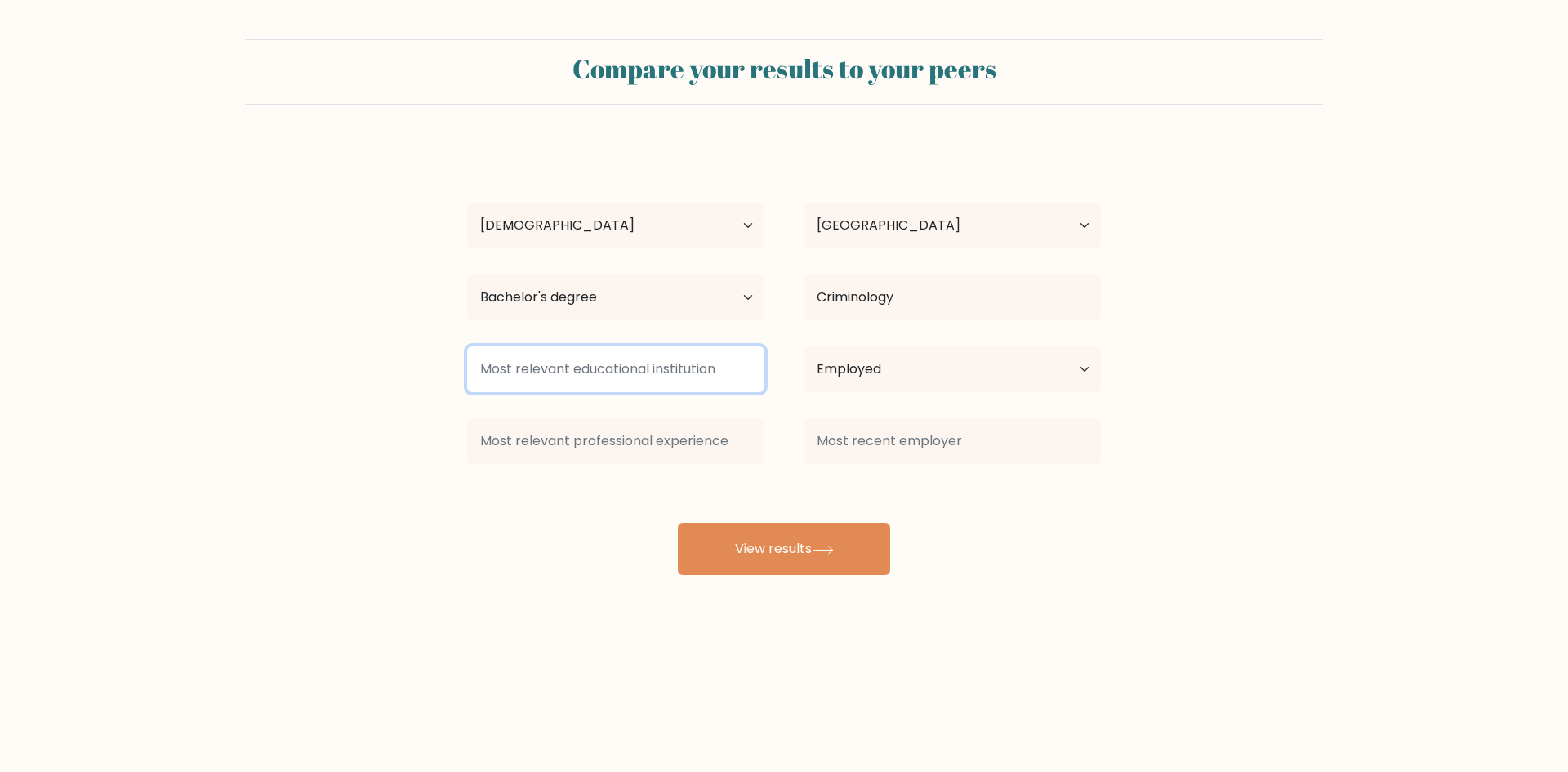
click at [621, 371] on input at bounding box center [615, 369] width 297 height 46
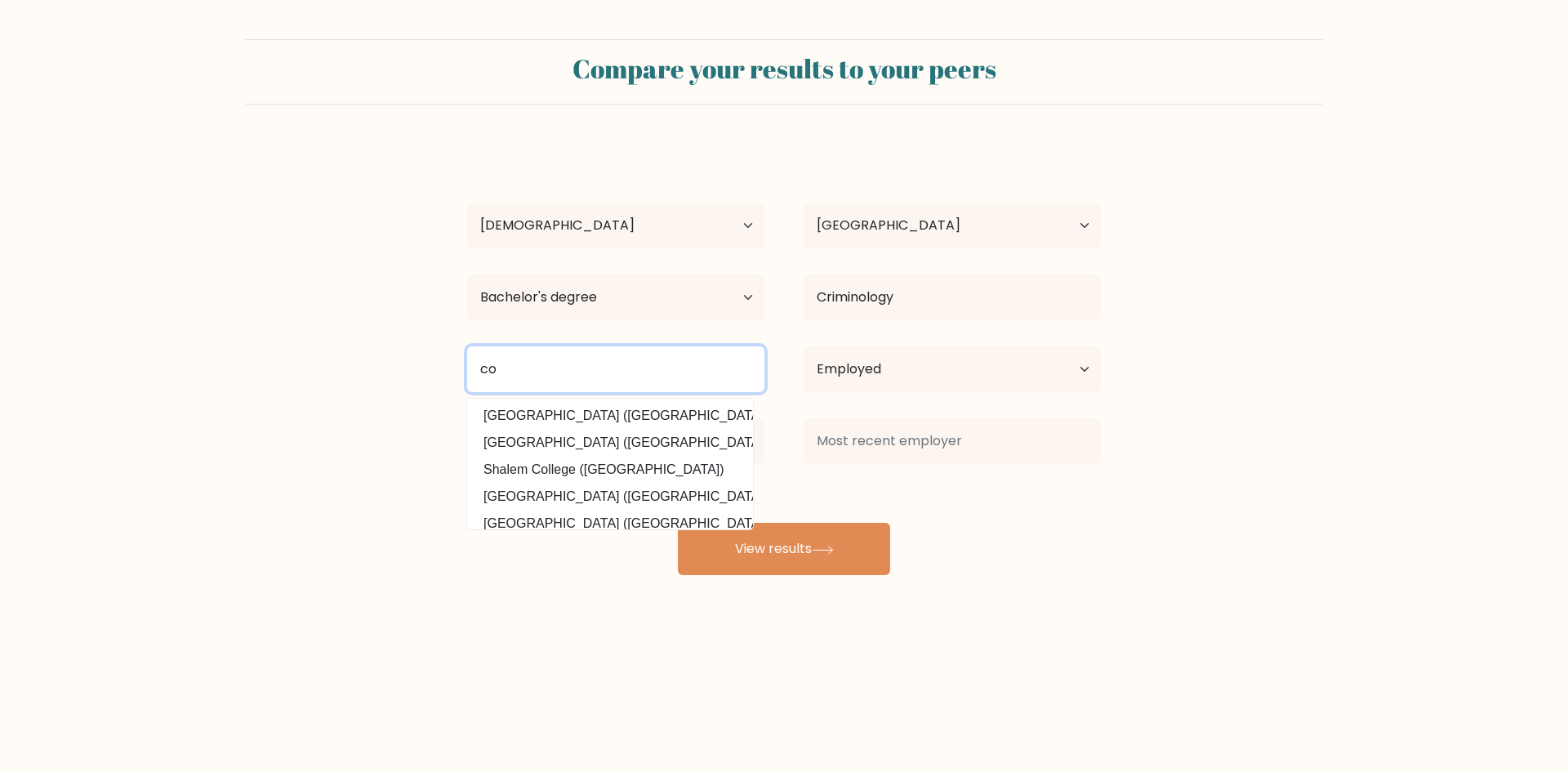
type input "c"
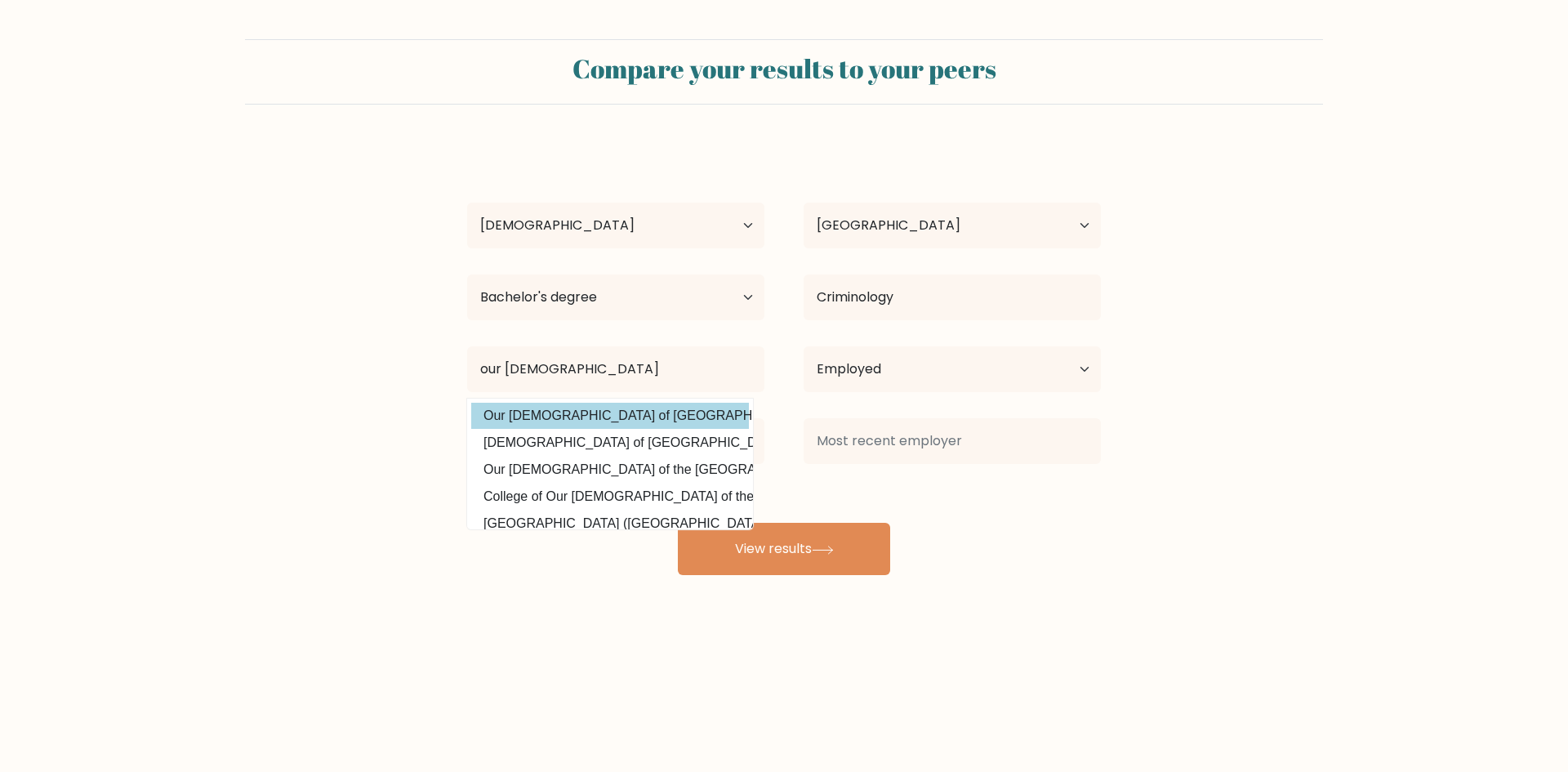
click at [613, 420] on option "Our [DEMOGRAPHIC_DATA] of [GEOGRAPHIC_DATA] ([GEOGRAPHIC_DATA])" at bounding box center [610, 415] width 278 height 26
type input "Our [DEMOGRAPHIC_DATA] of [GEOGRAPHIC_DATA]"
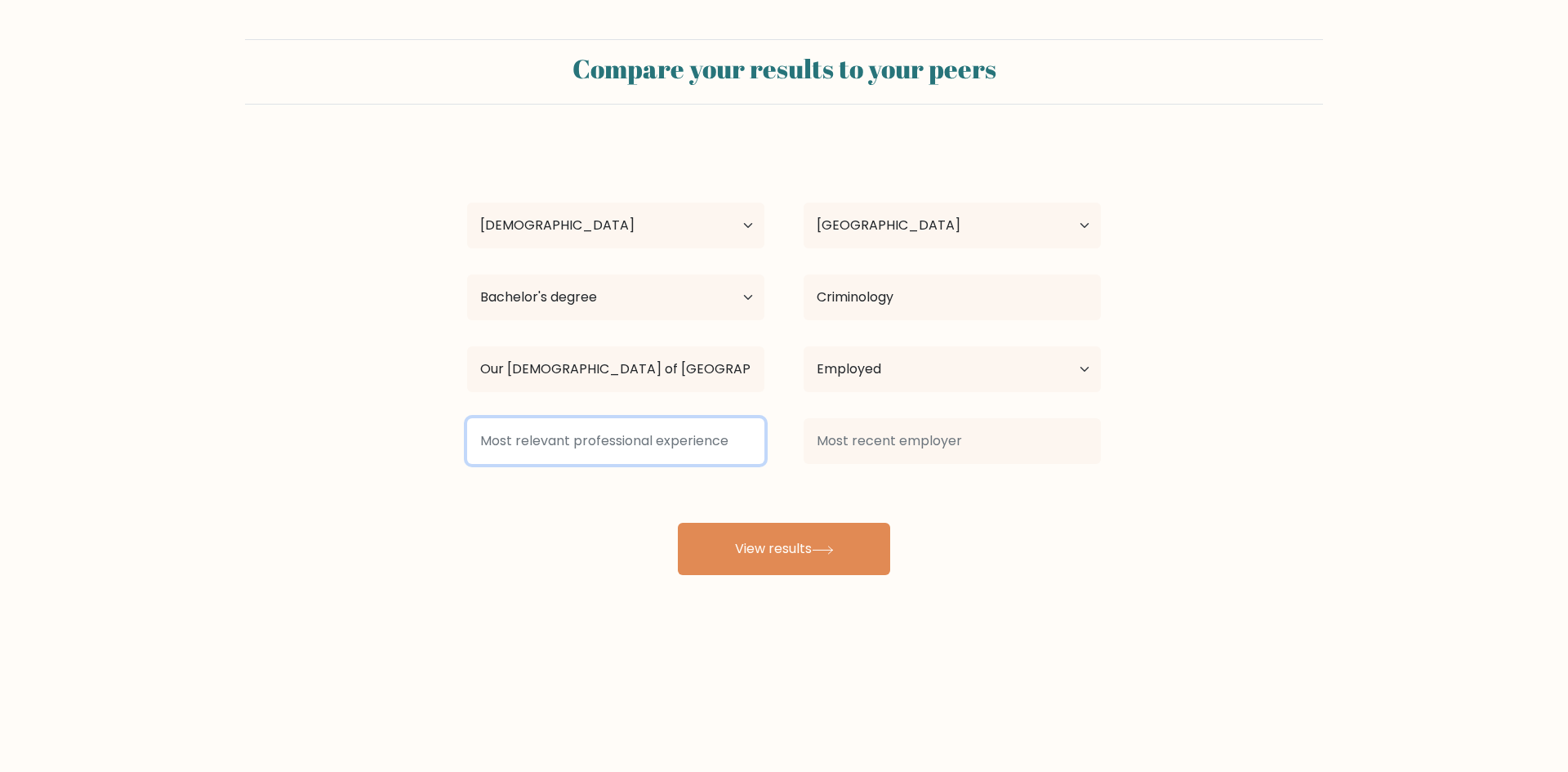
click at [586, 450] on input at bounding box center [615, 441] width 297 height 46
type input "b"
type input "c"
type input "none"
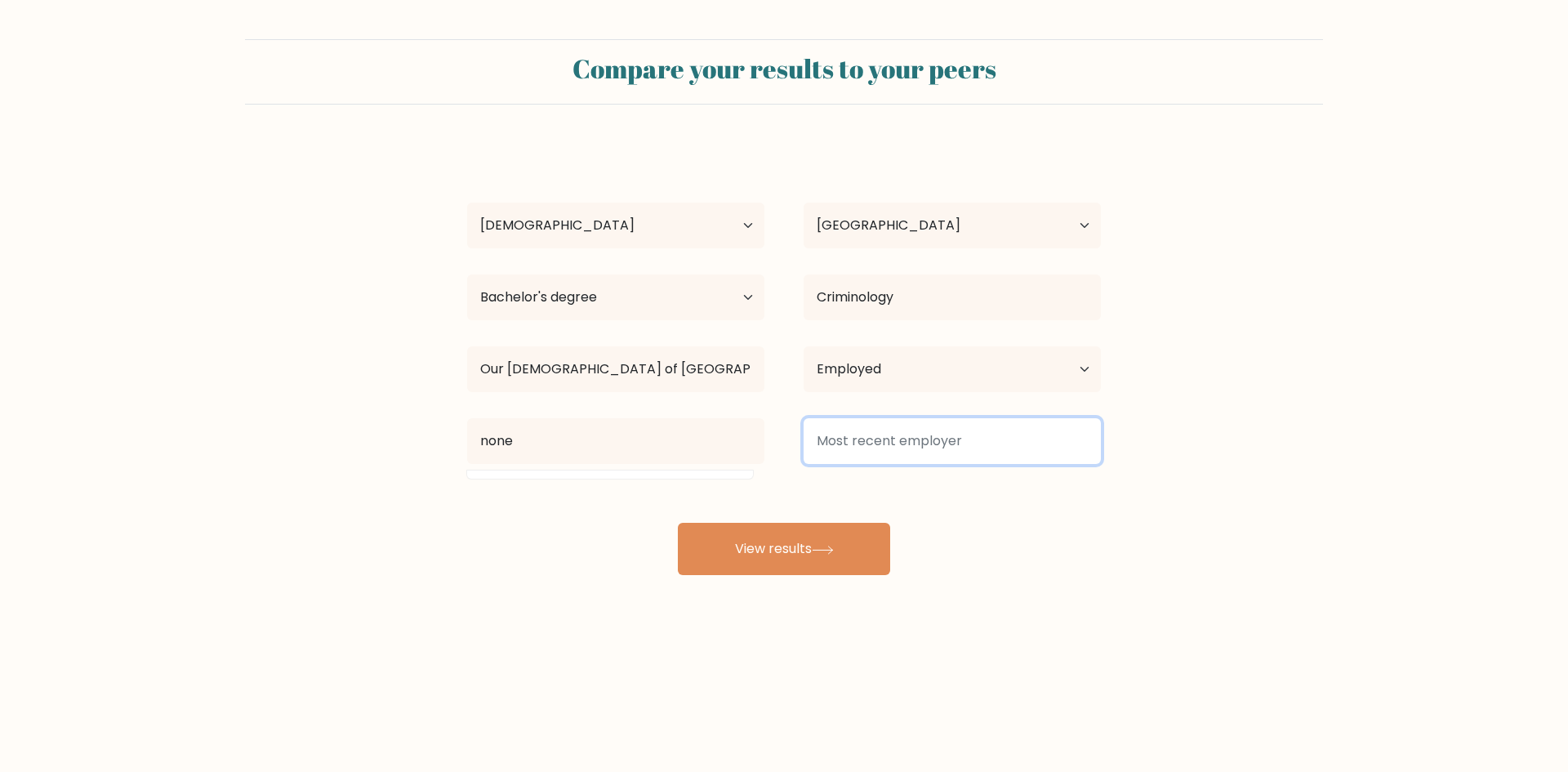
click at [952, 442] on input at bounding box center [952, 441] width 297 height 46
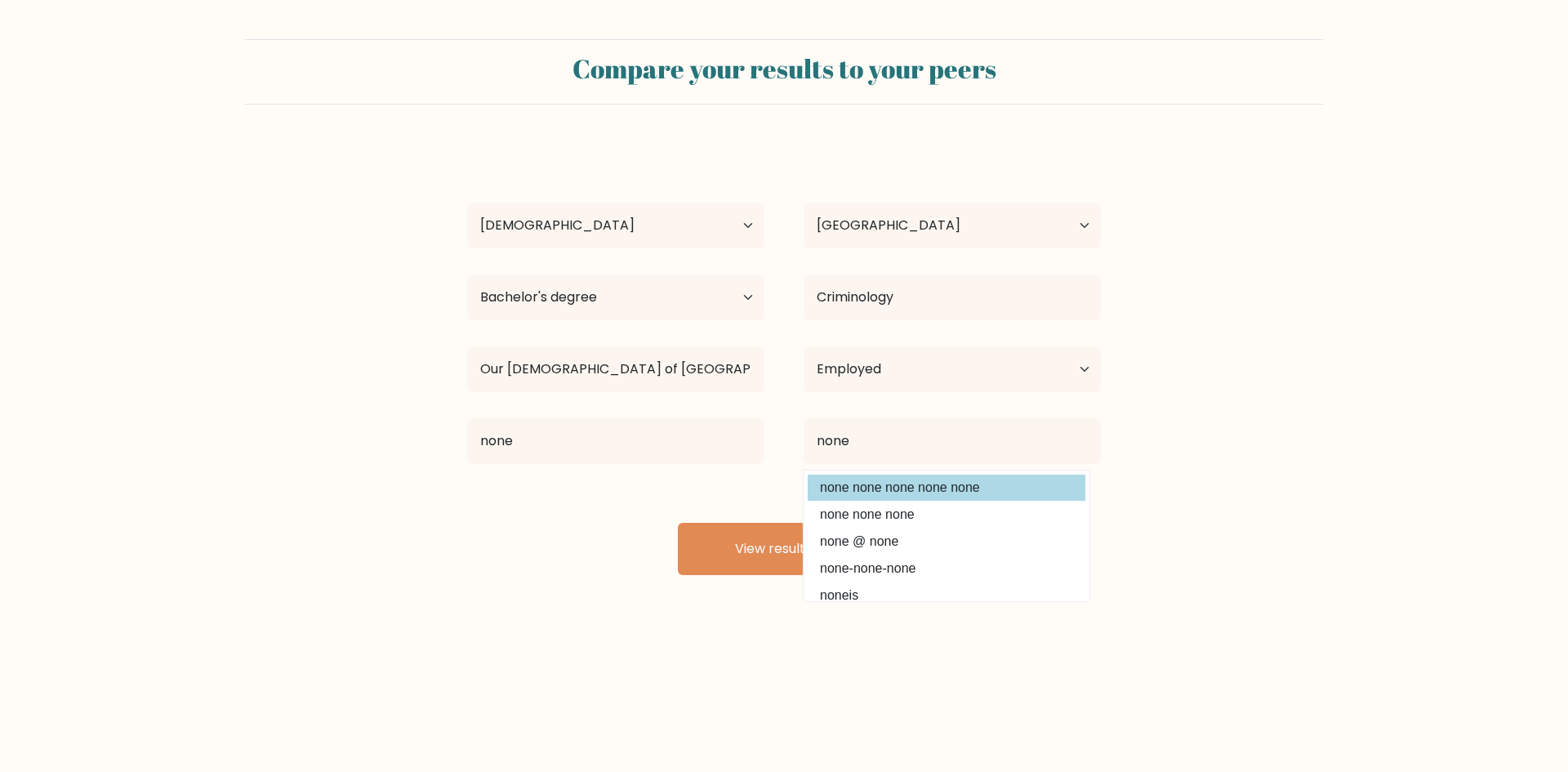
click at [945, 482] on option "none none none none none" at bounding box center [946, 487] width 278 height 26
type input "none none none none none"
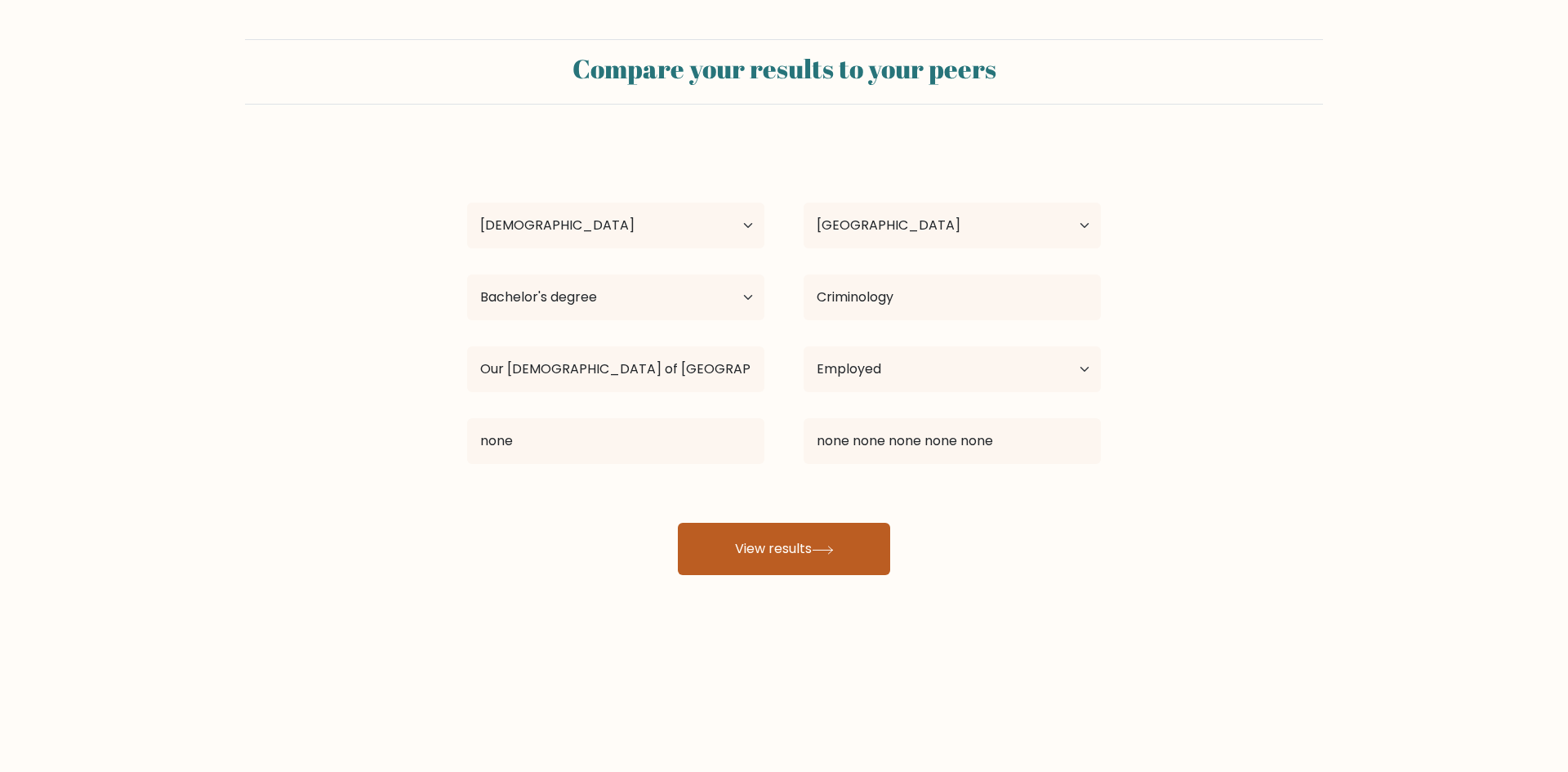
click at [739, 538] on button "View results" at bounding box center [784, 549] width 212 height 53
